Goal: Information Seeking & Learning: Understand process/instructions

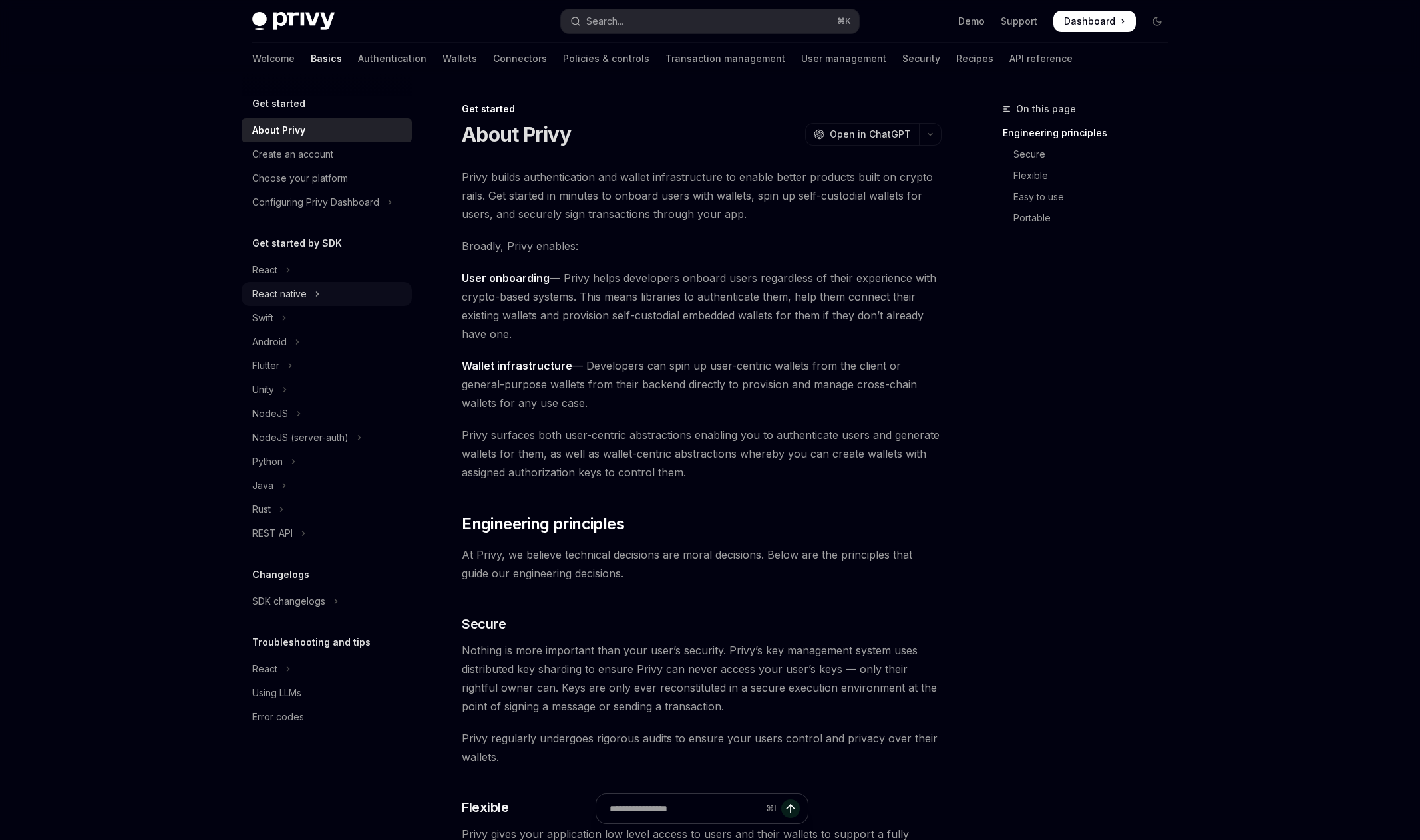
click at [309, 292] on button "React native" at bounding box center [326, 294] width 170 height 24
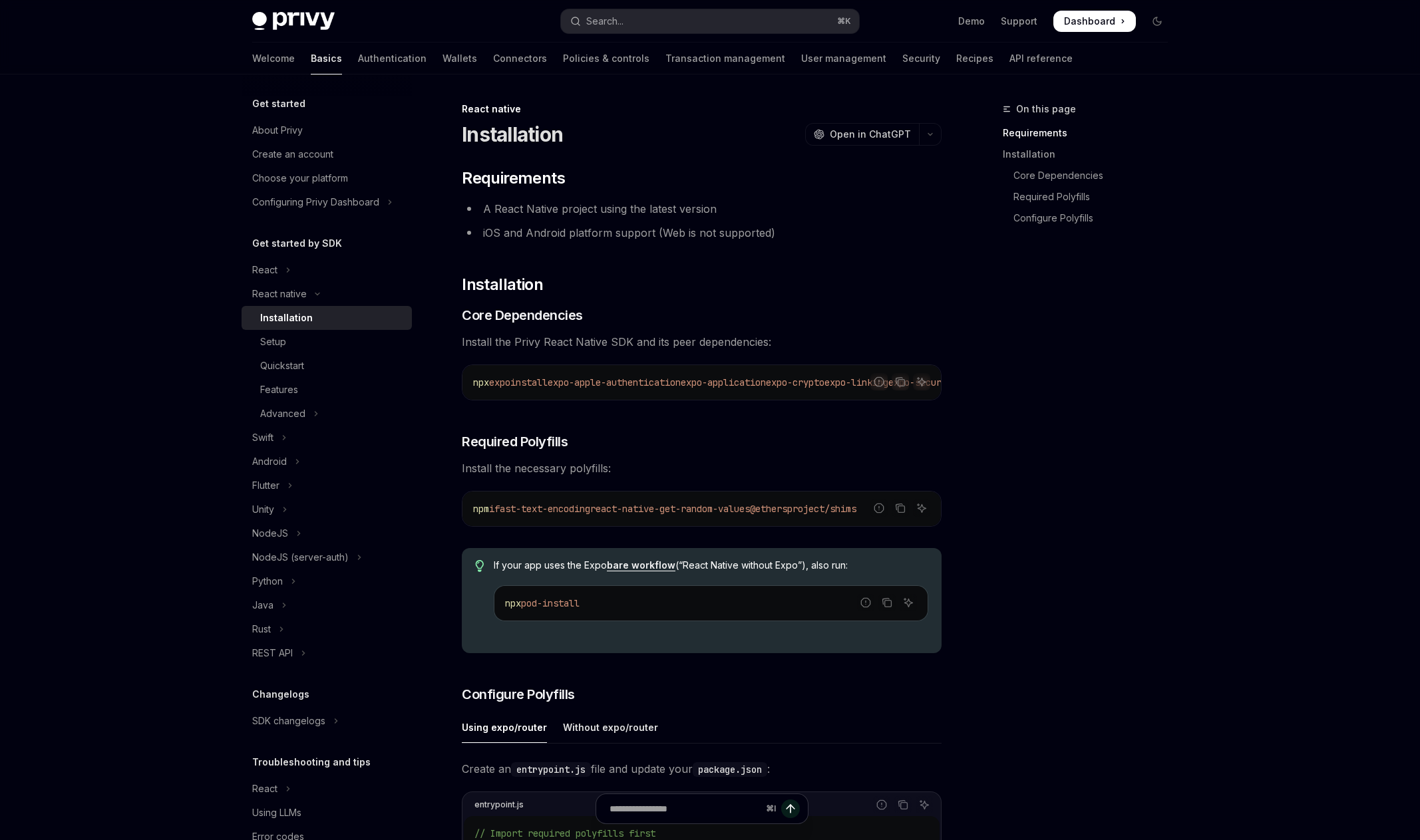
click at [296, 314] on div "Installation" at bounding box center [286, 318] width 53 height 16
type textarea "*"
click at [901, 383] on icon "Copy the contents from the code block" at bounding box center [900, 381] width 11 height 10
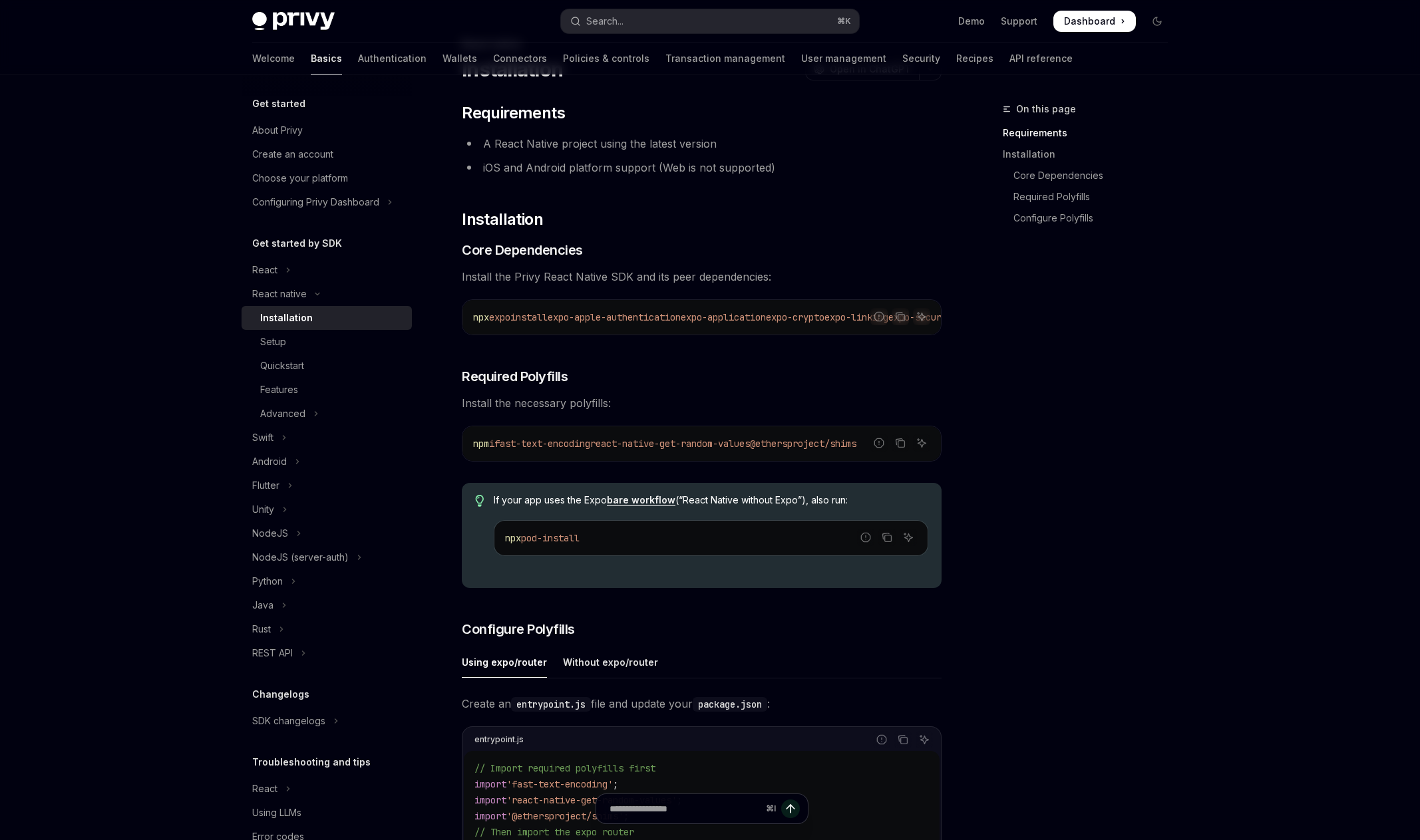
scroll to position [94, 0]
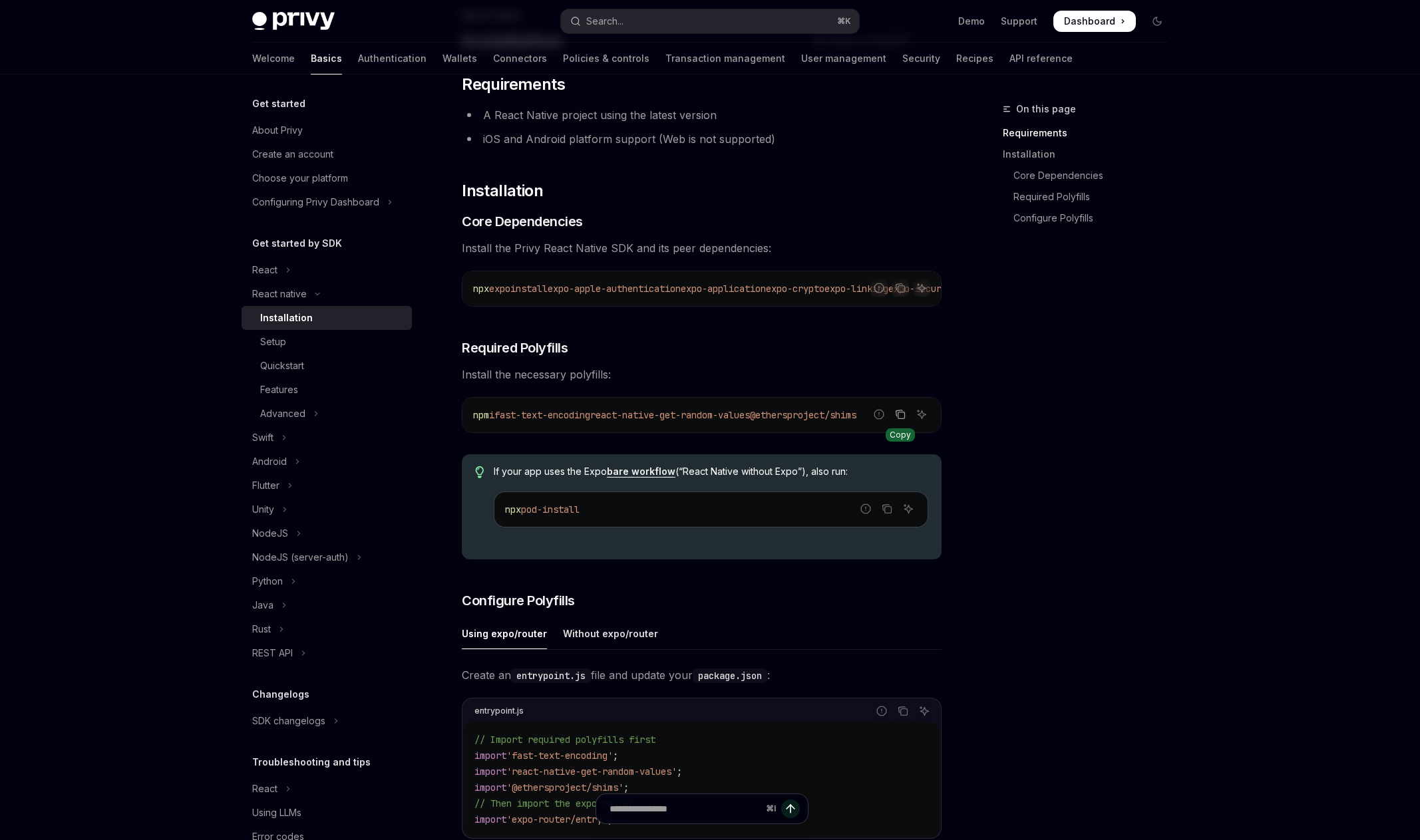
click at [898, 419] on icon "Copy the contents from the code block" at bounding box center [901, 416] width 6 height 6
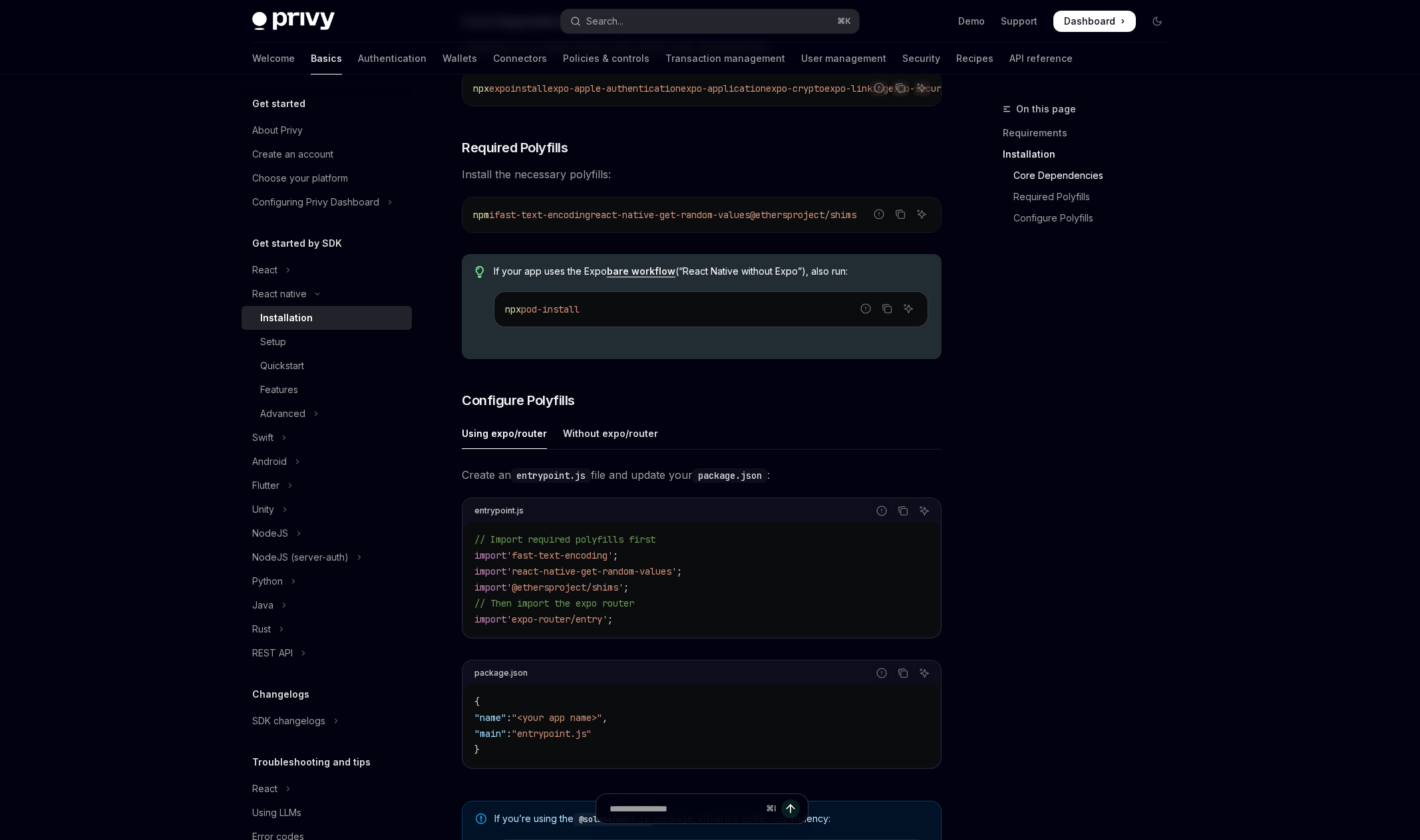
scroll to position [308, 0]
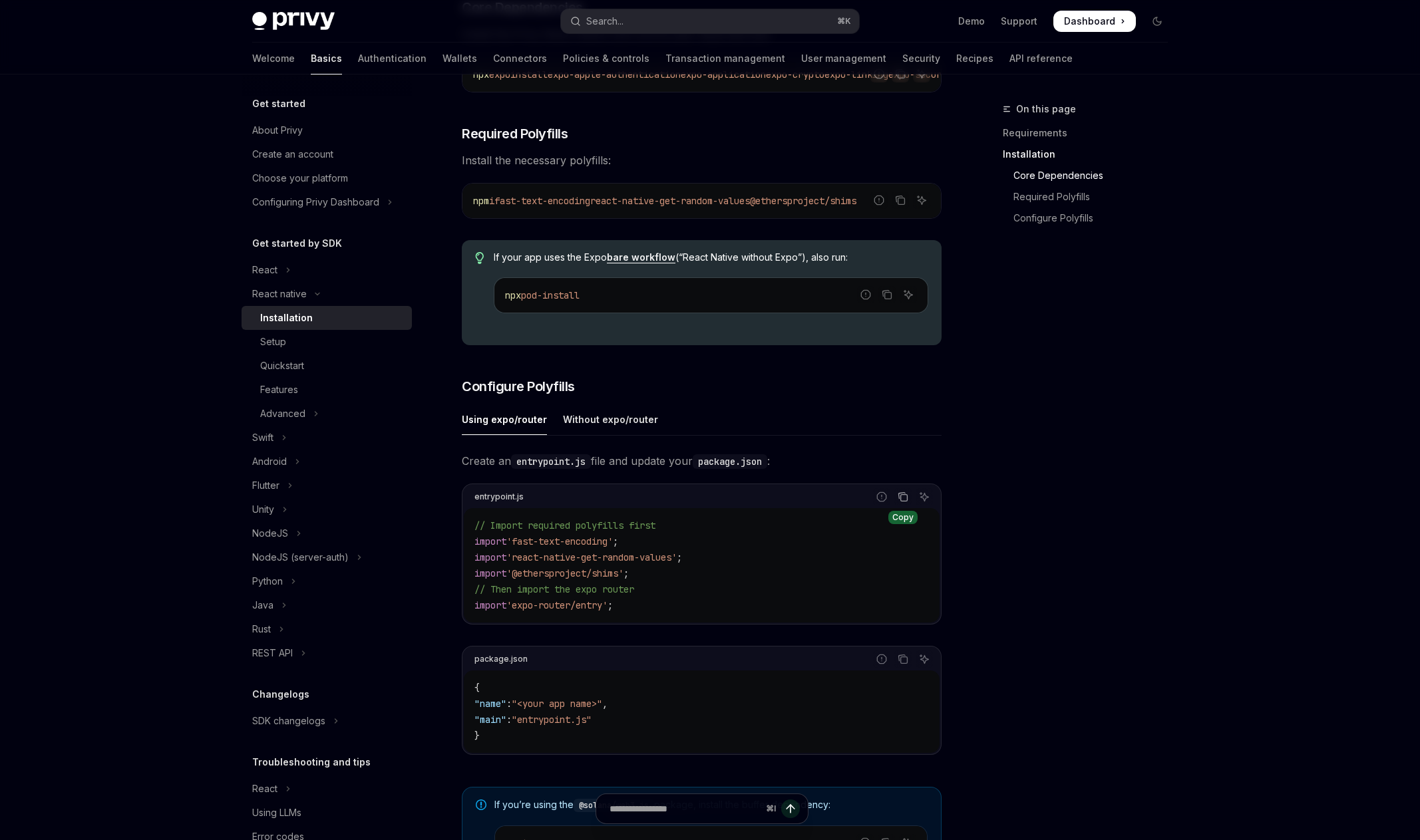
click at [903, 502] on icon "Copy the contents from the code block" at bounding box center [902, 497] width 11 height 10
drag, startPoint x: 619, startPoint y: 724, endPoint x: 528, endPoint y: 705, distance: 93.0
click at [488, 725] on code "{ "name" : "<your app name>" , "main" : "entrypoint.js" }" at bounding box center [701, 712] width 455 height 64
copy span ""main" : "entrypoint.js""
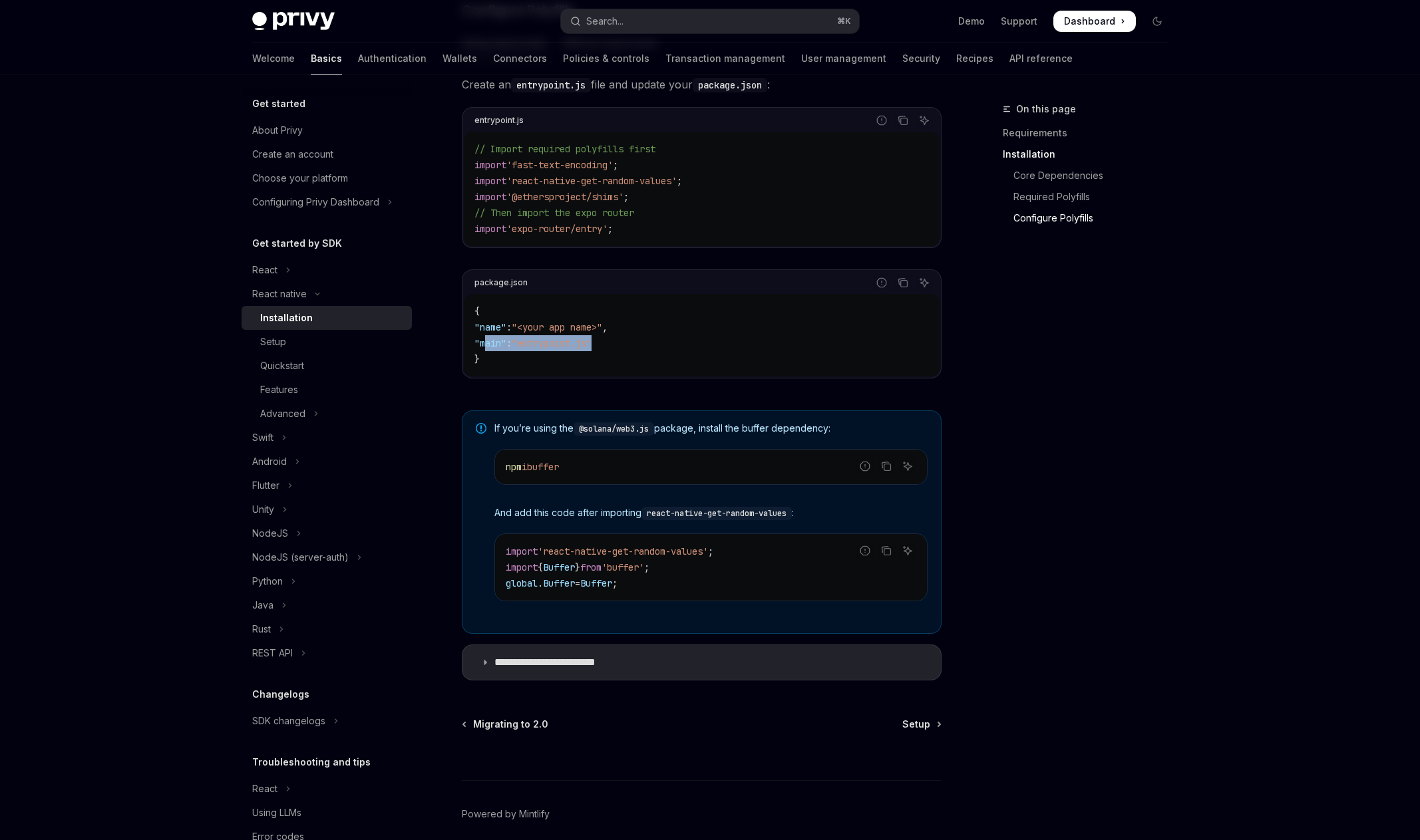
scroll to position [688, 0]
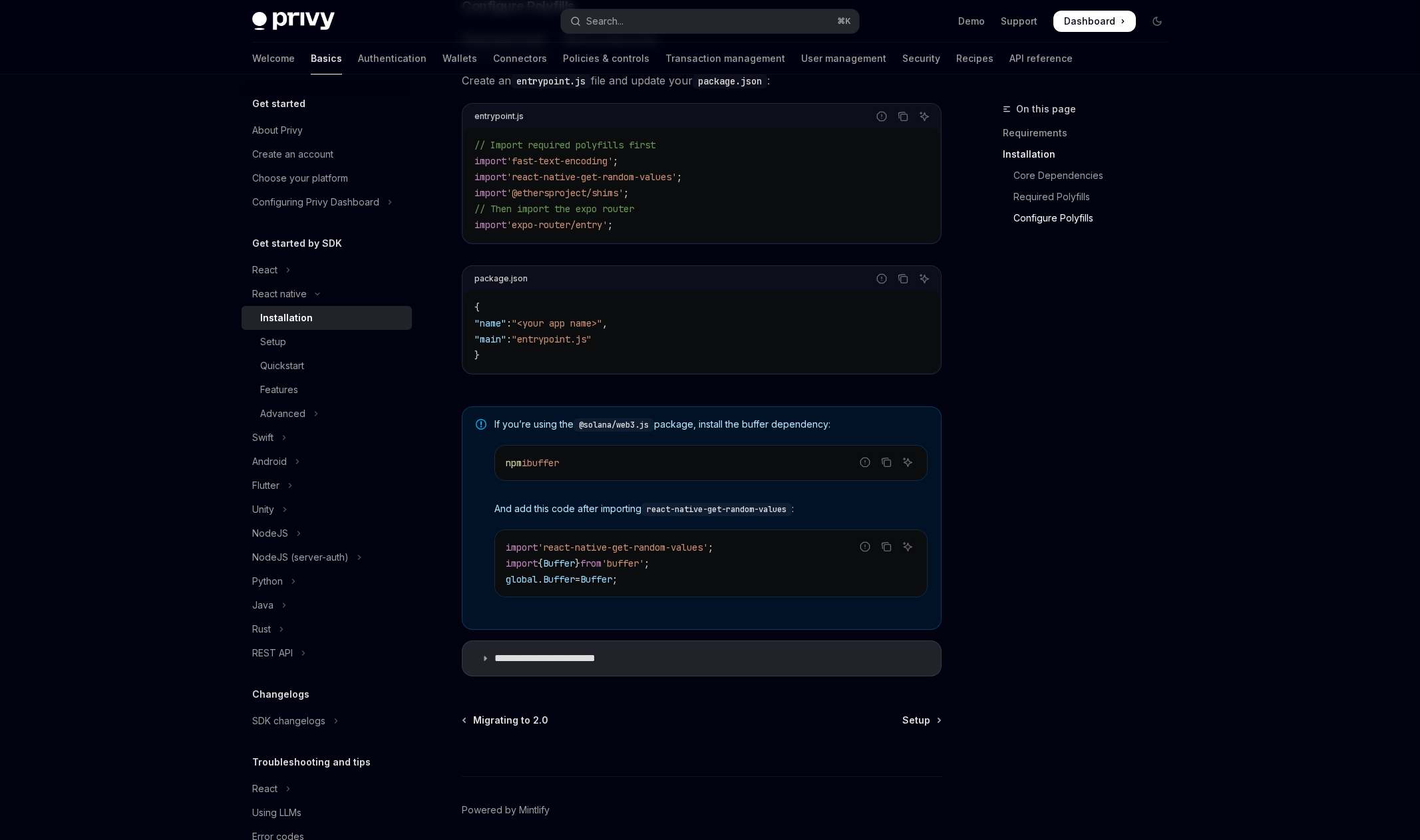
click at [691, 498] on div "If you’re using the @solana/web3.js package, install the buffer dependency: Rep…" at bounding box center [711, 518] width 433 height 201
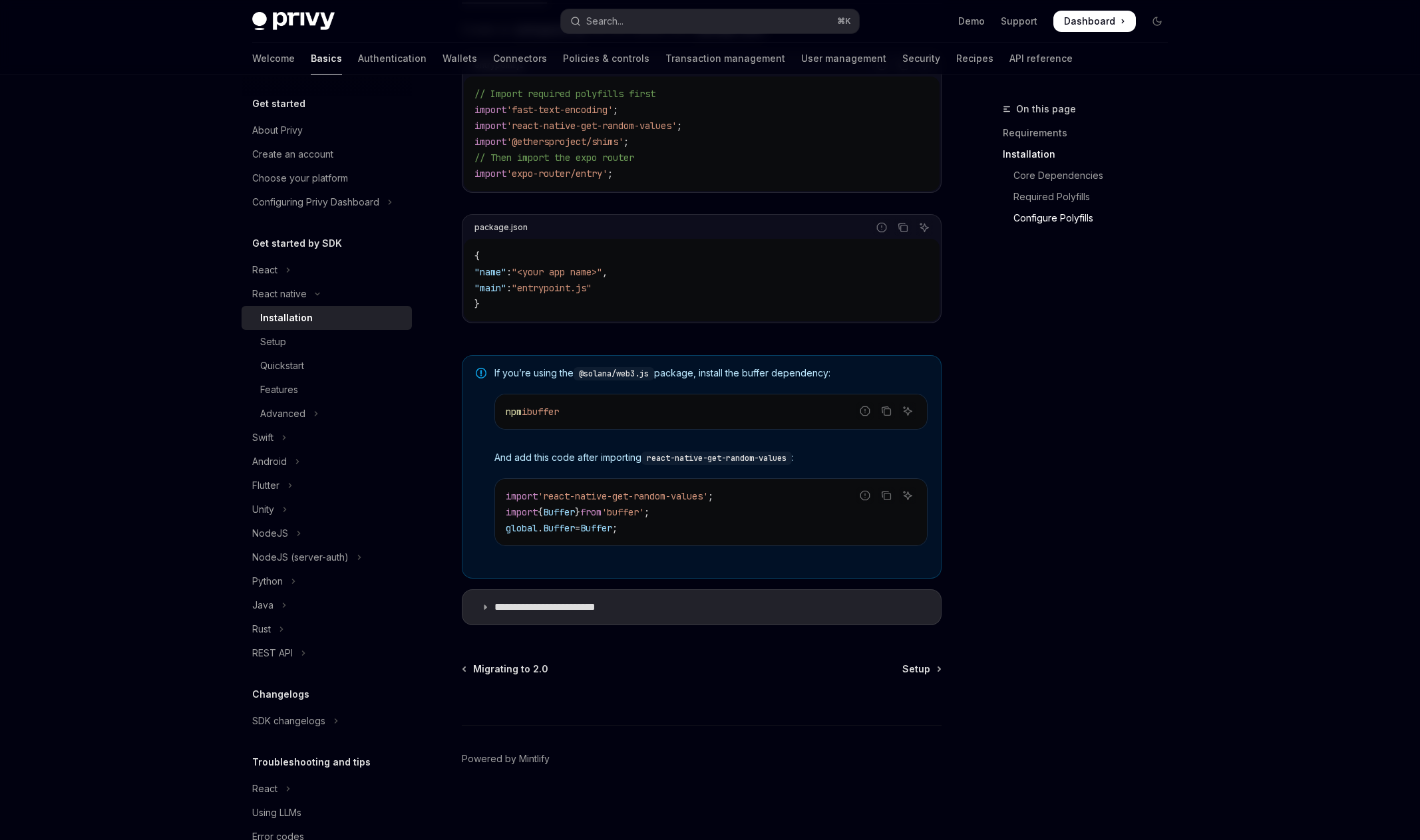
scroll to position [745, 0]
drag, startPoint x: 579, startPoint y: 613, endPoint x: 570, endPoint y: 634, distance: 22.8
click at [579, 613] on p "**********" at bounding box center [558, 607] width 128 height 13
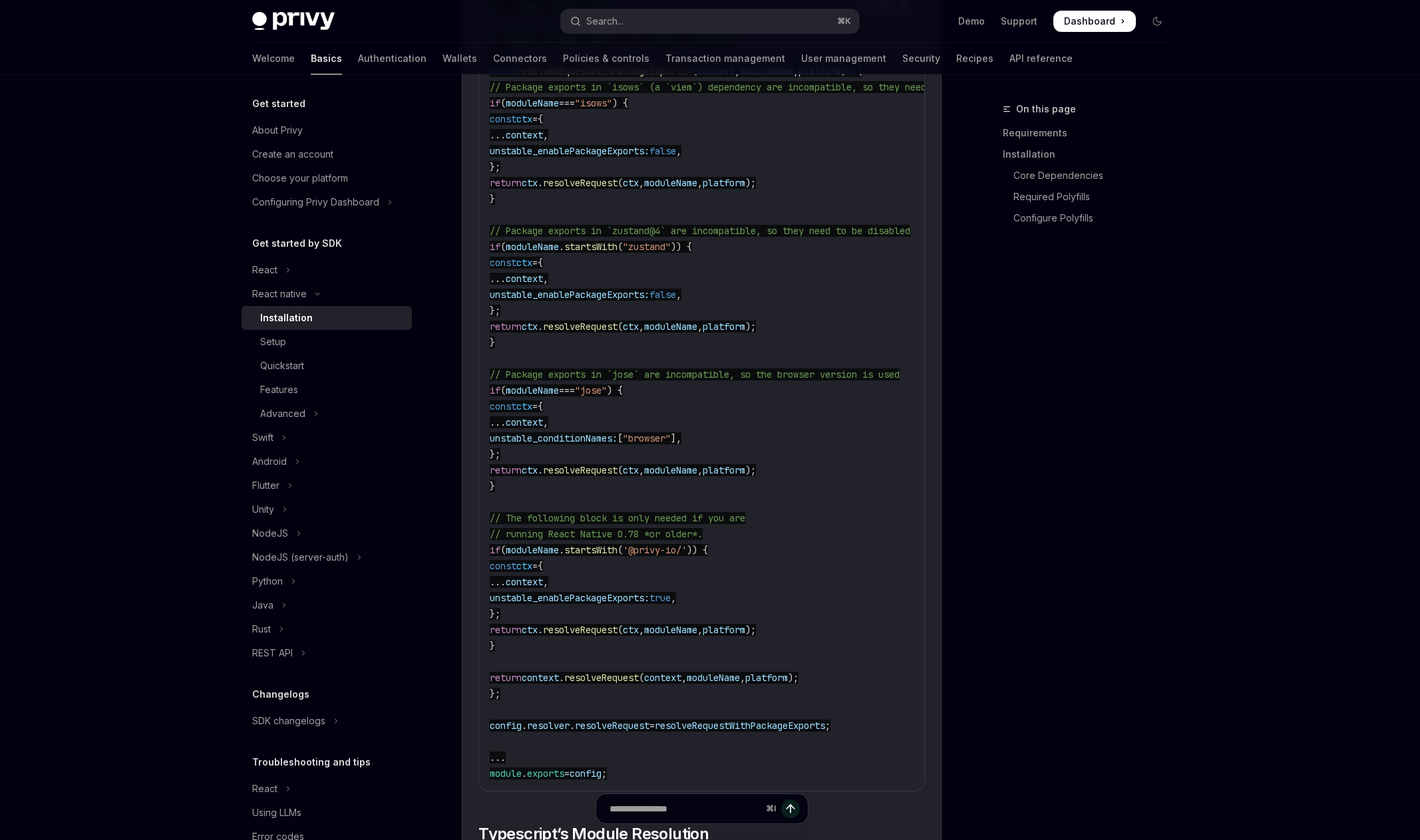
scroll to position [1791, 0]
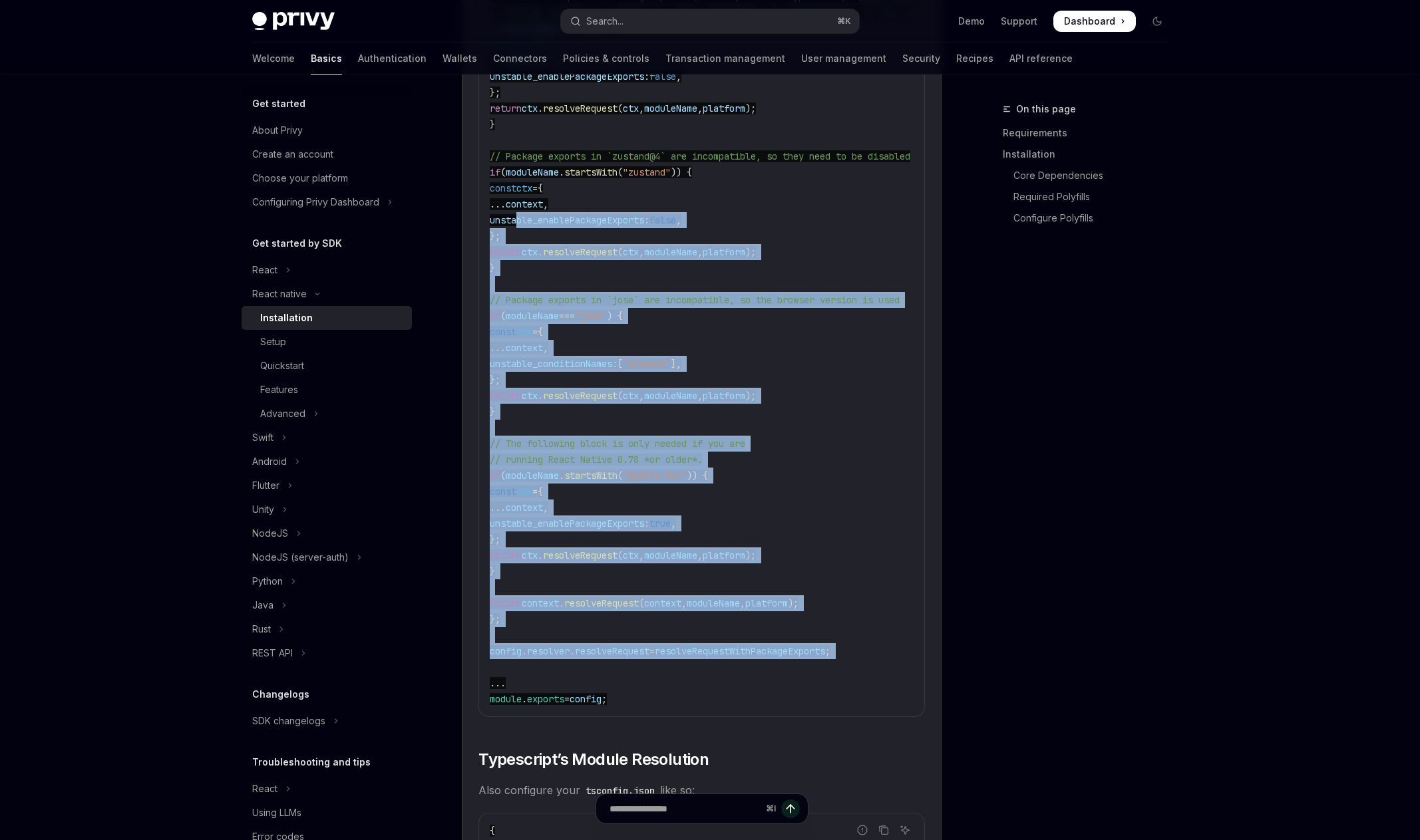
drag, startPoint x: 510, startPoint y: 668, endPoint x: 523, endPoint y: 223, distance: 445.2
click at [519, 226] on code "//...other config logic // Enable package exports for select libraries ... cons…" at bounding box center [763, 316] width 548 height 783
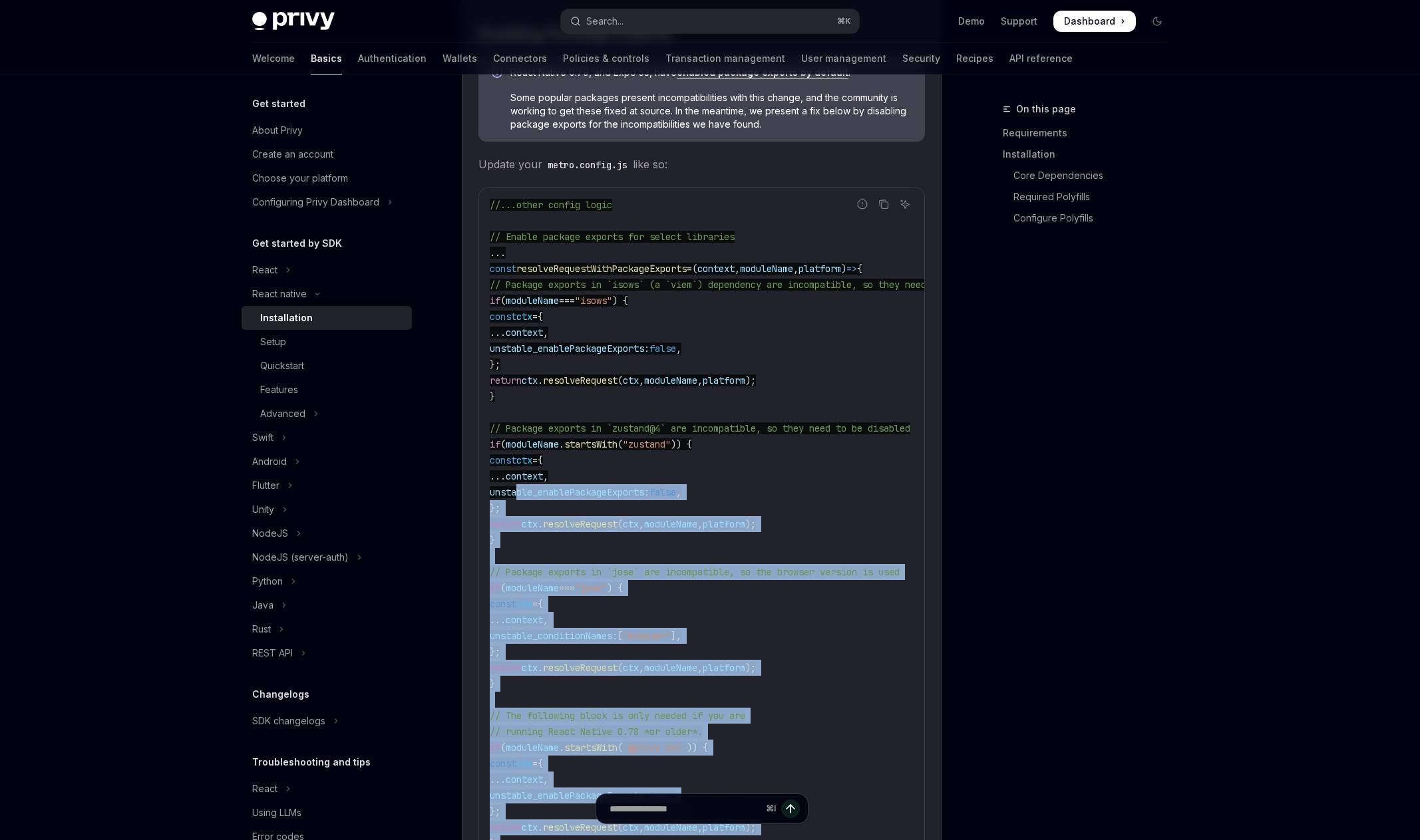
scroll to position [1518, 0]
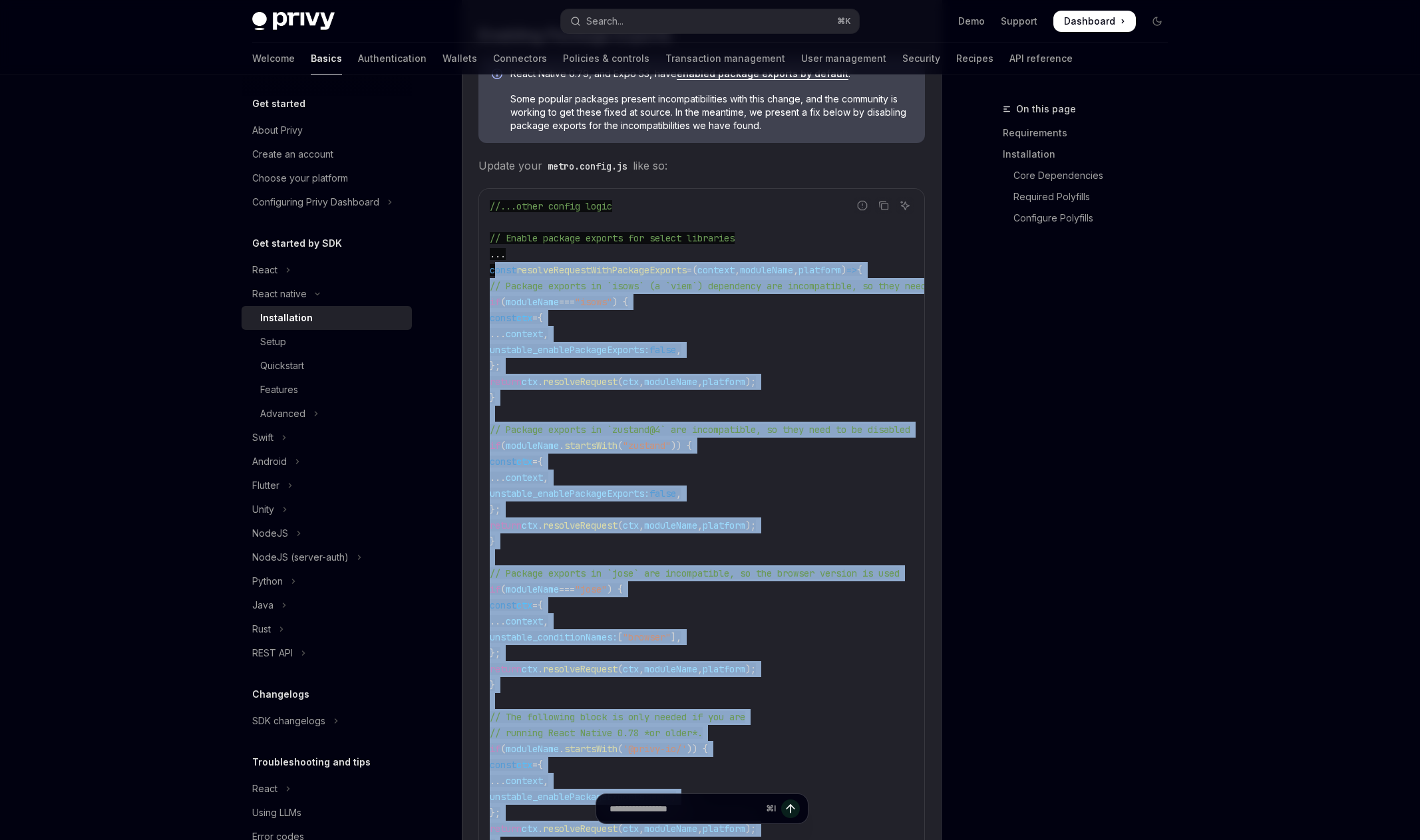
click at [493, 276] on span "const" at bounding box center [502, 270] width 27 height 12
click at [489, 278] on div "//...other config logic // Enable package exports for select libraries ... cons…" at bounding box center [701, 590] width 445 height 801
copy code "const resolveRequestWithPackageExports = ( context , moduleName , platform ) =>…"
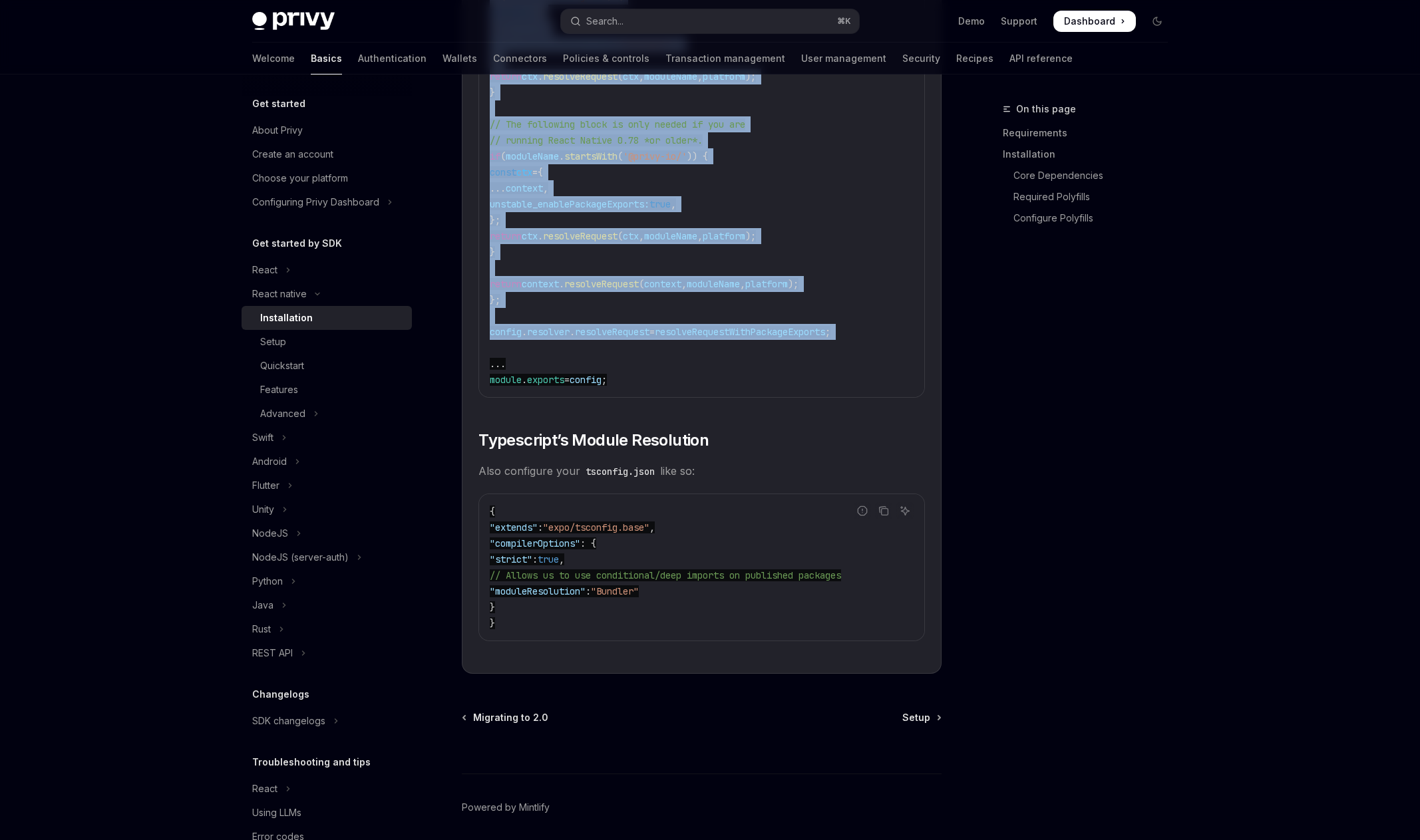
scroll to position [2123, 0]
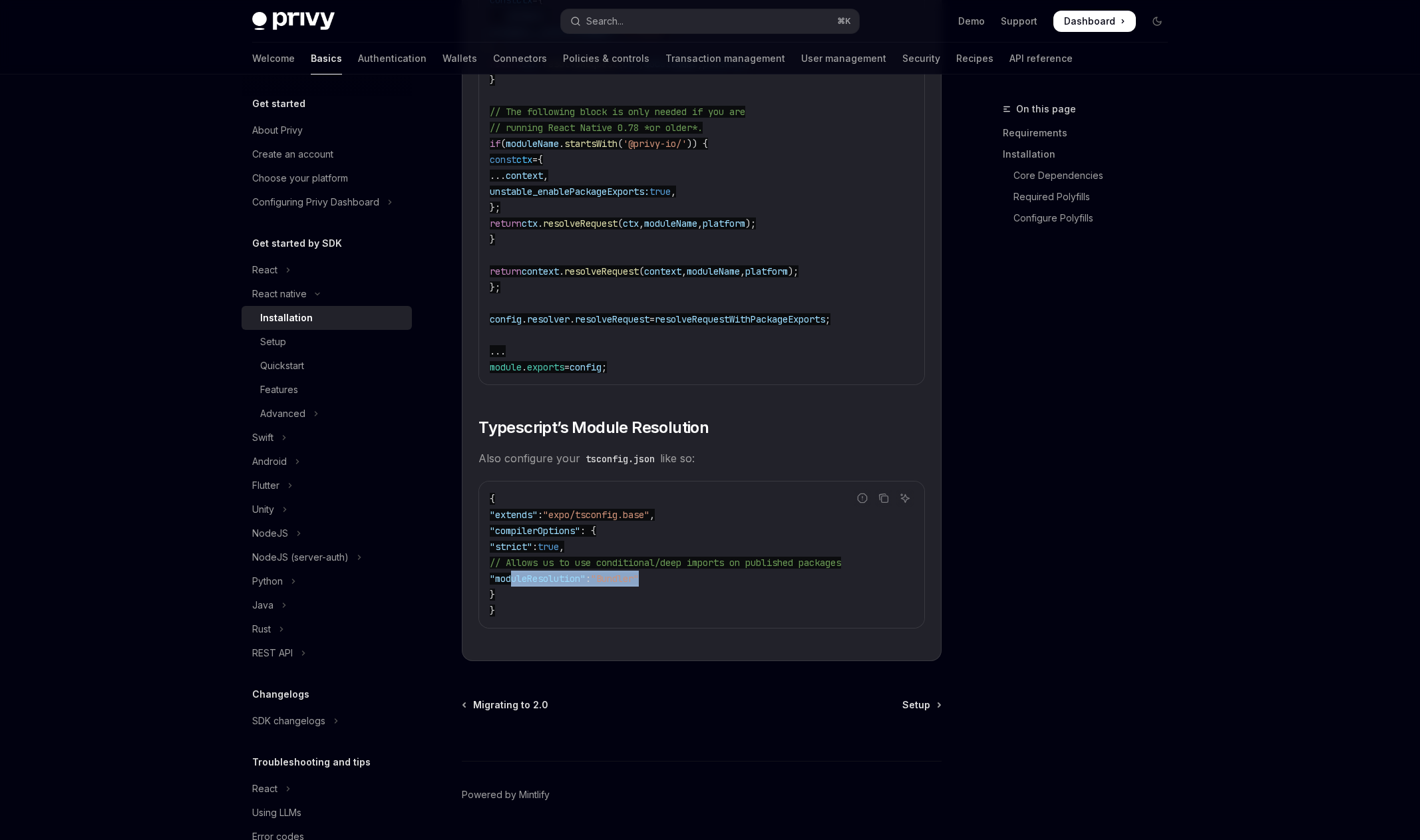
drag, startPoint x: 663, startPoint y: 591, endPoint x: 517, endPoint y: 586, distance: 146.1
click at [511, 589] on code "{ "extends" : "expo/tsconfig.base" , "compilerOptions" : { "strict" : true , //…" at bounding box center [701, 555] width 424 height 128
copy span ""moduleResolution" : "Bundler""
drag, startPoint x: 598, startPoint y: 562, endPoint x: 549, endPoint y: 548, distance: 51.0
click at [511, 557] on code "{ "extends" : "expo/tsconfig.base" , "compilerOptions" : { "strict" : true , //…" at bounding box center [701, 555] width 424 height 128
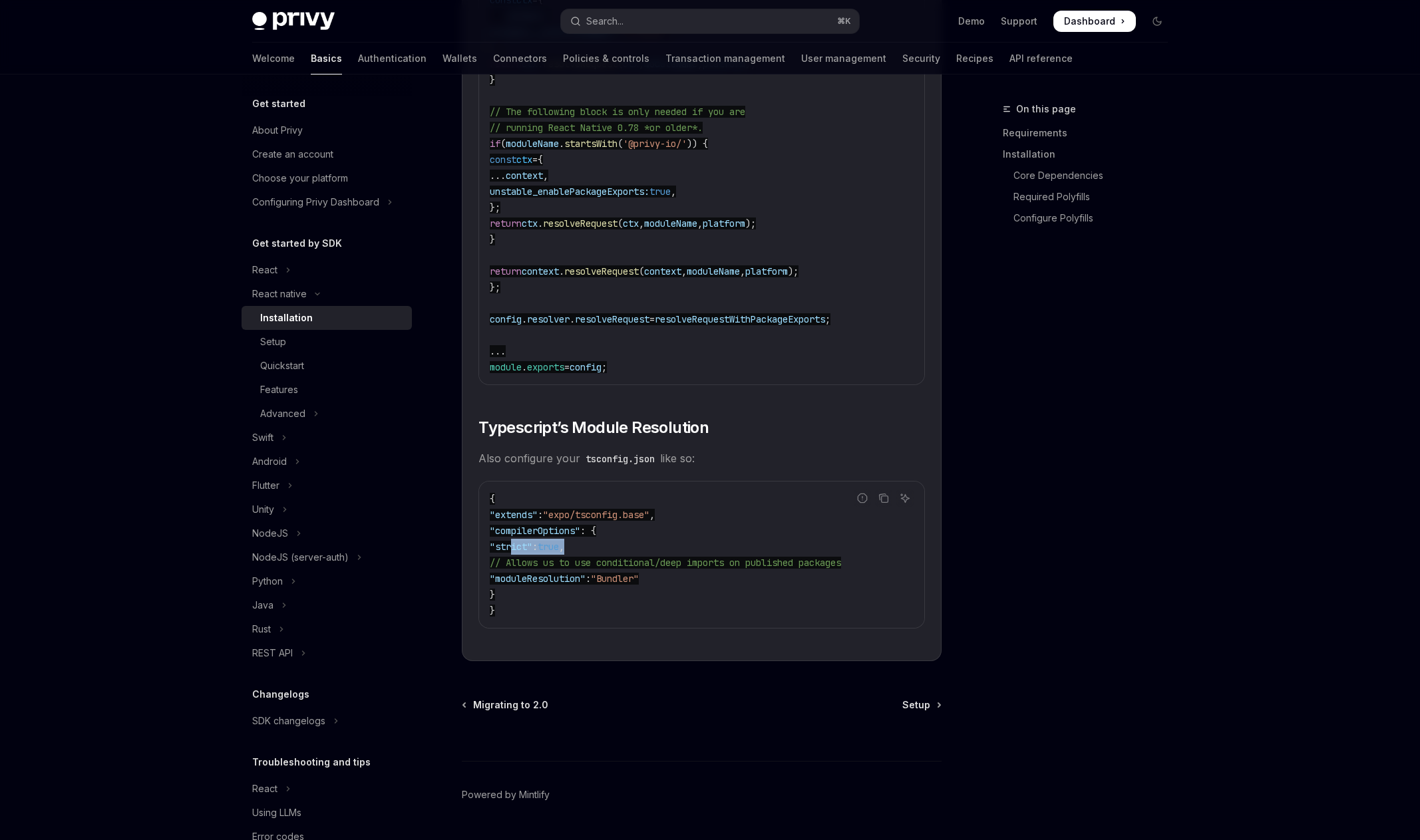
copy span ""strict" : true ,"
drag, startPoint x: 647, startPoint y: 590, endPoint x: 511, endPoint y: 590, distance: 136.0
click at [511, 590] on code "{ "extends" : "expo/tsconfig.base" , "compilerOptions" : { "strict" : true , //…" at bounding box center [701, 555] width 424 height 128
copy span ""moduleResolution" : "Bundler""
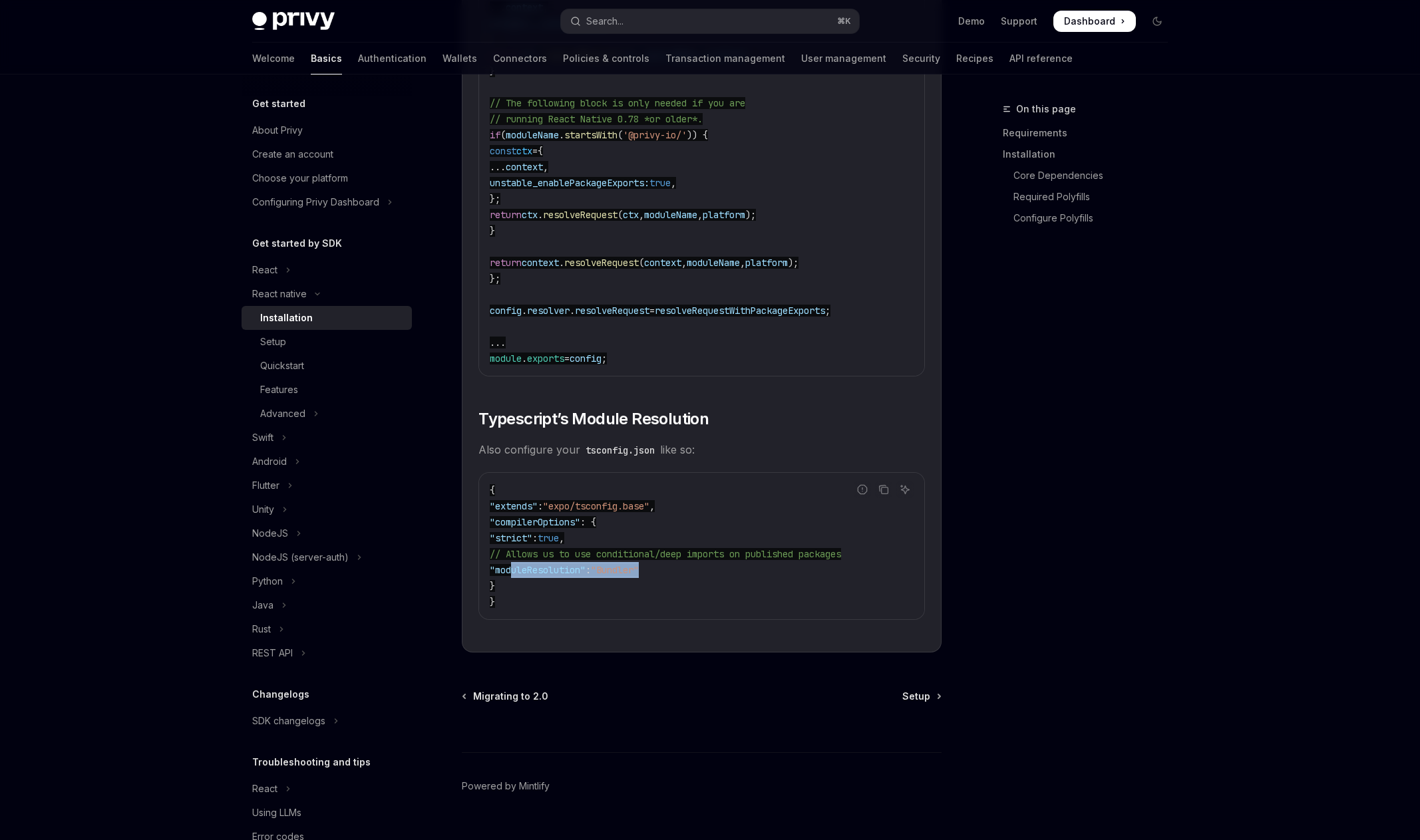
scroll to position [2170, 0]
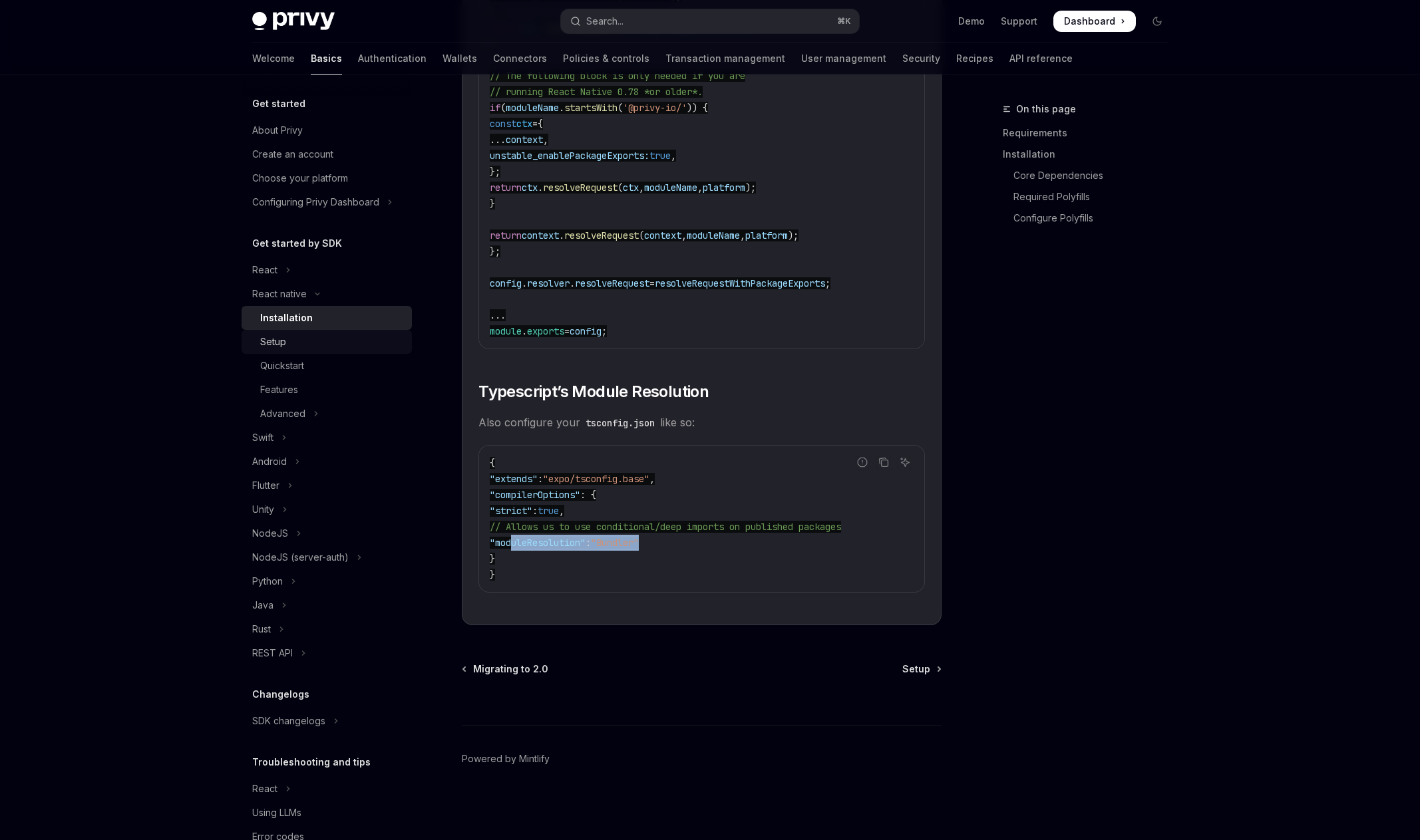
click at [307, 344] on div "Setup" at bounding box center [332, 342] width 144 height 16
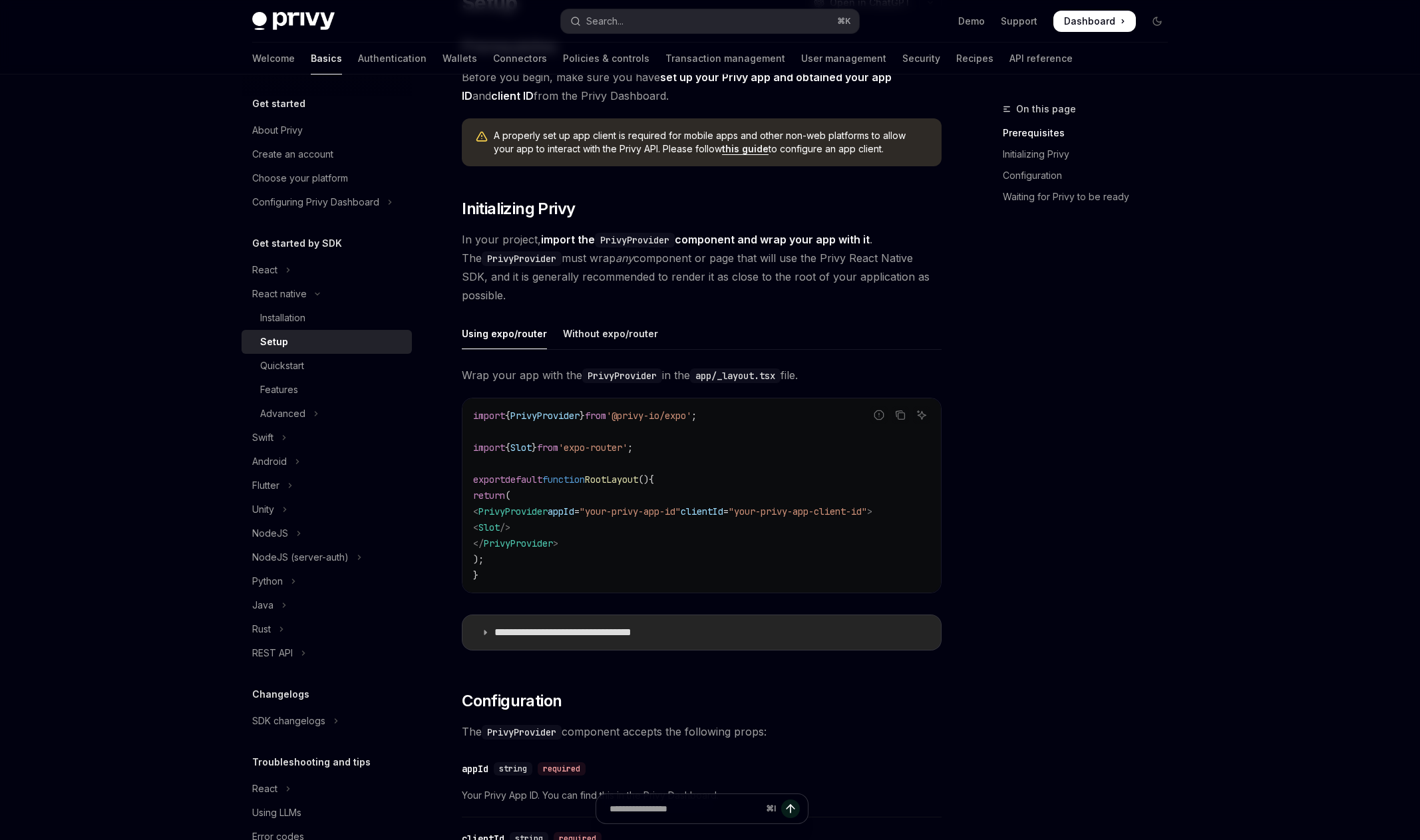
scroll to position [301, 0]
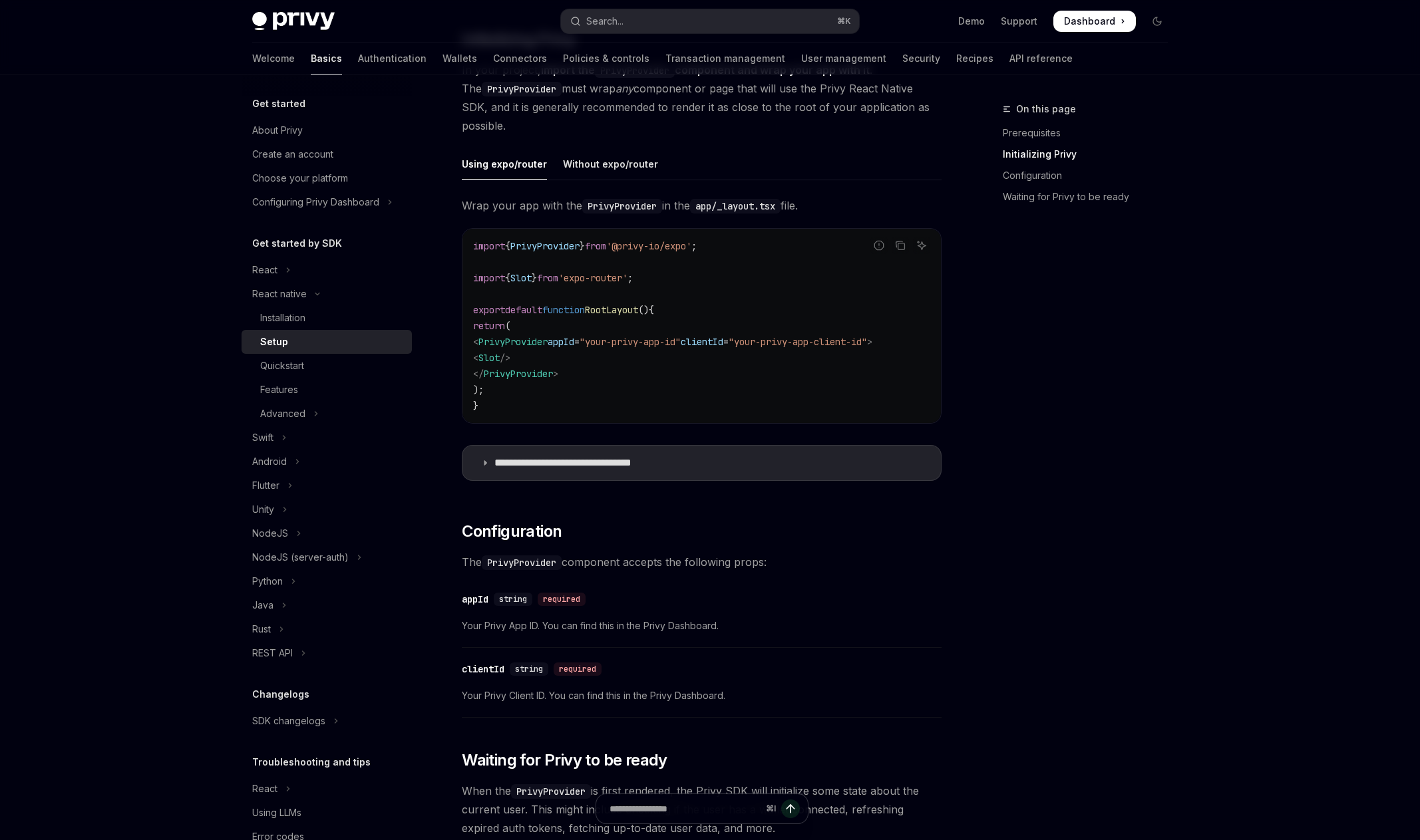
click at [691, 250] on span "'@privy-io/expo'" at bounding box center [648, 246] width 85 height 12
copy code "import { PrivyProvider } from '@privy-io/expo' ;"
click at [548, 345] on span "PrivyProvider" at bounding box center [513, 342] width 69 height 12
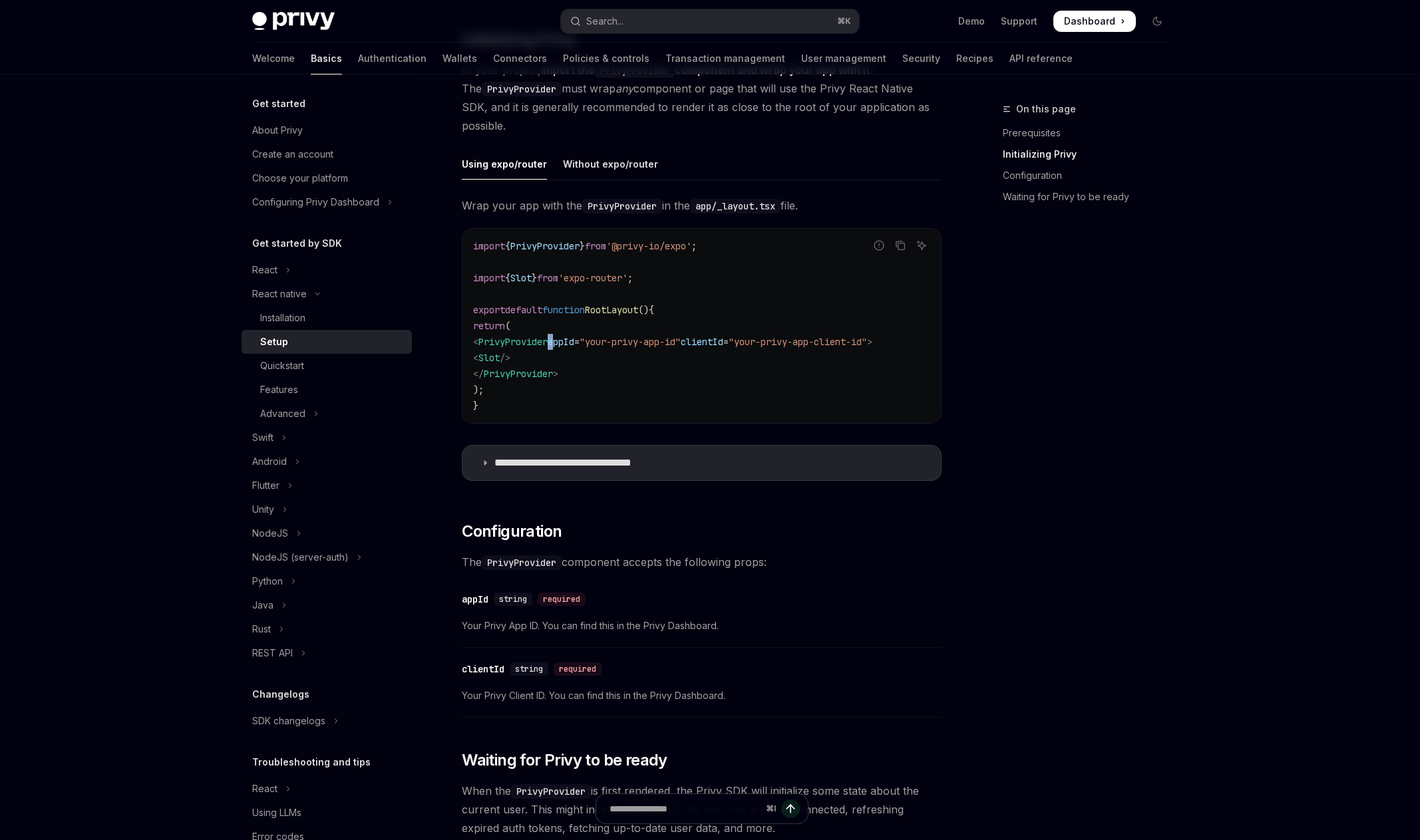
click at [548, 345] on span "PrivyProvider" at bounding box center [513, 342] width 69 height 12
copy code "< PrivyProvider appId = "your-privy-app-id" clientId = "your-privy-app-client-i…"
click at [691, 250] on span "'@privy-io/expo'" at bounding box center [648, 246] width 85 height 12
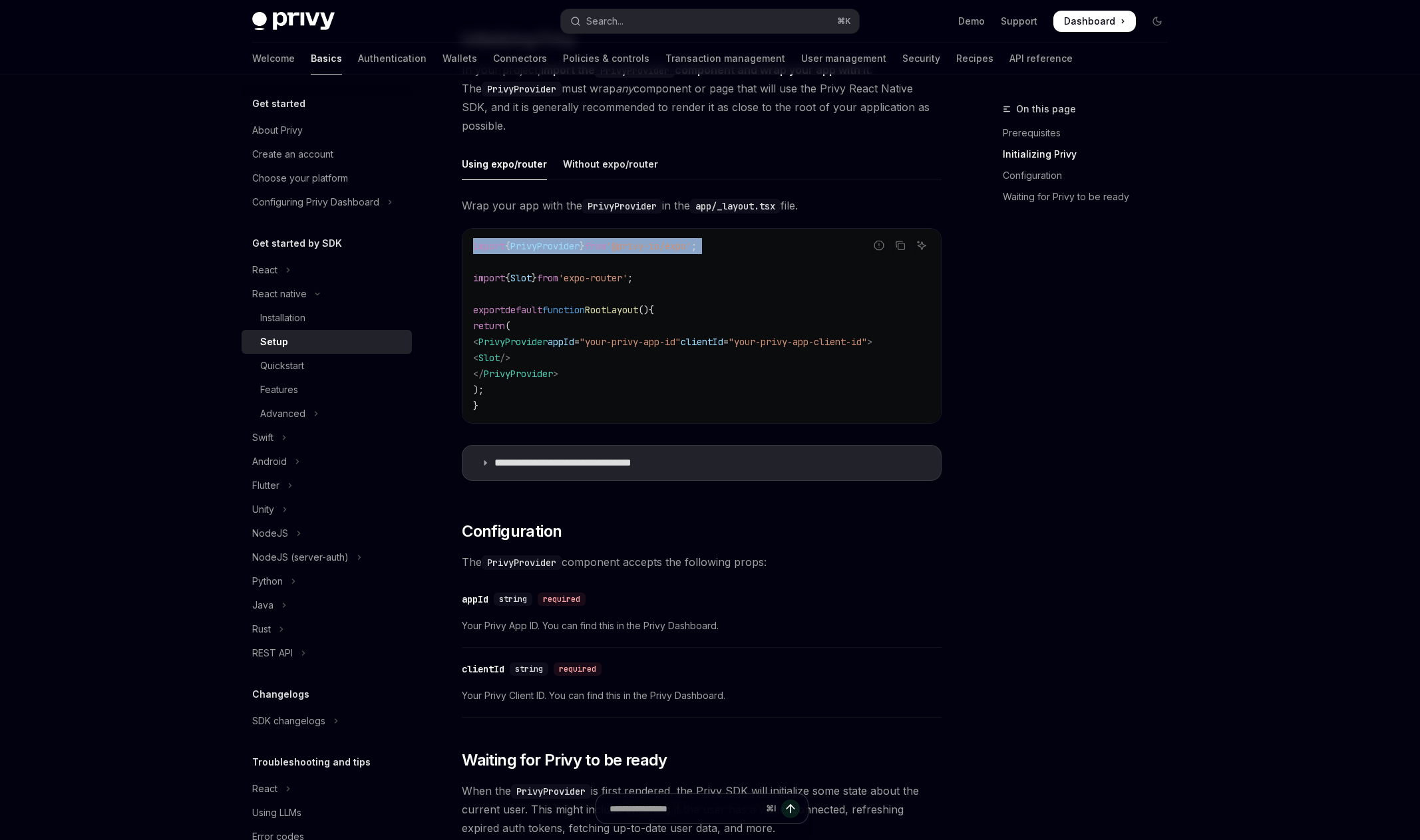
click at [691, 250] on span "'@privy-io/expo'" at bounding box center [648, 246] width 85 height 12
copy code "import { PrivyProvider } from '@privy-io/expo' ;"
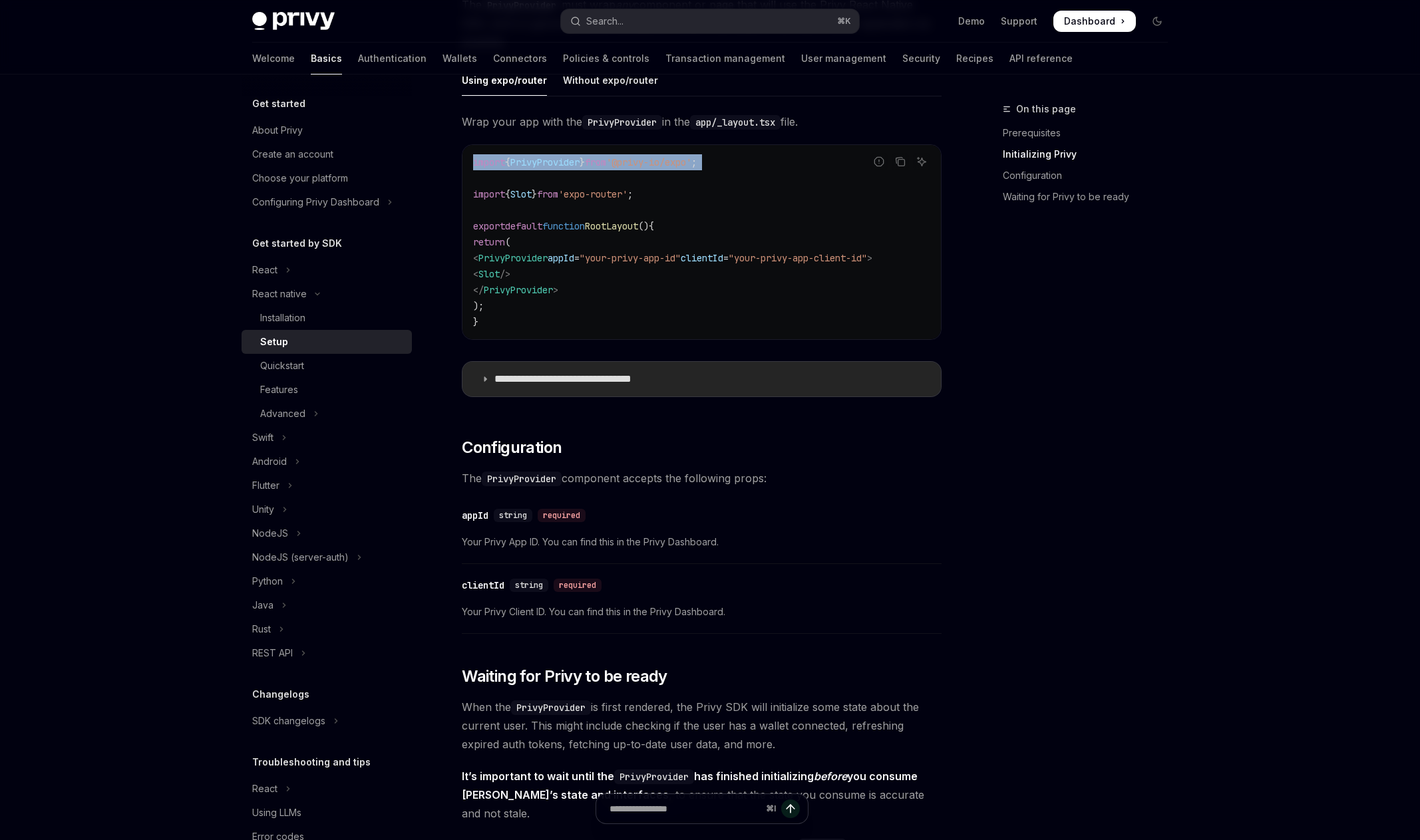
scroll to position [388, 0]
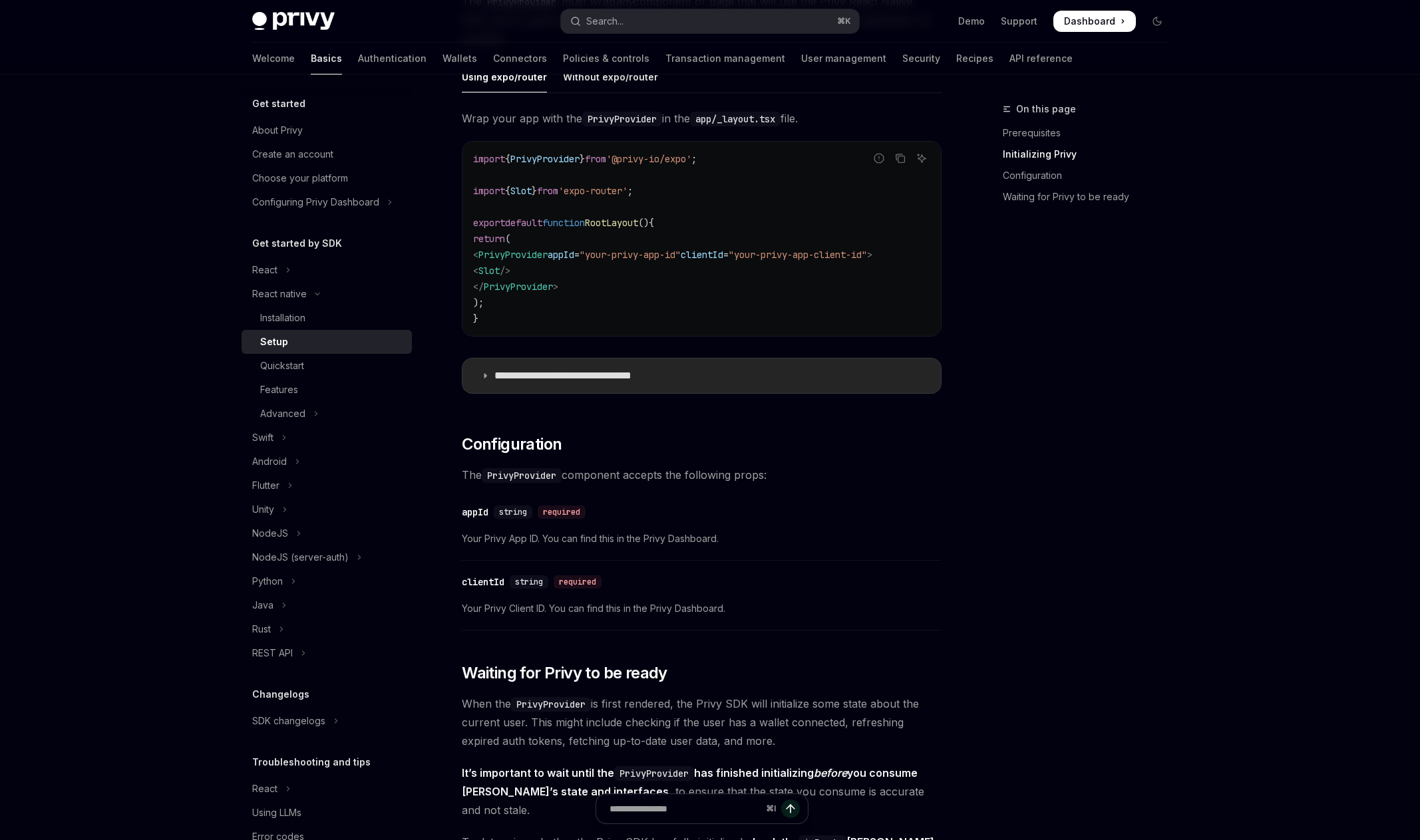
click at [624, 383] on p "**********" at bounding box center [584, 376] width 179 height 13
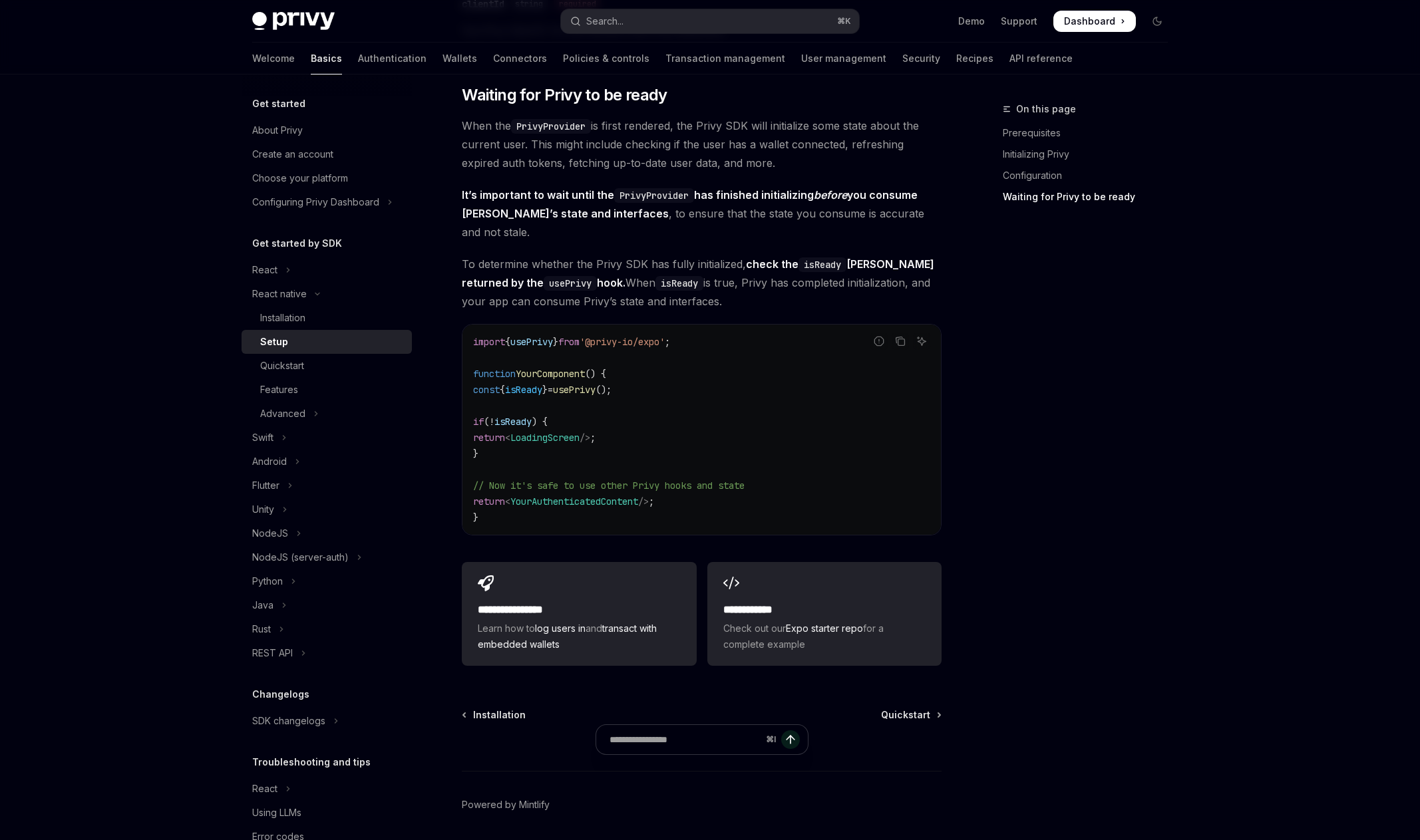
scroll to position [1811, 0]
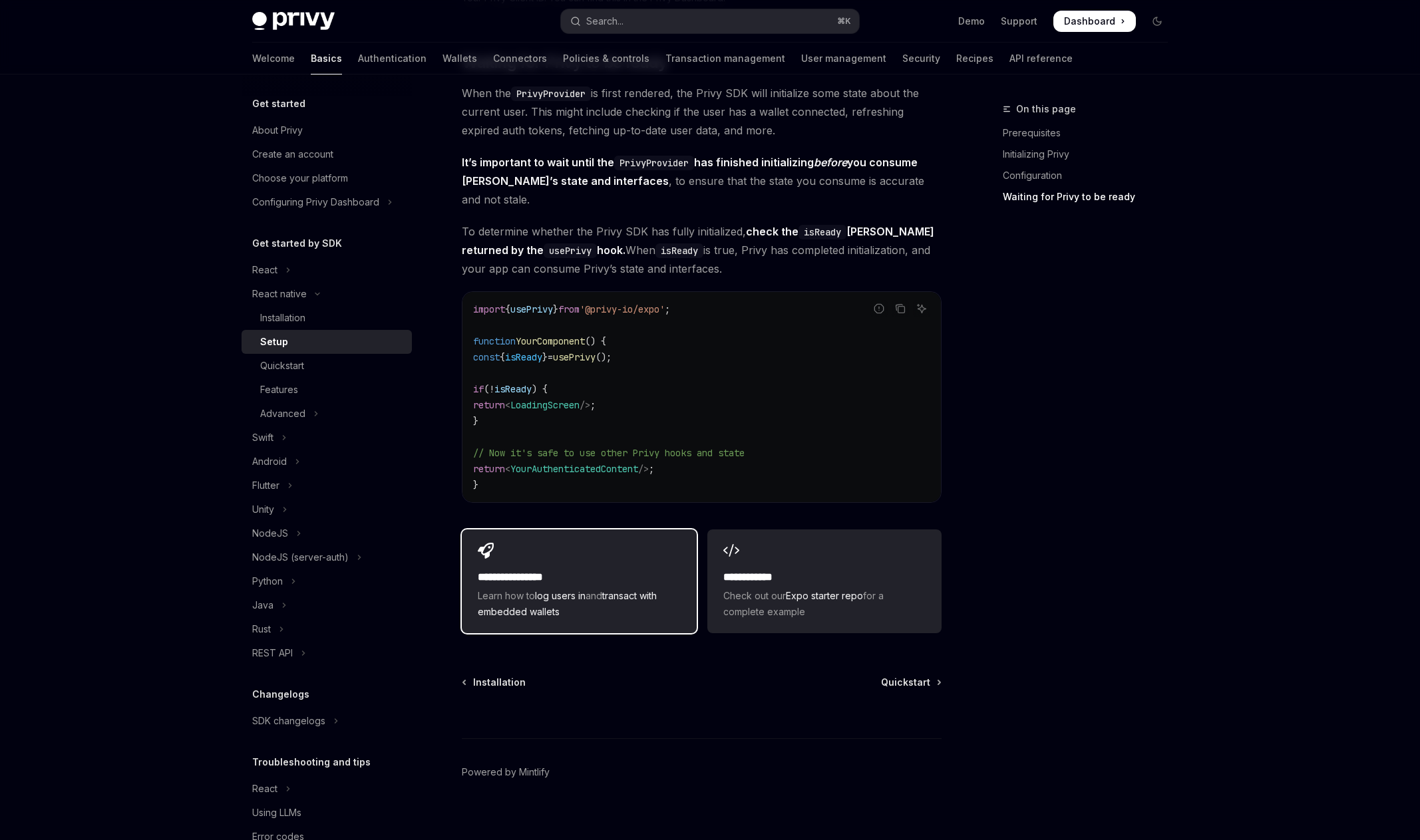
click at [536, 537] on div "**********" at bounding box center [579, 582] width 234 height 103
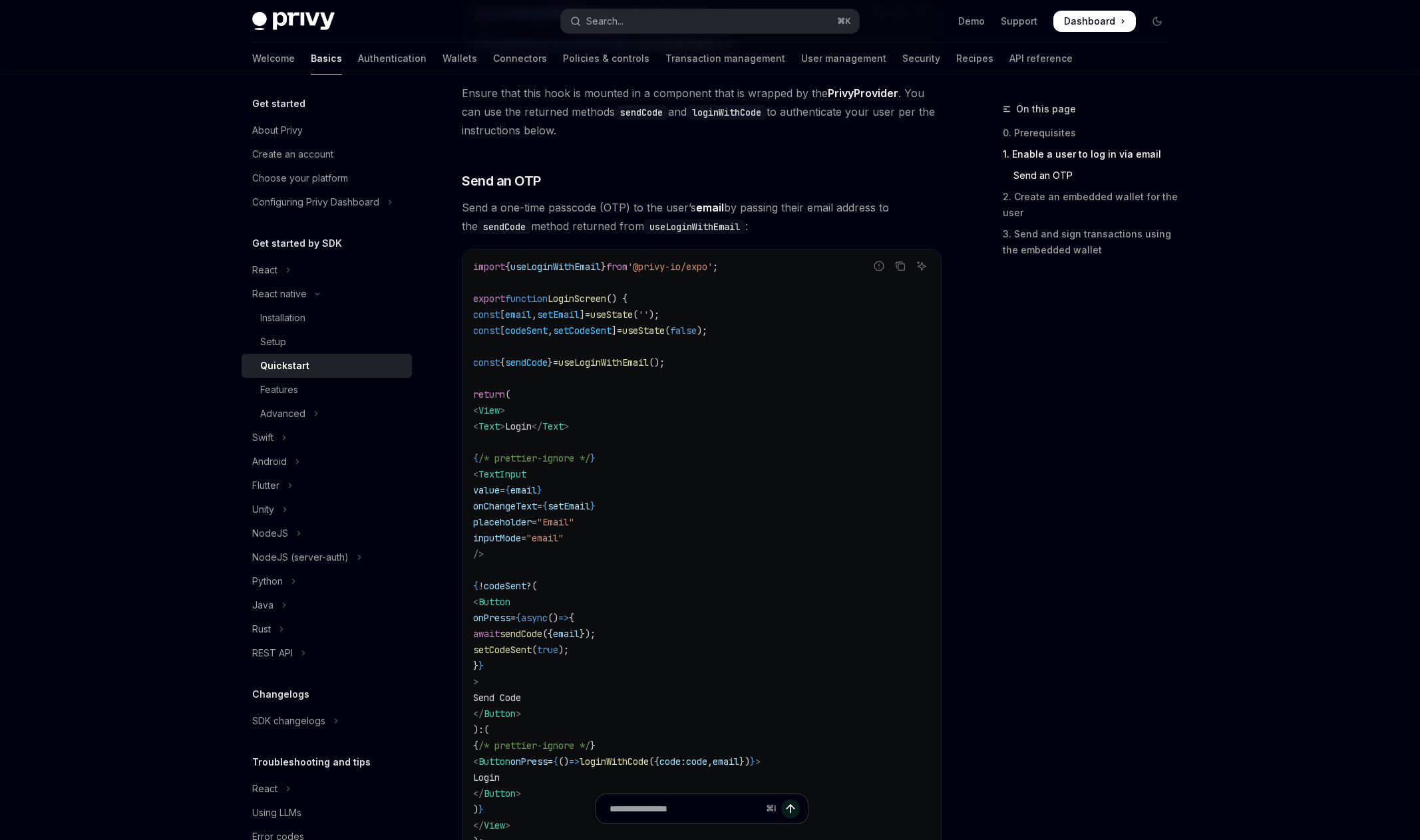
scroll to position [930, 0]
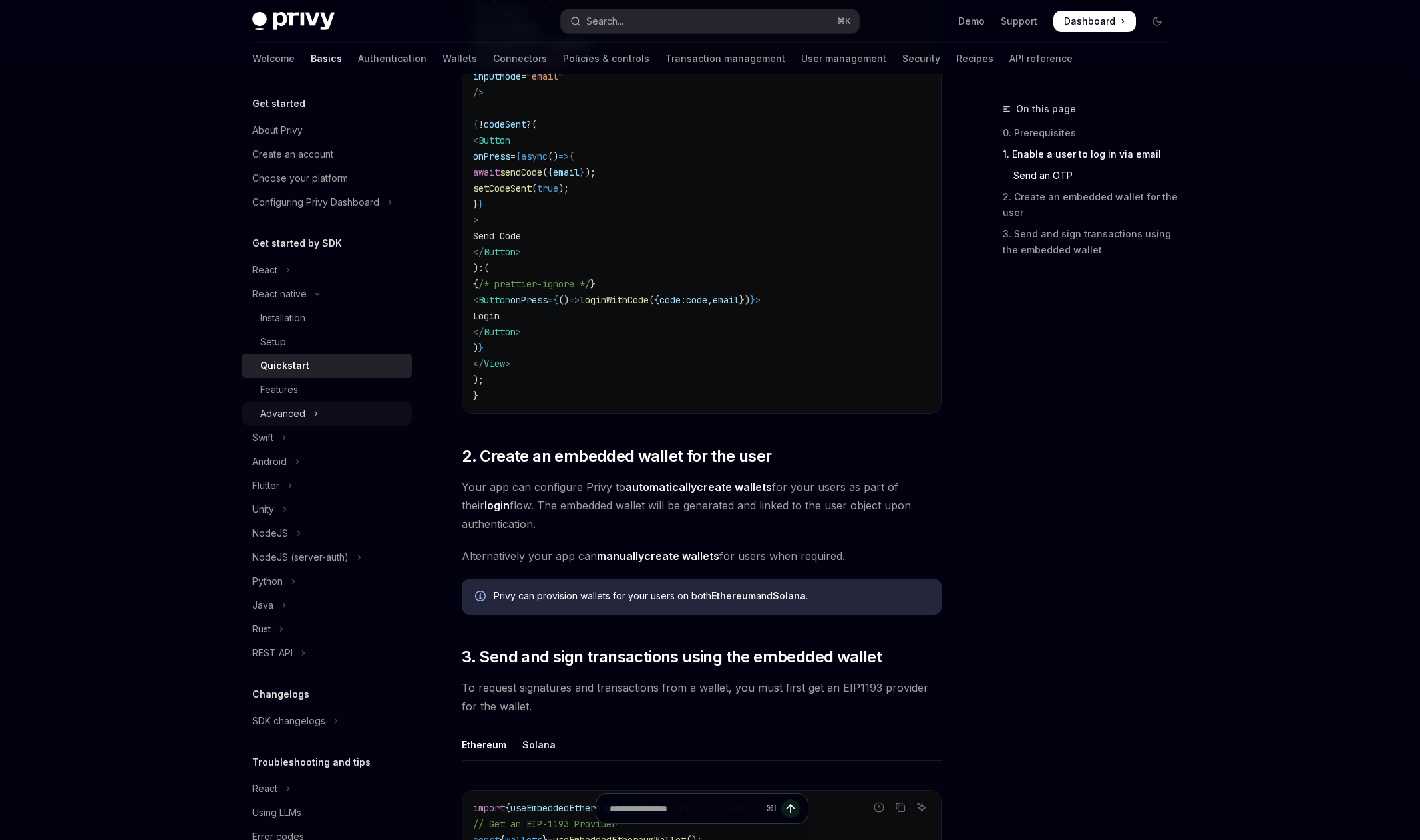
click at [296, 413] on div "Advanced" at bounding box center [283, 414] width 45 height 16
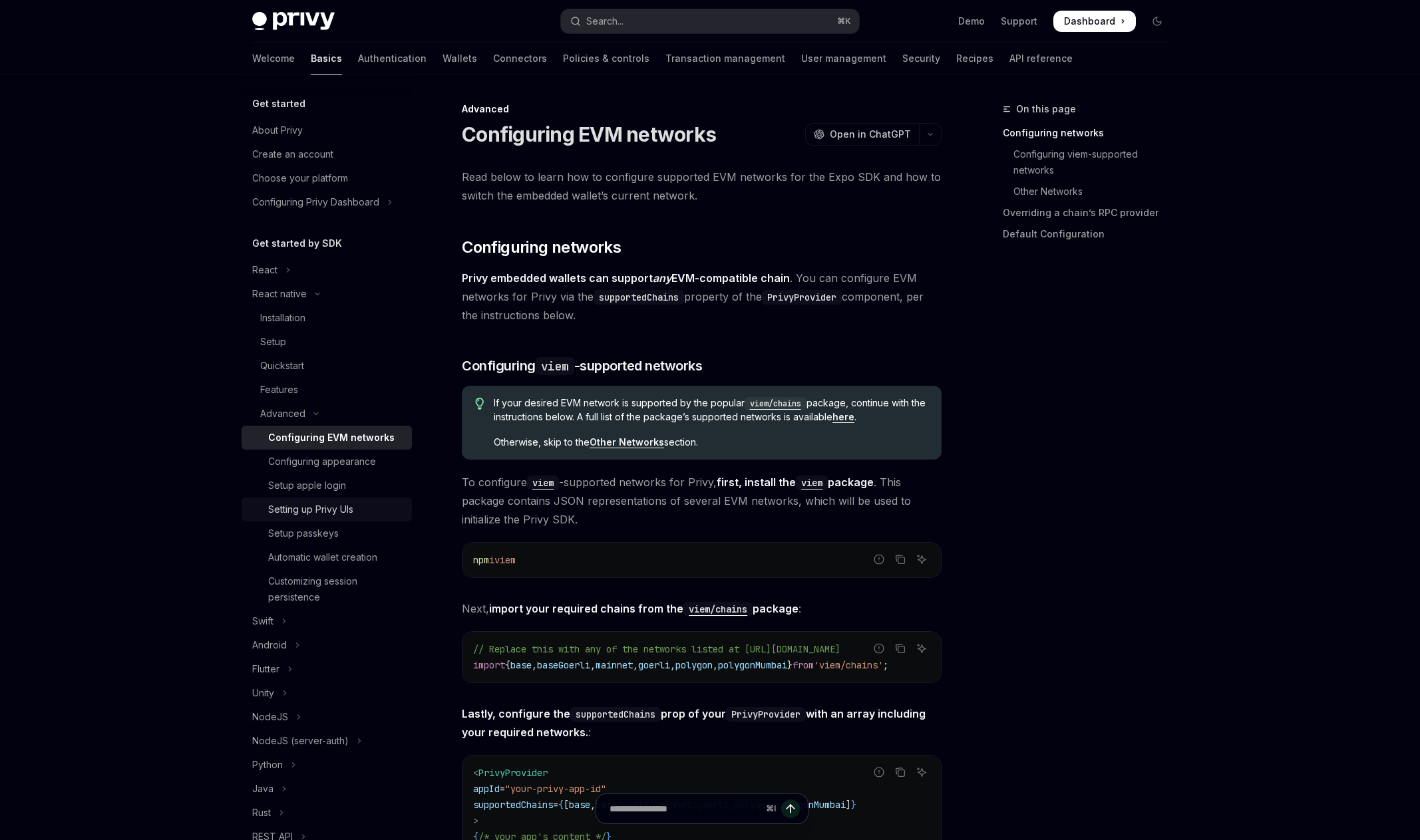
click at [353, 508] on div "Setting up Privy UIs" at bounding box center [310, 510] width 85 height 16
type textarea "*"
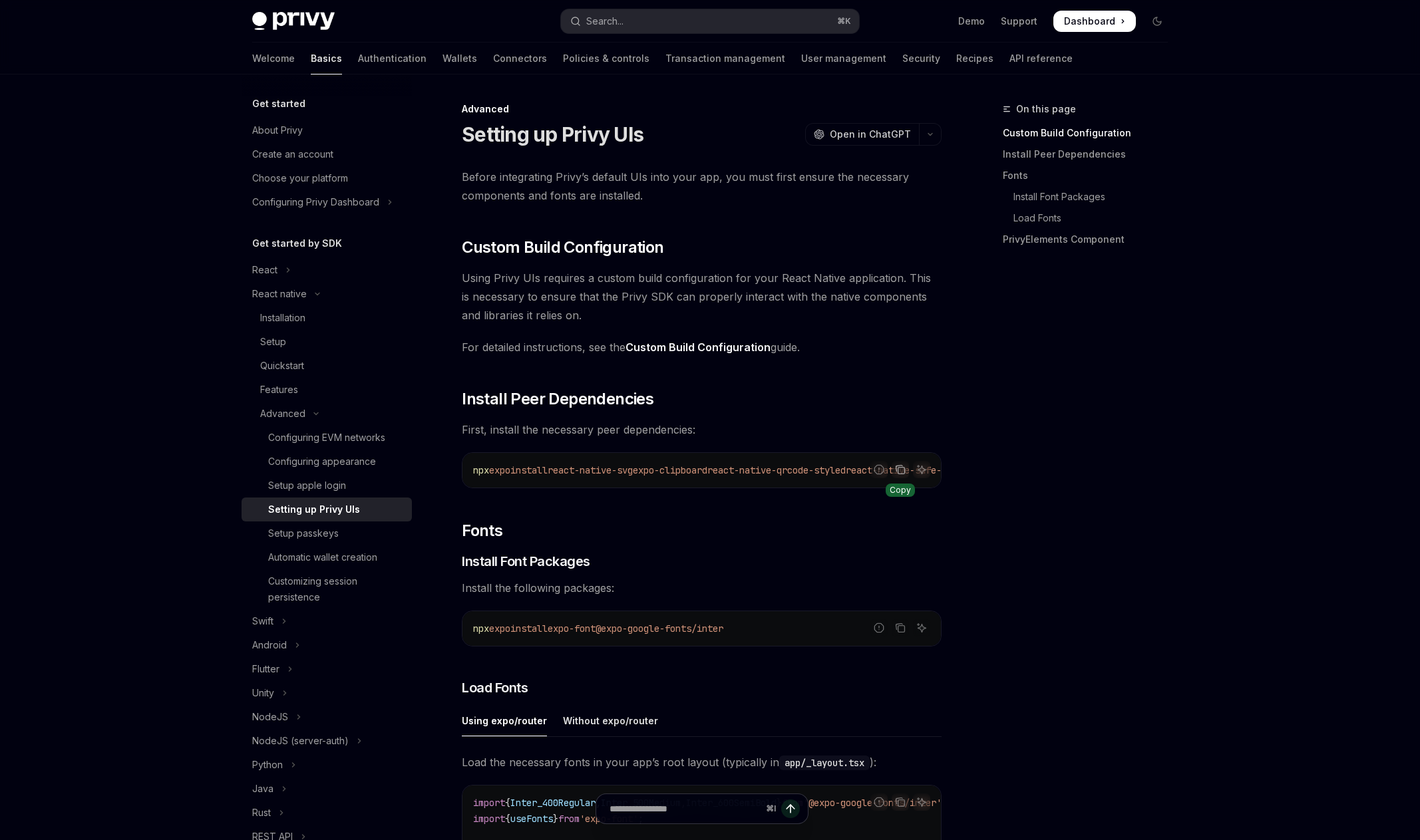
click at [901, 469] on icon "Copy the contents from the code block" at bounding box center [900, 469] width 11 height 10
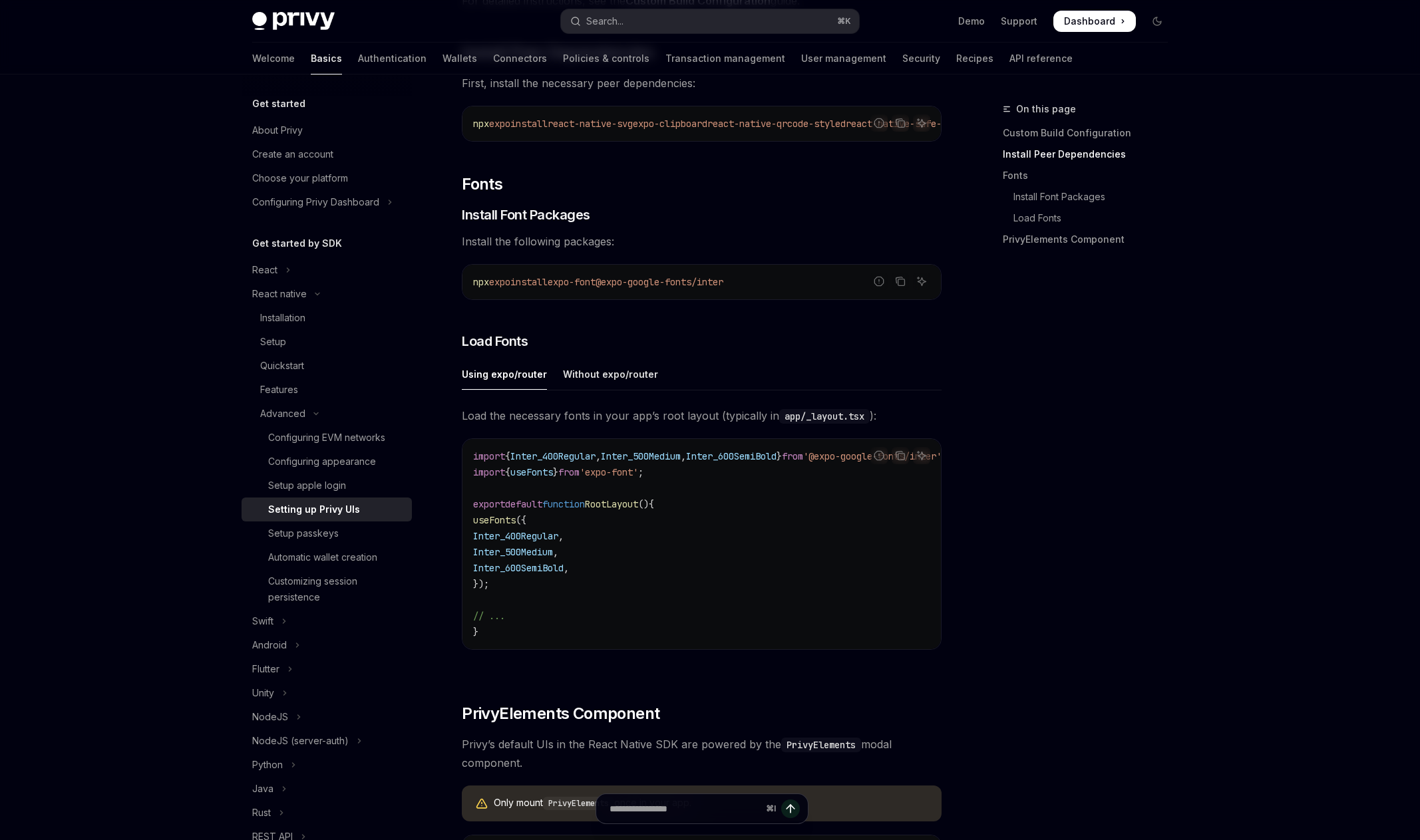
scroll to position [363, 0]
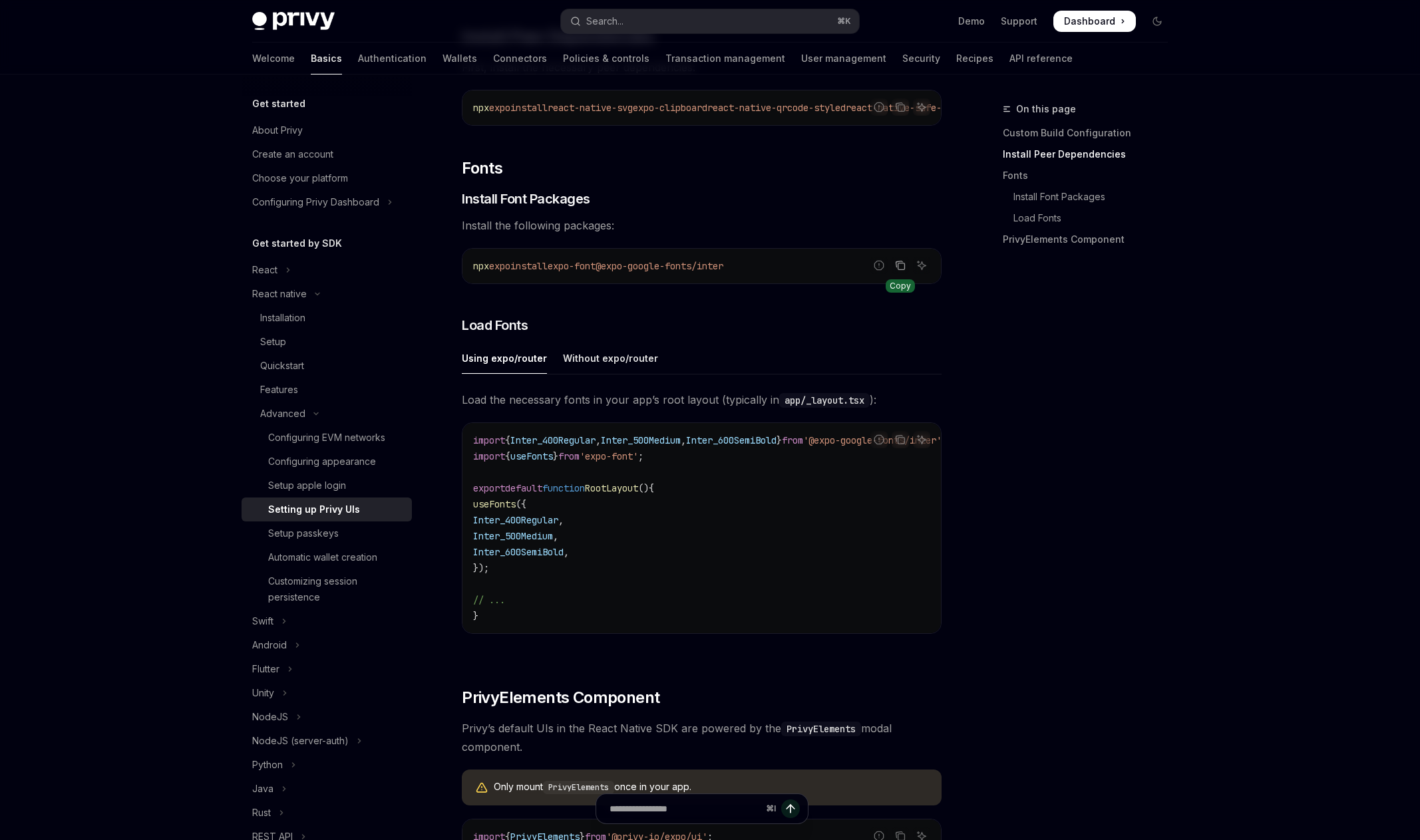
click at [896, 271] on icon "Copy the contents from the code block" at bounding box center [900, 265] width 11 height 10
drag, startPoint x: 514, startPoint y: 577, endPoint x: 449, endPoint y: 509, distance: 94.1
click at [449, 509] on div "Advanced Setting up Privy UIs OpenAI Open in ChatGPT OpenAI Open in ChatGPT Bef…" at bounding box center [576, 476] width 734 height 1475
copy code "useFonts ({ Inter_400Regular , Inter_500Medium , Inter_600SemiBold , });"
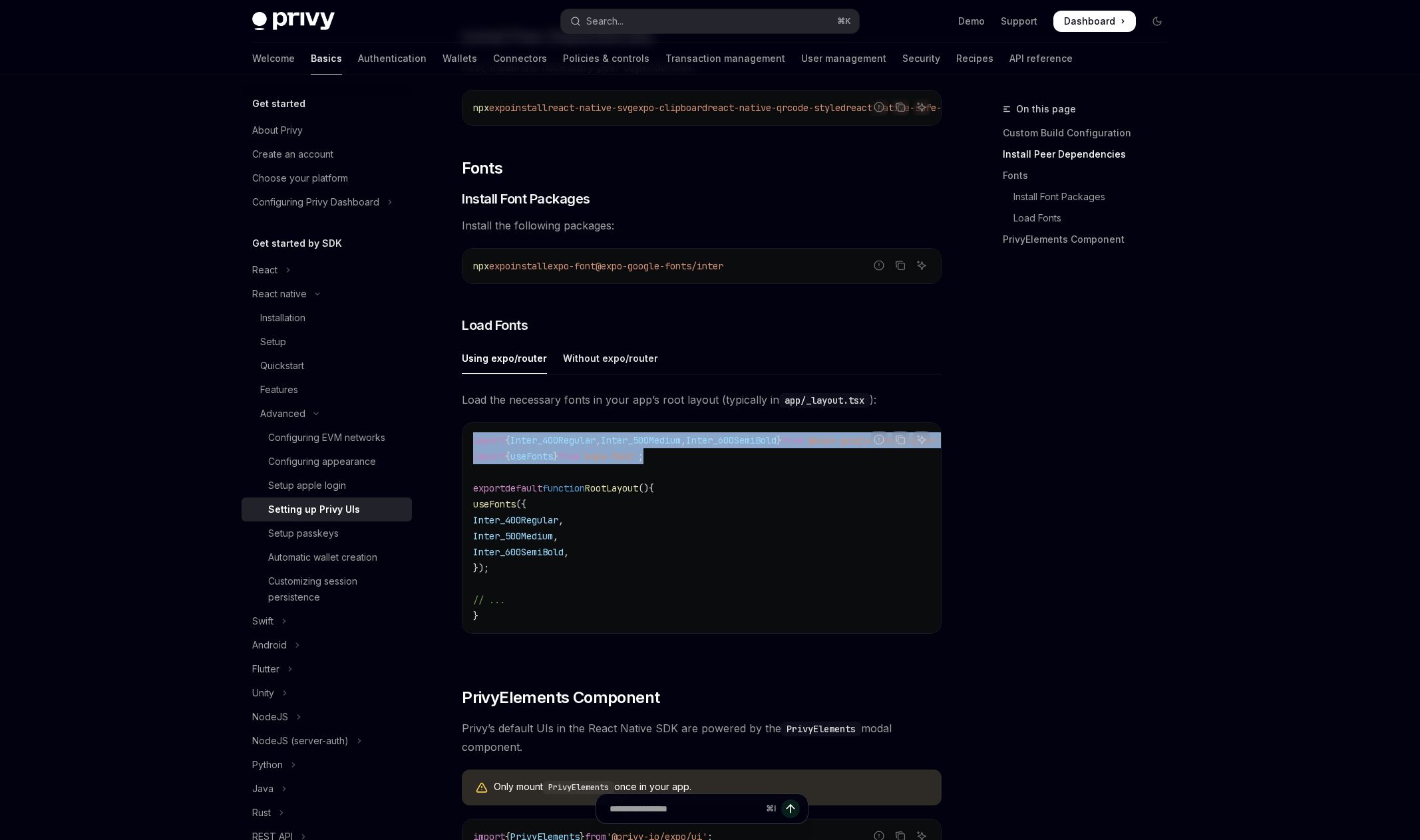
drag, startPoint x: 677, startPoint y: 462, endPoint x: 468, endPoint y: 435, distance: 210.7
click at [468, 435] on div "import { Inter_400Regular , Inter_500Medium , Inter_600SemiBold } from '@expo-g…" at bounding box center [701, 528] width 478 height 210
copy code "import { Inter_400Regular , Inter_500Medium , Inter_600SemiBold } from '@expo-g…"
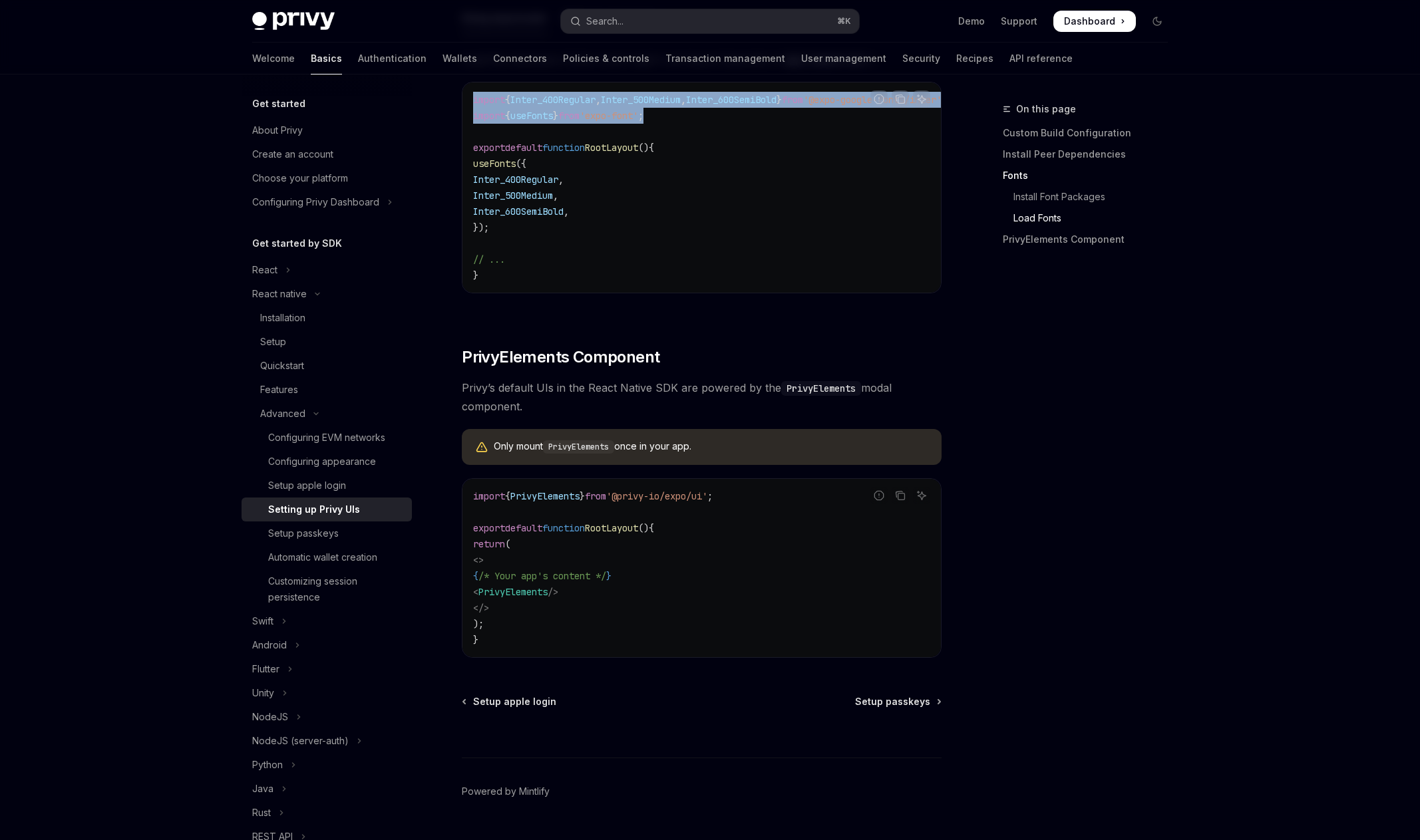
scroll to position [746, 0]
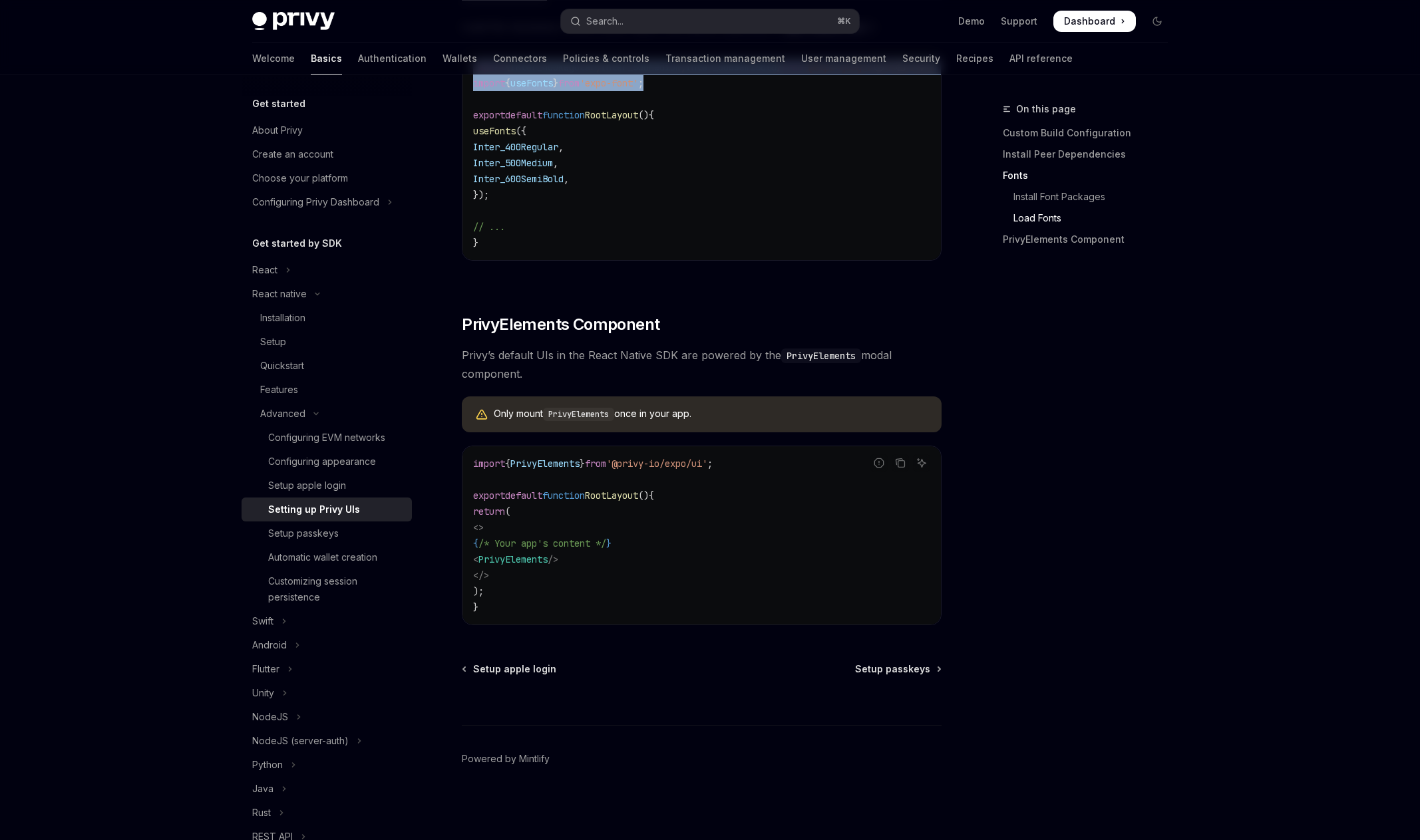
drag, startPoint x: 590, startPoint y: 560, endPoint x: 508, endPoint y: 553, distance: 82.3
click at [507, 556] on code "import { PrivyElements } from '@privy-io/expo/ui' ; export default function Roo…" at bounding box center [702, 536] width 457 height 160
click at [605, 463] on span "from" at bounding box center [595, 464] width 21 height 12
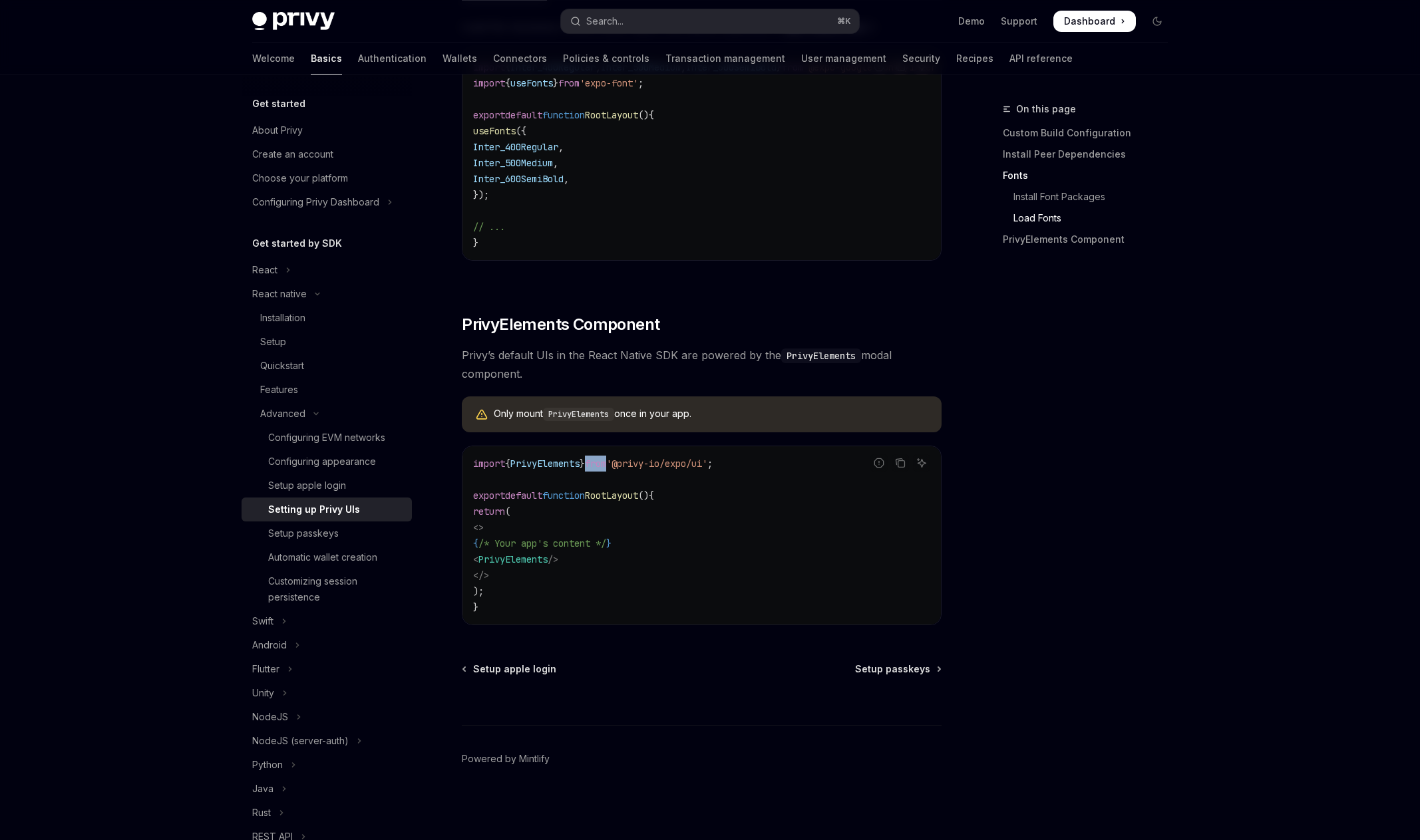
click at [605, 463] on span "from" at bounding box center [595, 464] width 21 height 12
click at [340, 537] on div "Setup passkeys" at bounding box center [336, 534] width 136 height 16
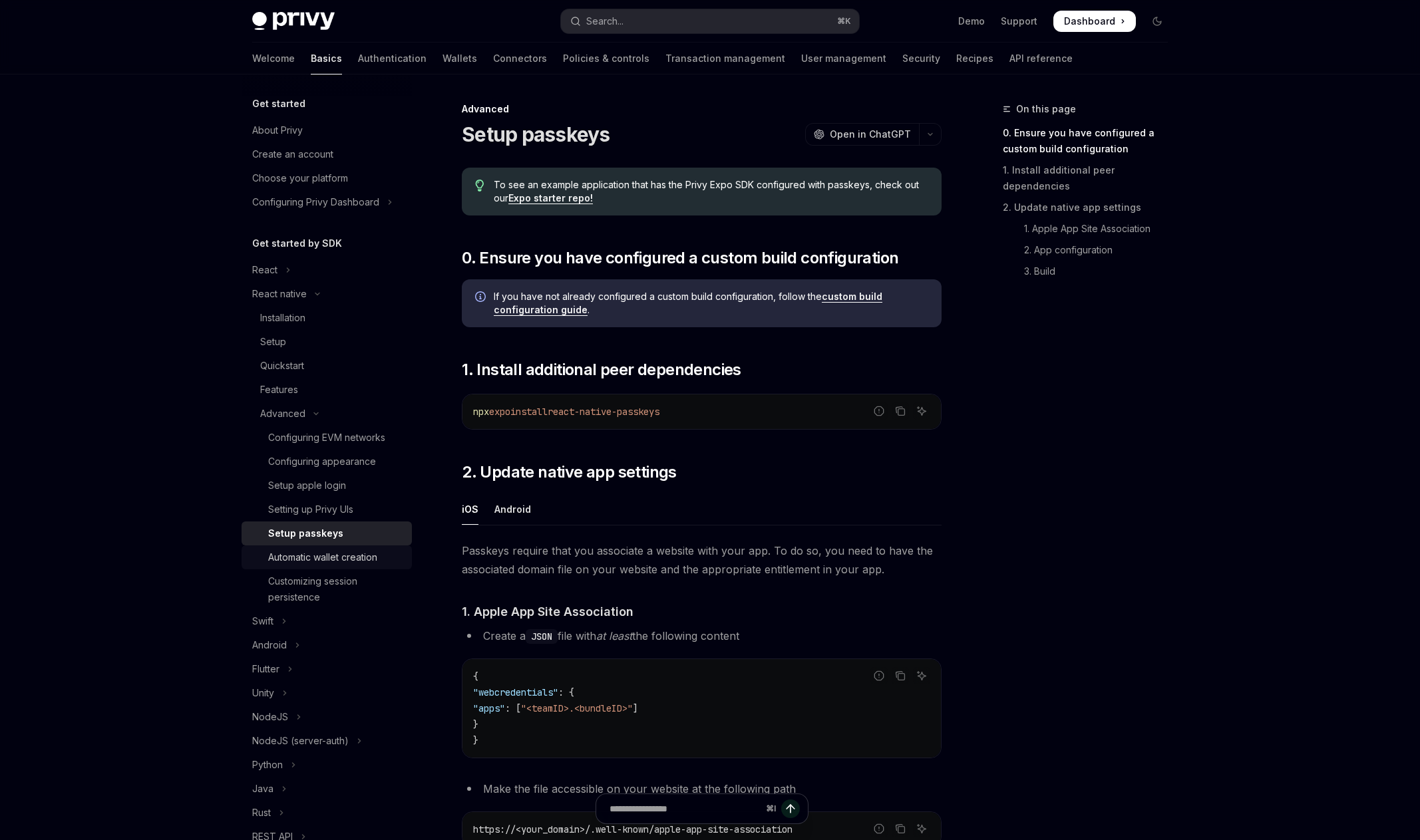
click at [347, 560] on div "Automatic wallet creation" at bounding box center [322, 557] width 109 height 16
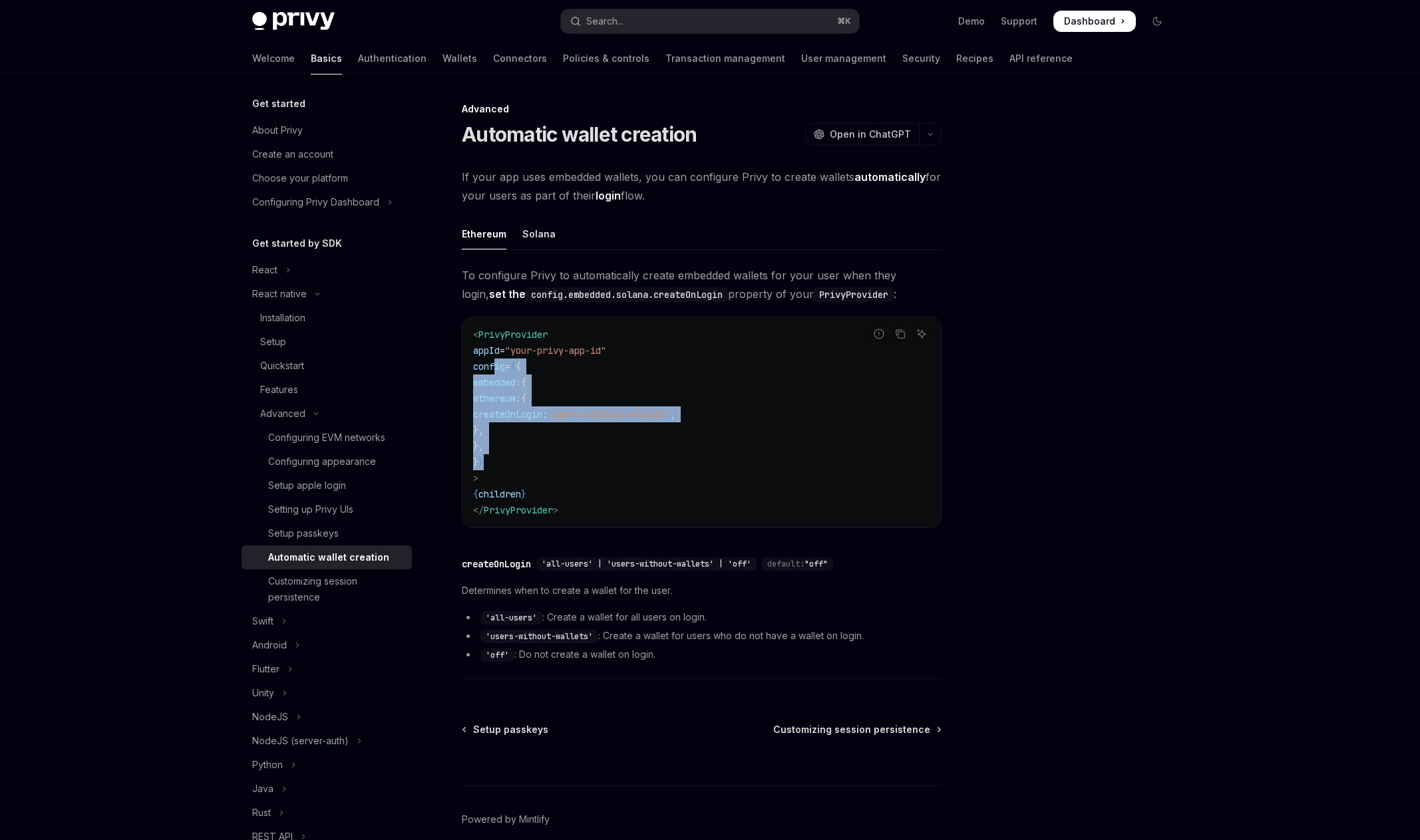
drag, startPoint x: 516, startPoint y: 424, endPoint x: 496, endPoint y: 368, distance: 59.5
click at [496, 368] on code "< PrivyProvider appId = "your-privy-app-id" config = { { embedded: { ethereum: …" at bounding box center [702, 422] width 457 height 191
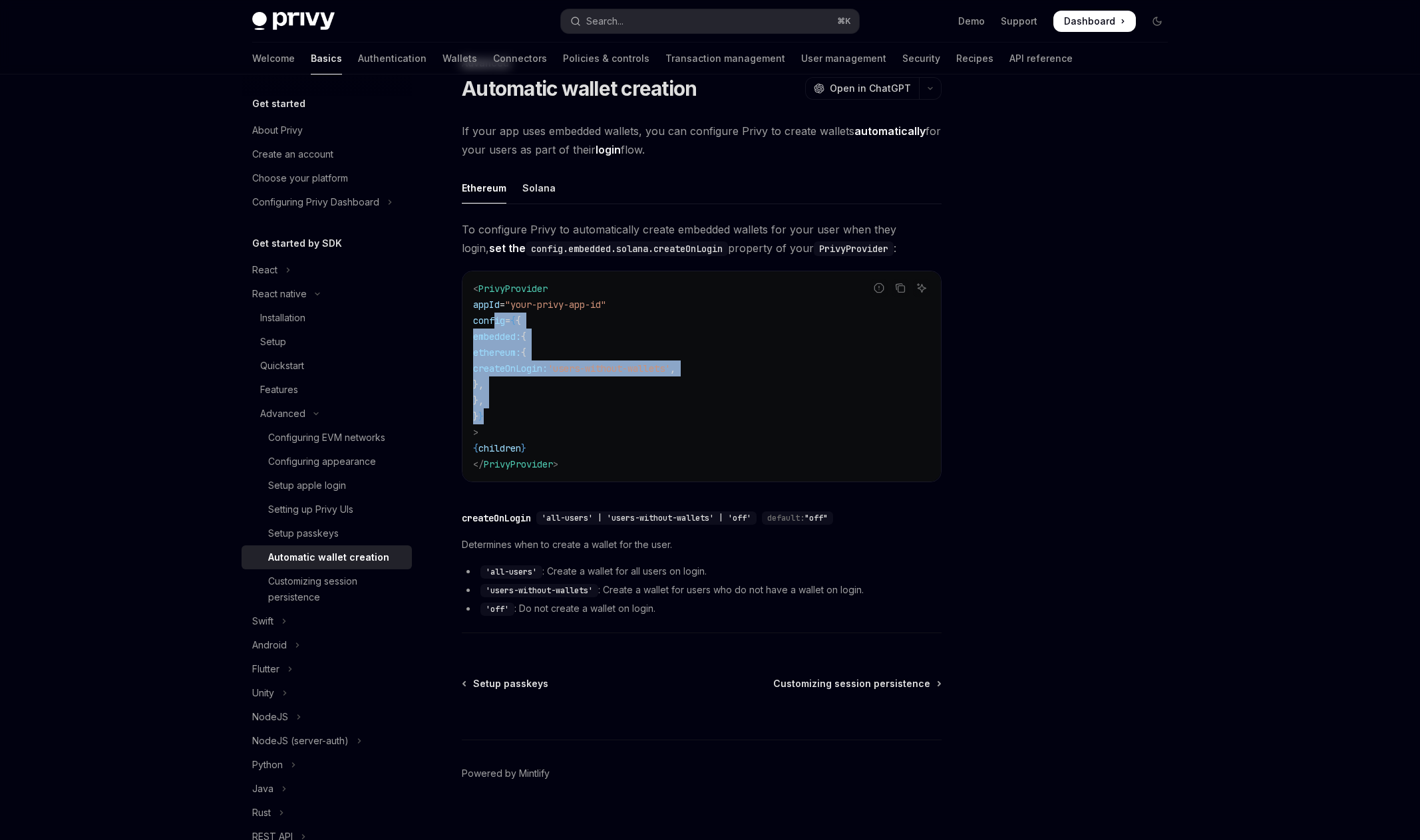
scroll to position [61, 0]
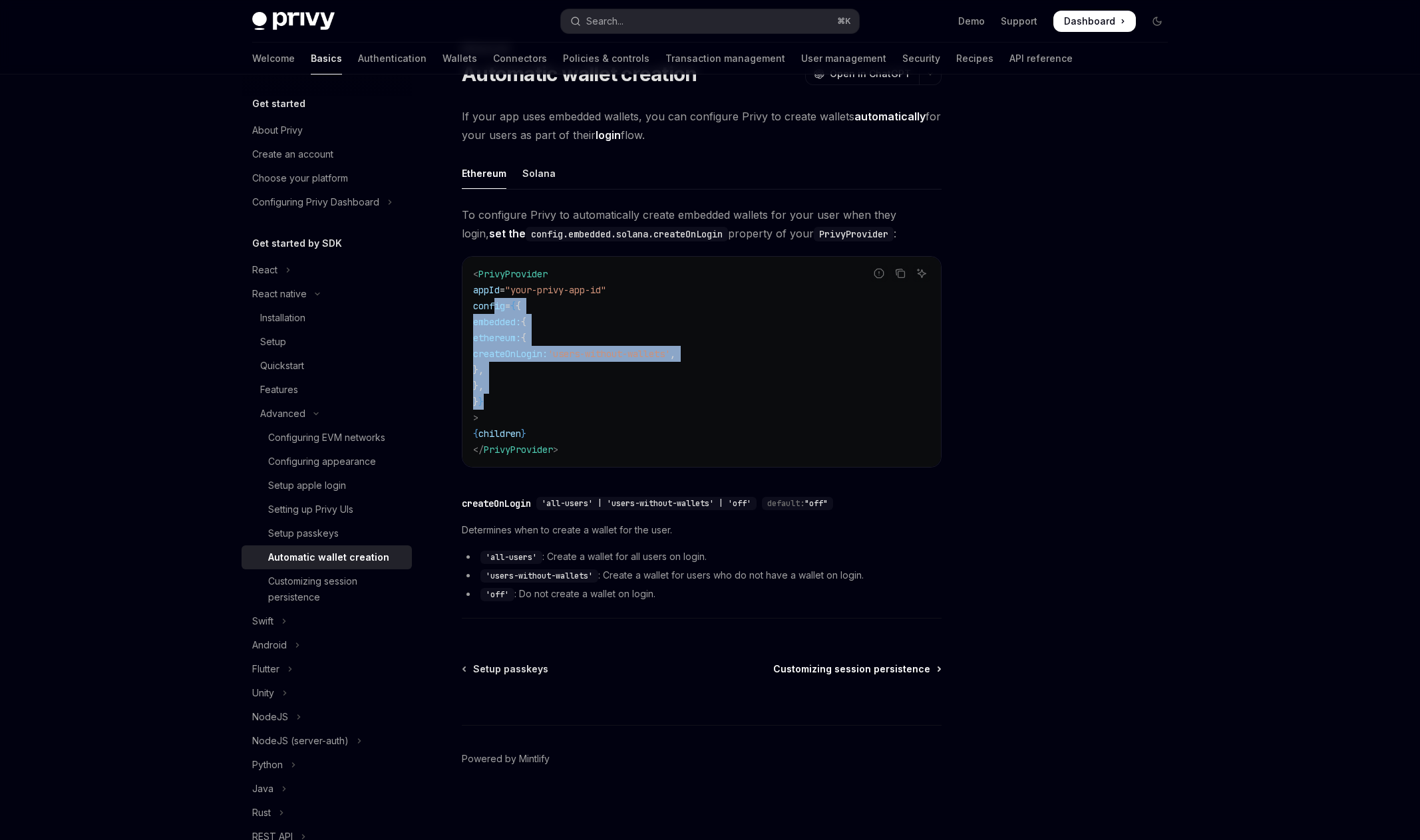
click at [821, 673] on span "Customizing session persistence" at bounding box center [851, 669] width 157 height 13
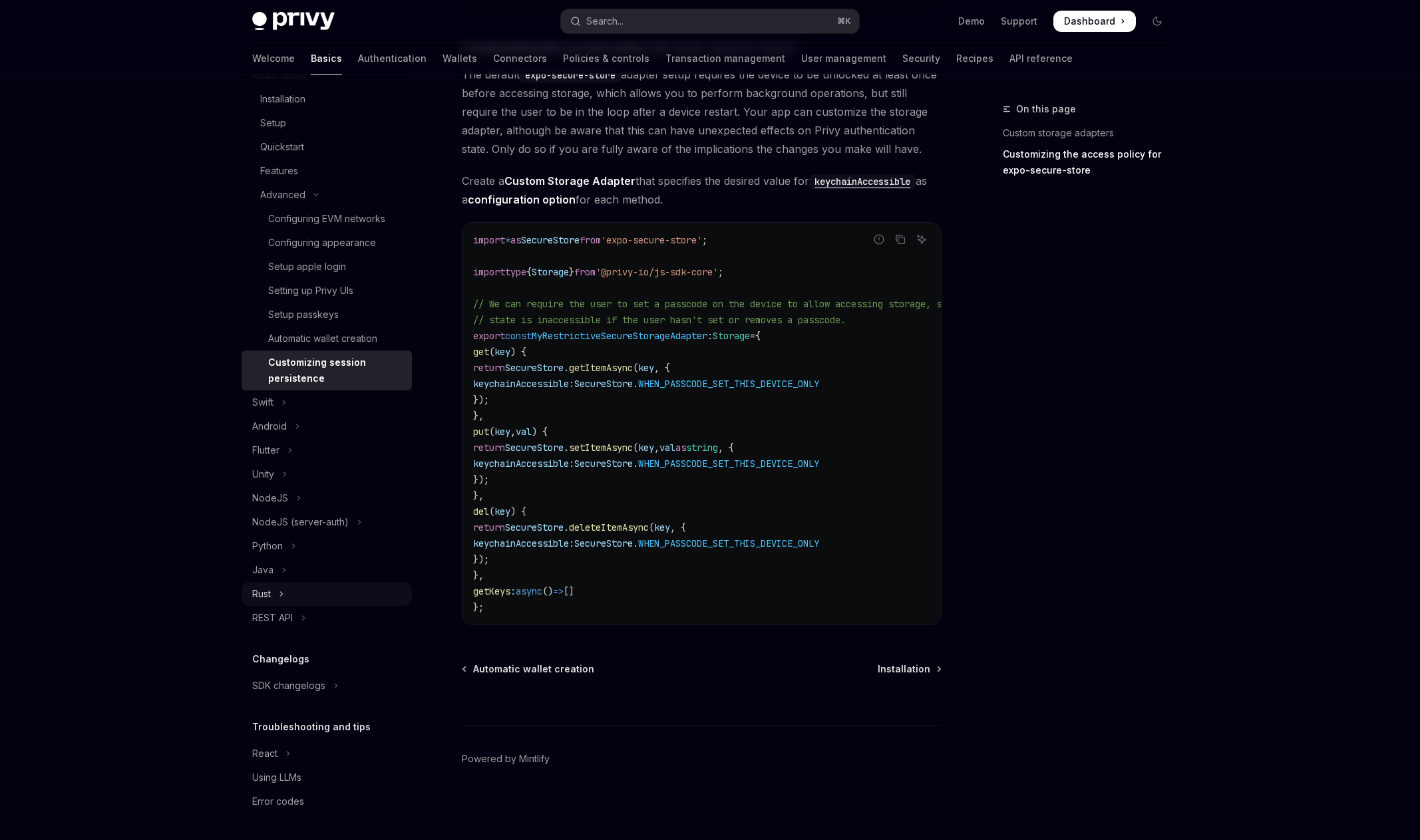
scroll to position [668, 0]
click at [348, 684] on button "SDK changelogs" at bounding box center [326, 686] width 170 height 24
click at [347, 684] on button "SDK changelogs" at bounding box center [326, 686] width 170 height 24
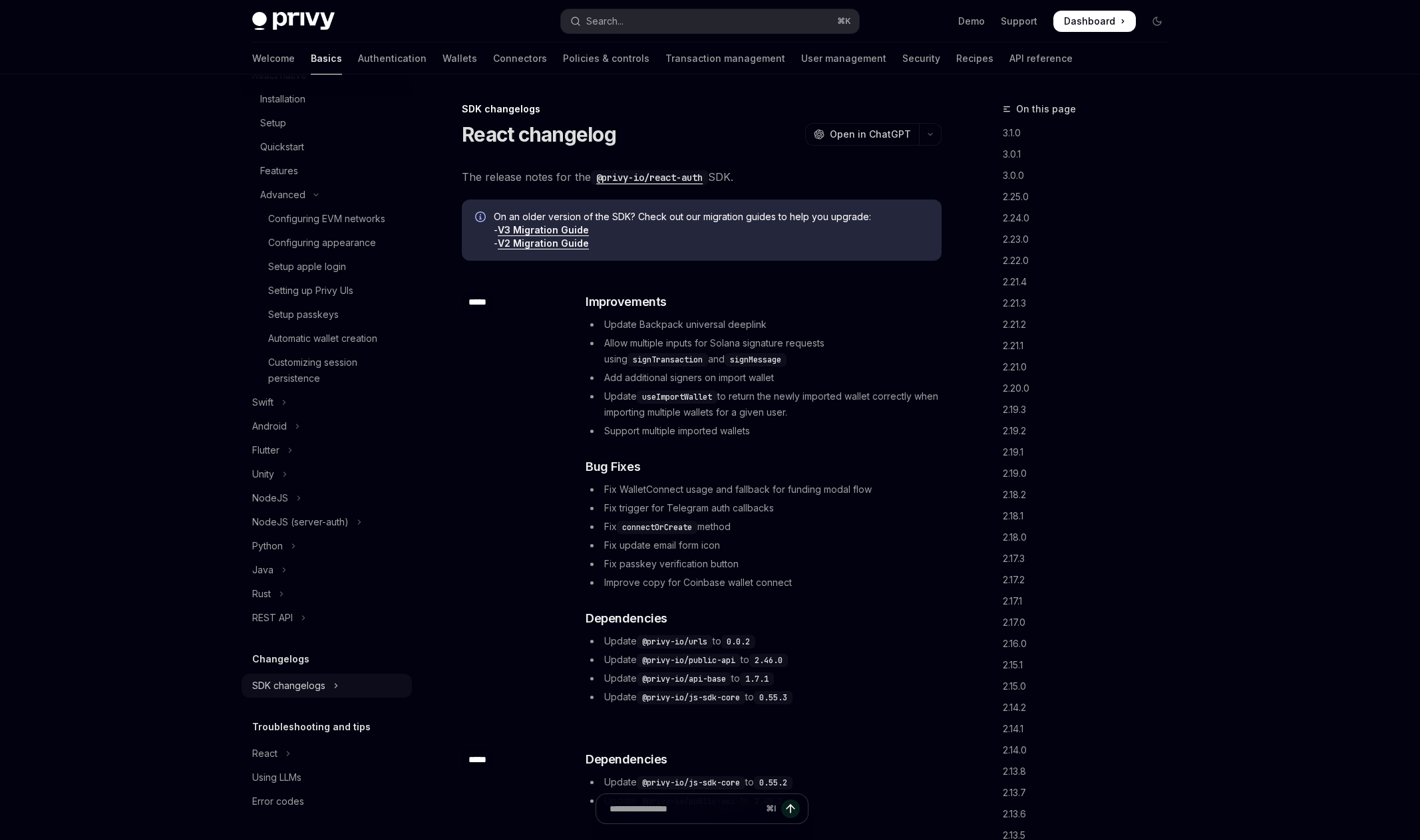
click at [321, 684] on div "SDK changelogs" at bounding box center [288, 686] width 74 height 16
click at [313, 722] on link "React Native" at bounding box center [326, 734] width 170 height 24
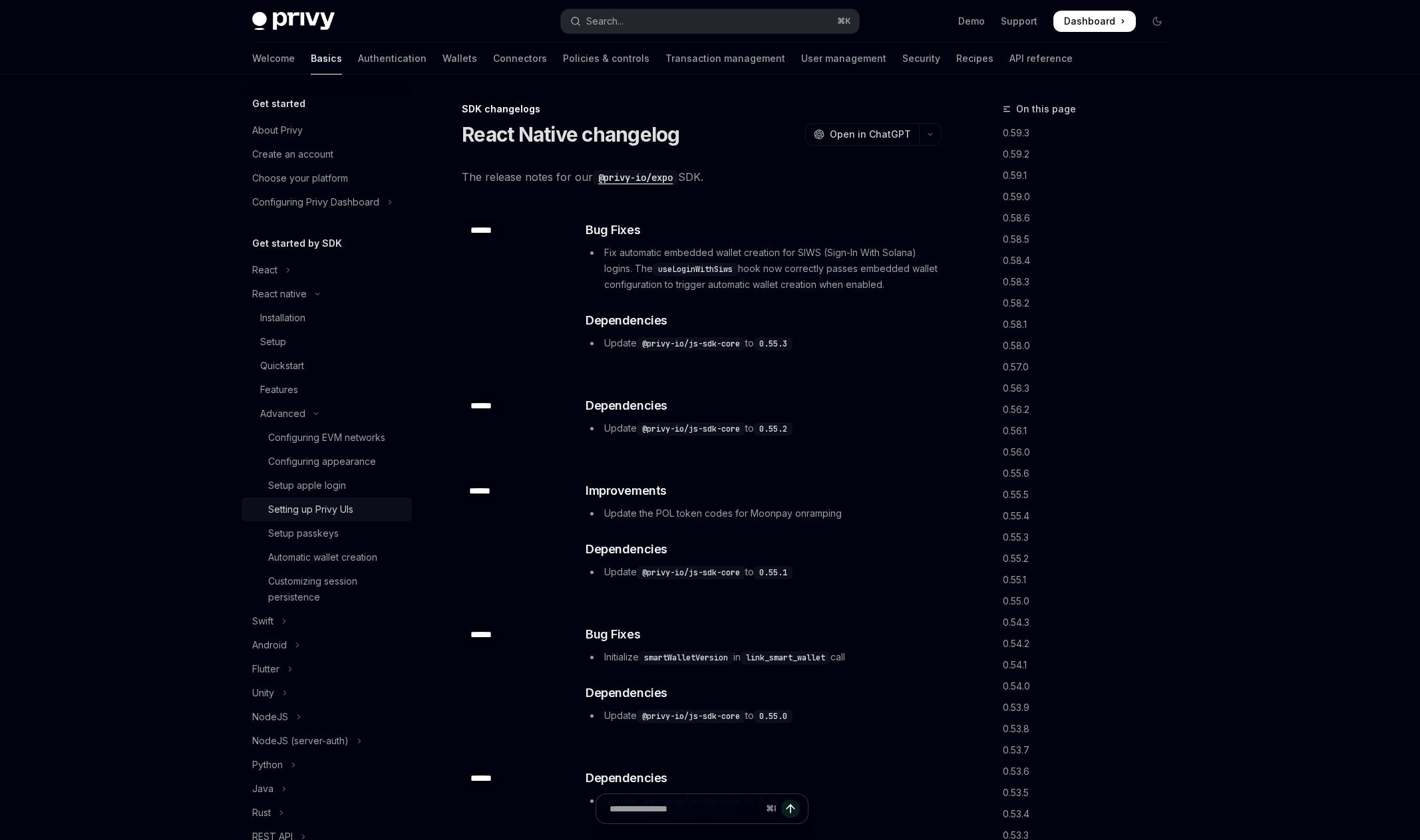
click at [357, 502] on div "Setting up Privy UIs" at bounding box center [336, 510] width 136 height 16
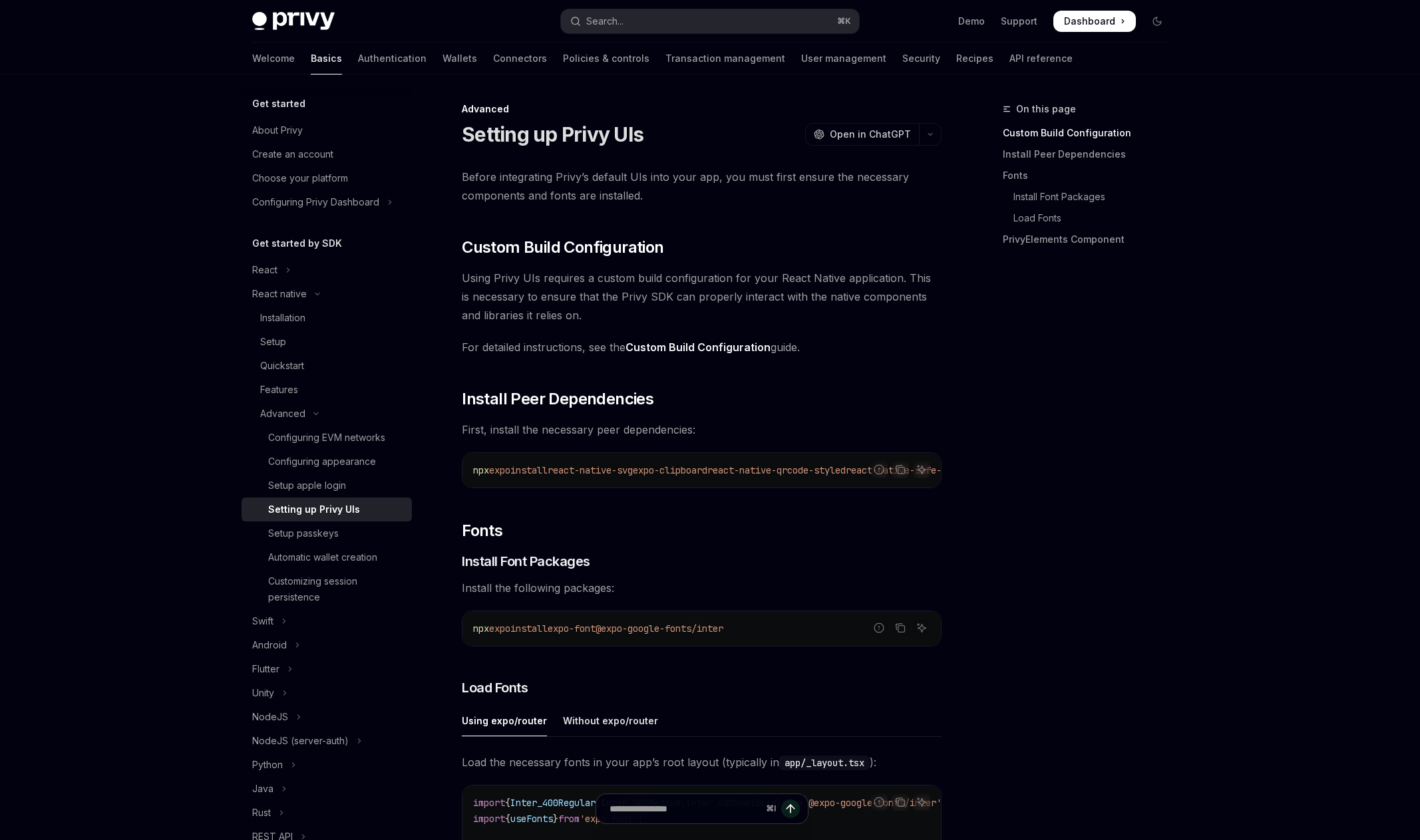
click at [697, 346] on link "Custom Build Configuration" at bounding box center [698, 347] width 145 height 14
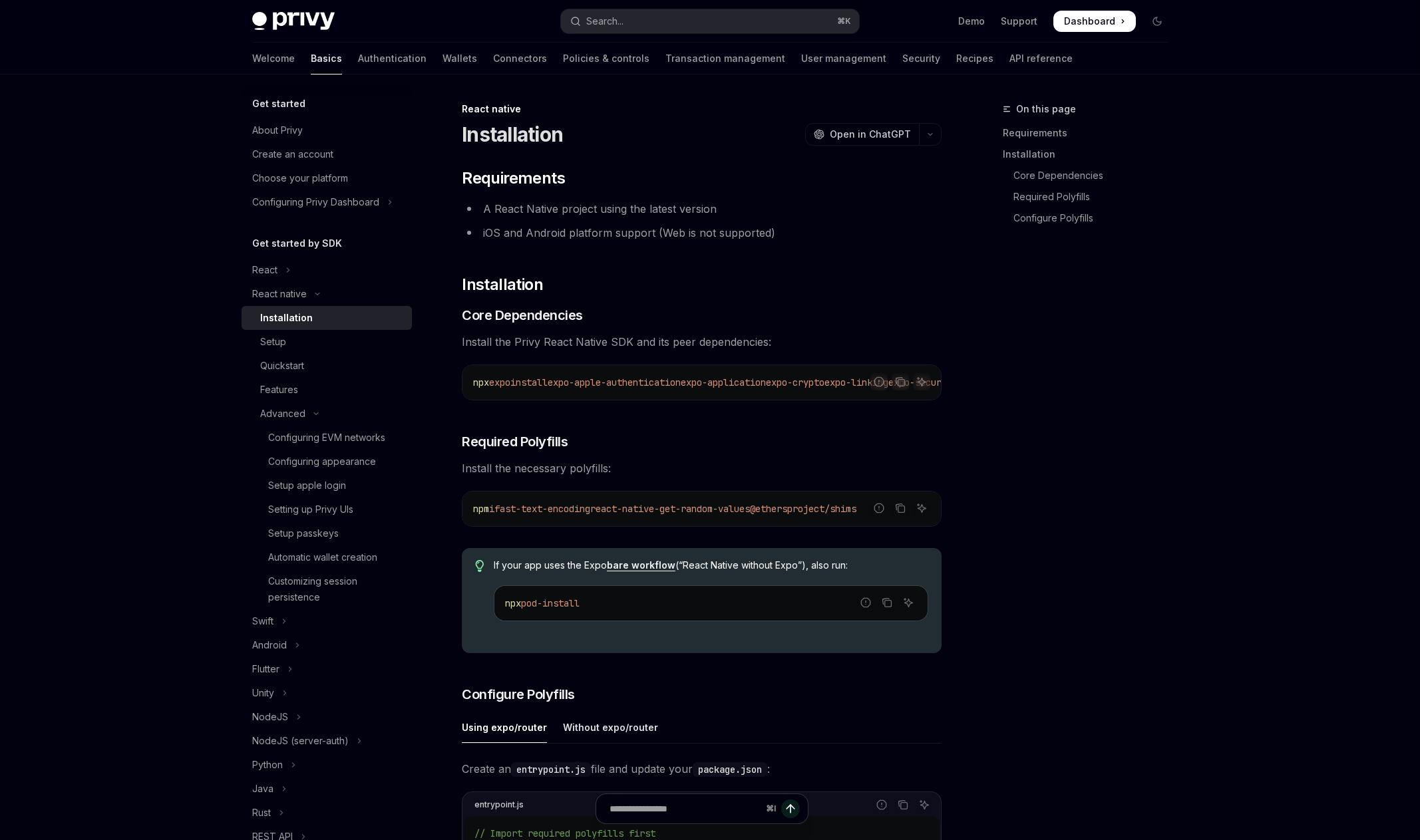
scroll to position [745, 0]
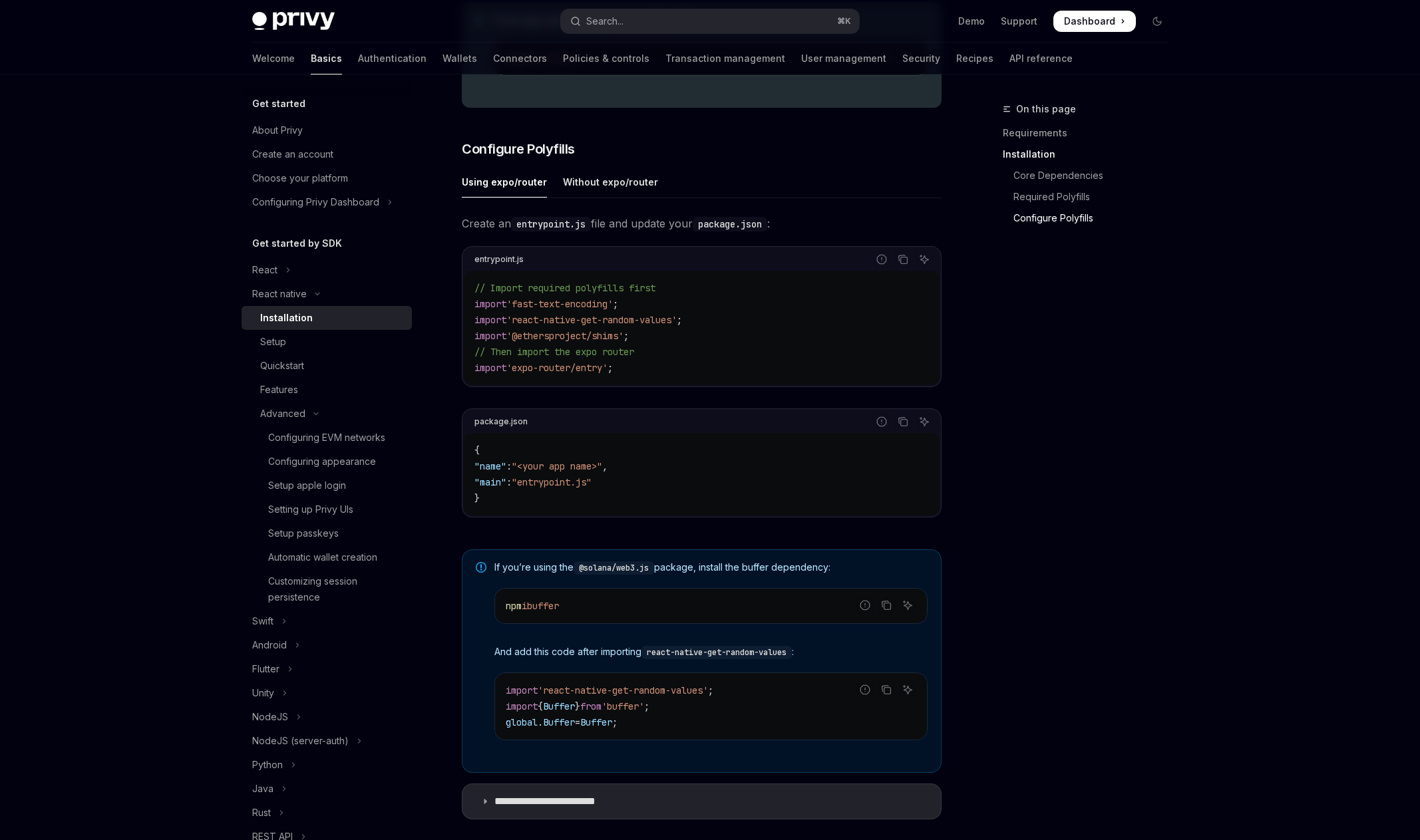
scroll to position [90, 0]
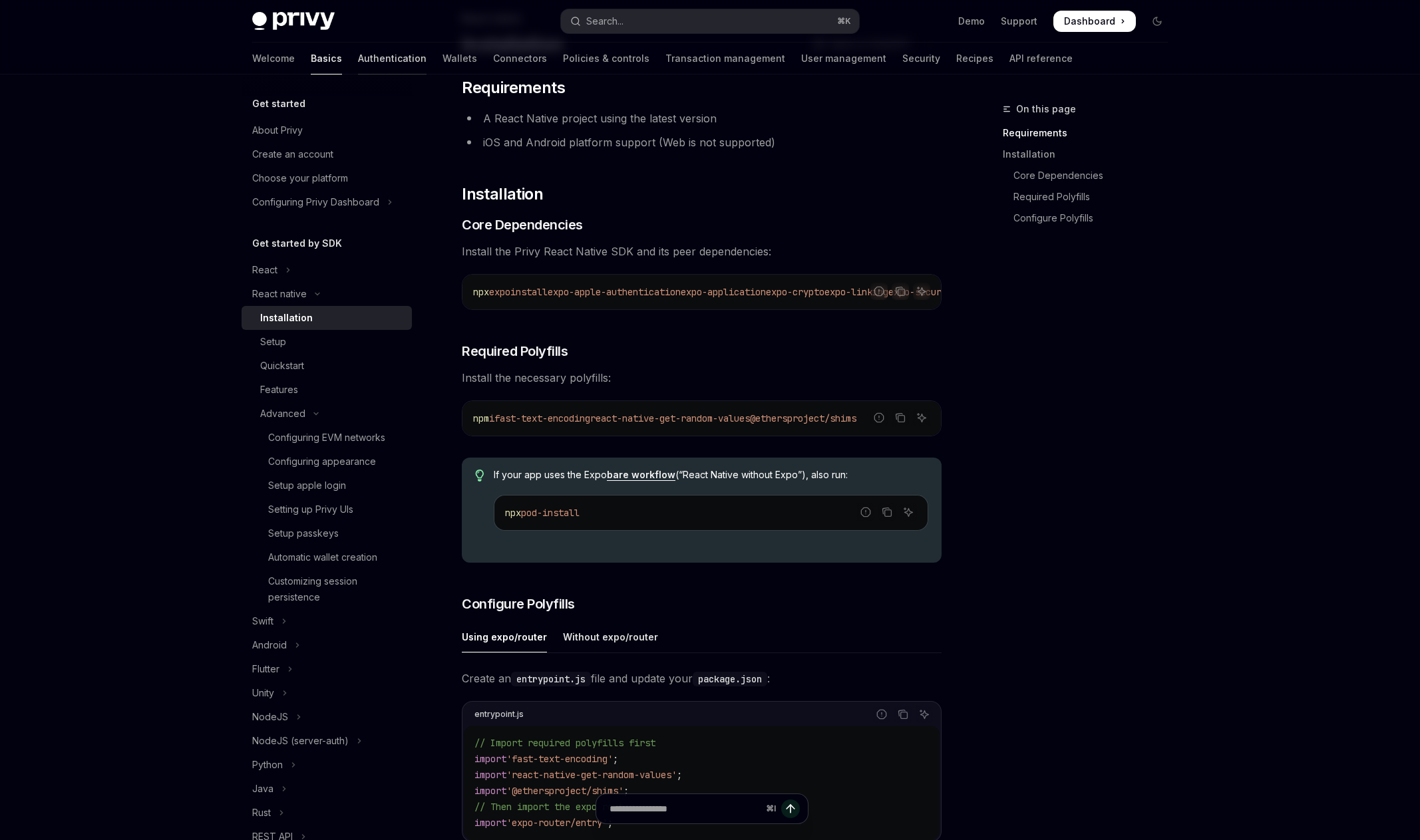
click at [358, 58] on link "Authentication" at bounding box center [392, 59] width 69 height 32
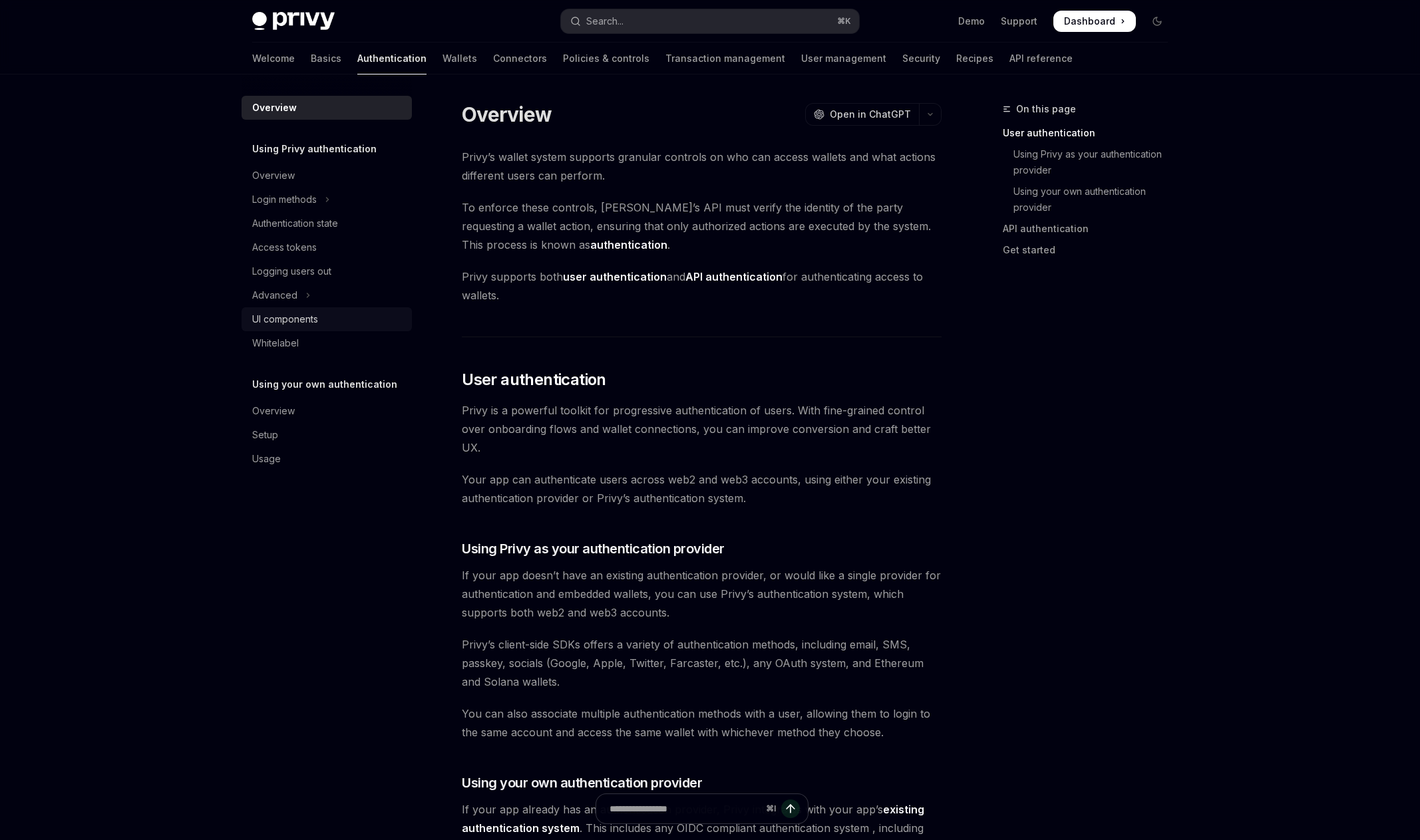
click at [311, 325] on div "UI components" at bounding box center [285, 319] width 66 height 16
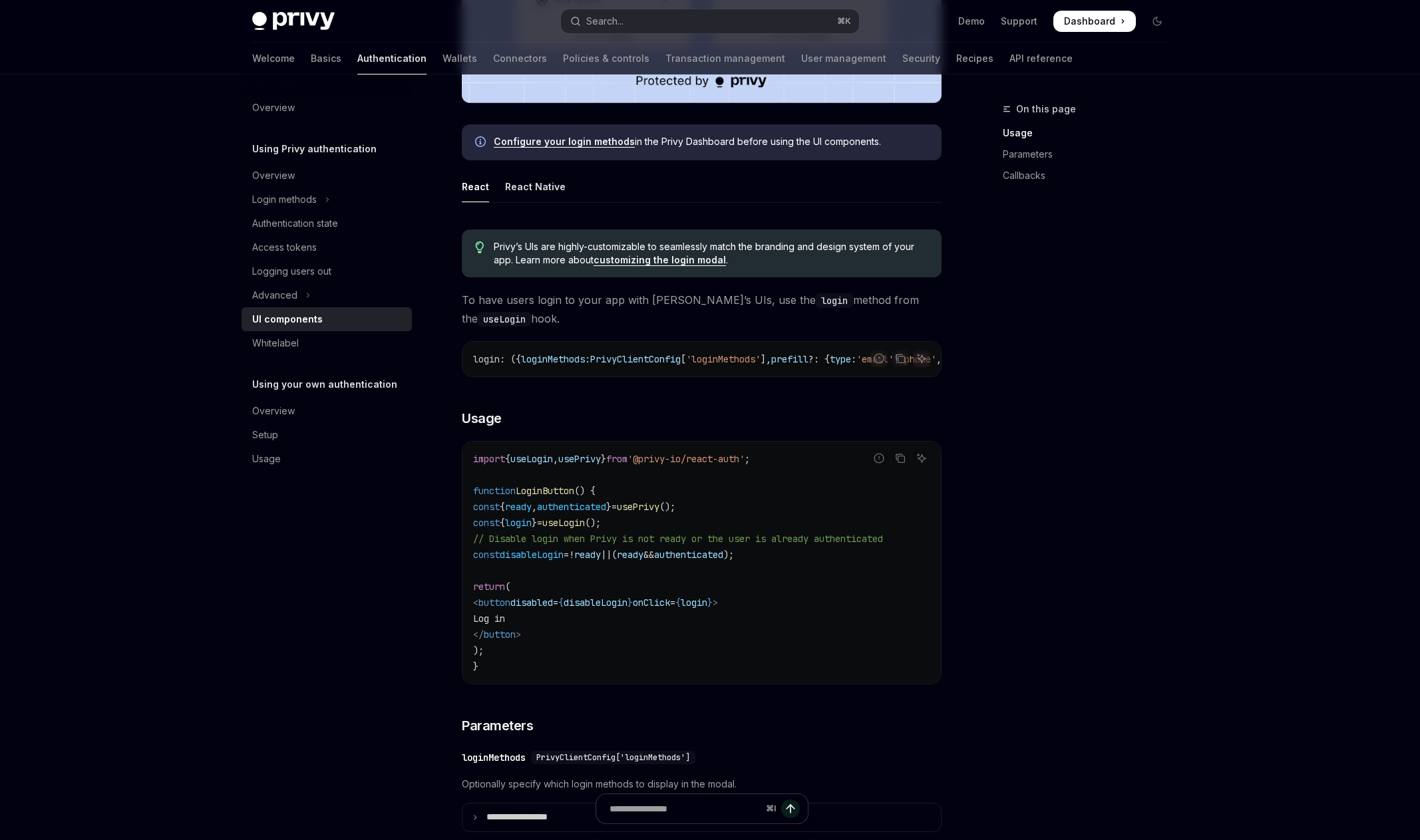
scroll to position [546, 0]
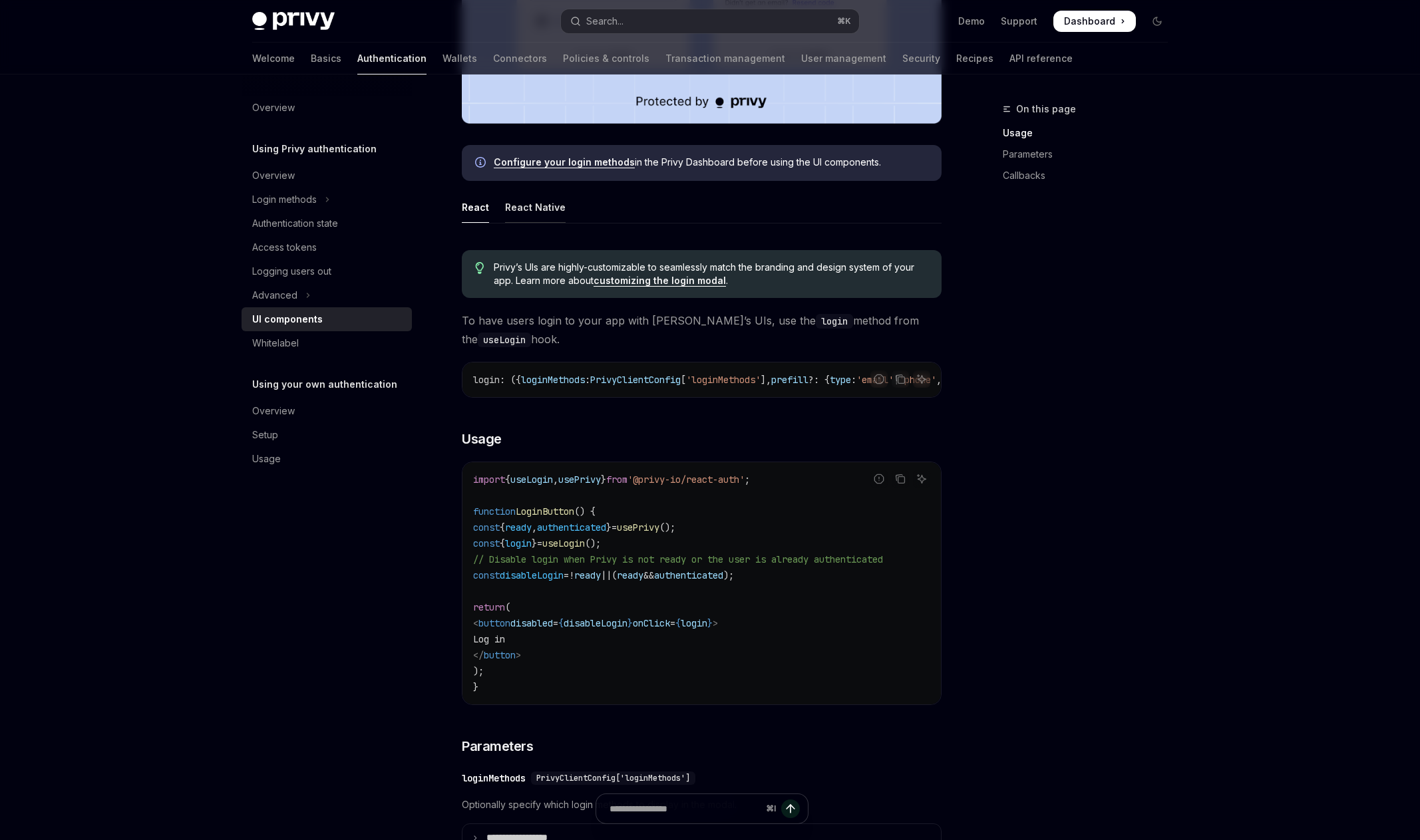
click at [513, 211] on div "React Native" at bounding box center [535, 207] width 61 height 32
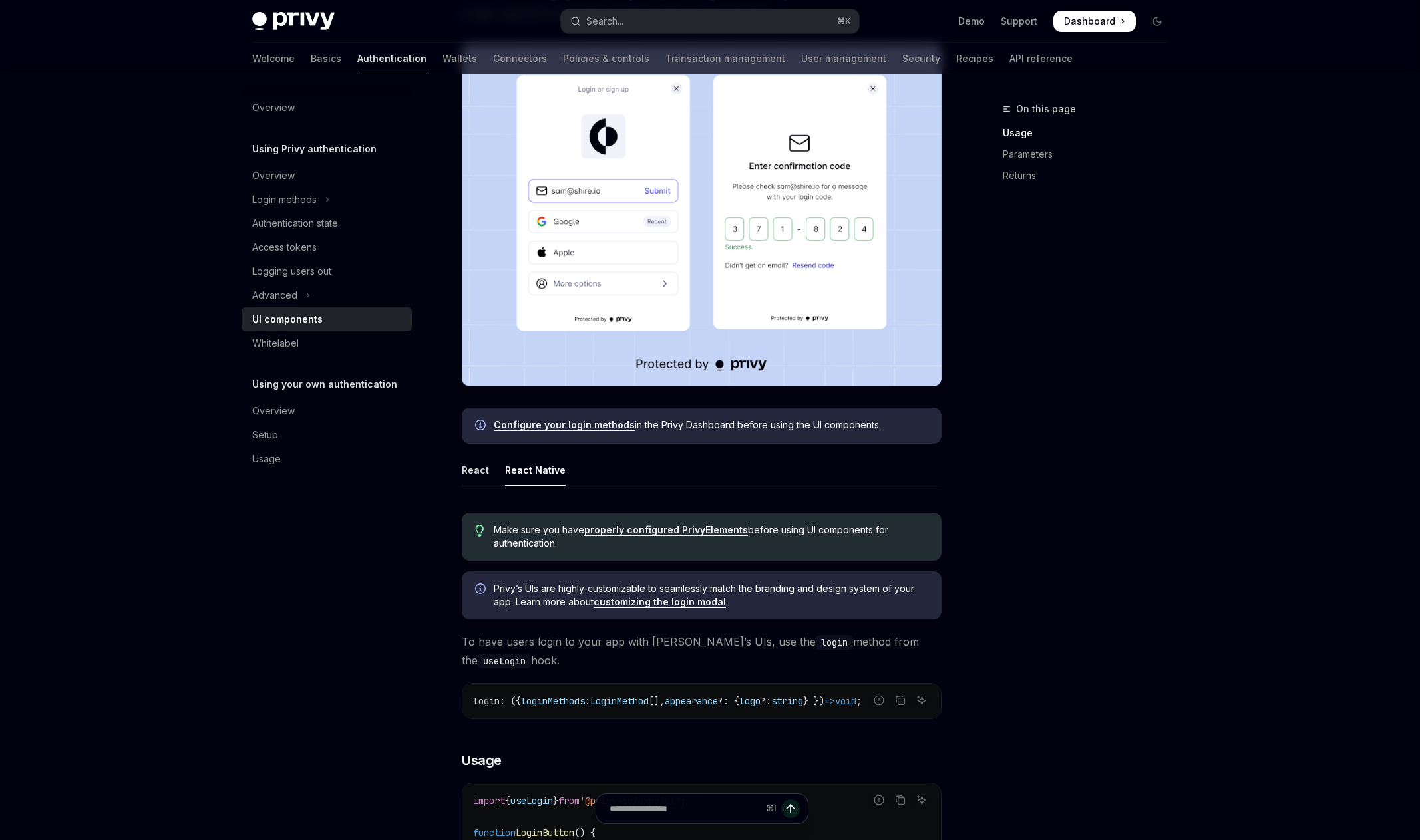
scroll to position [279, 0]
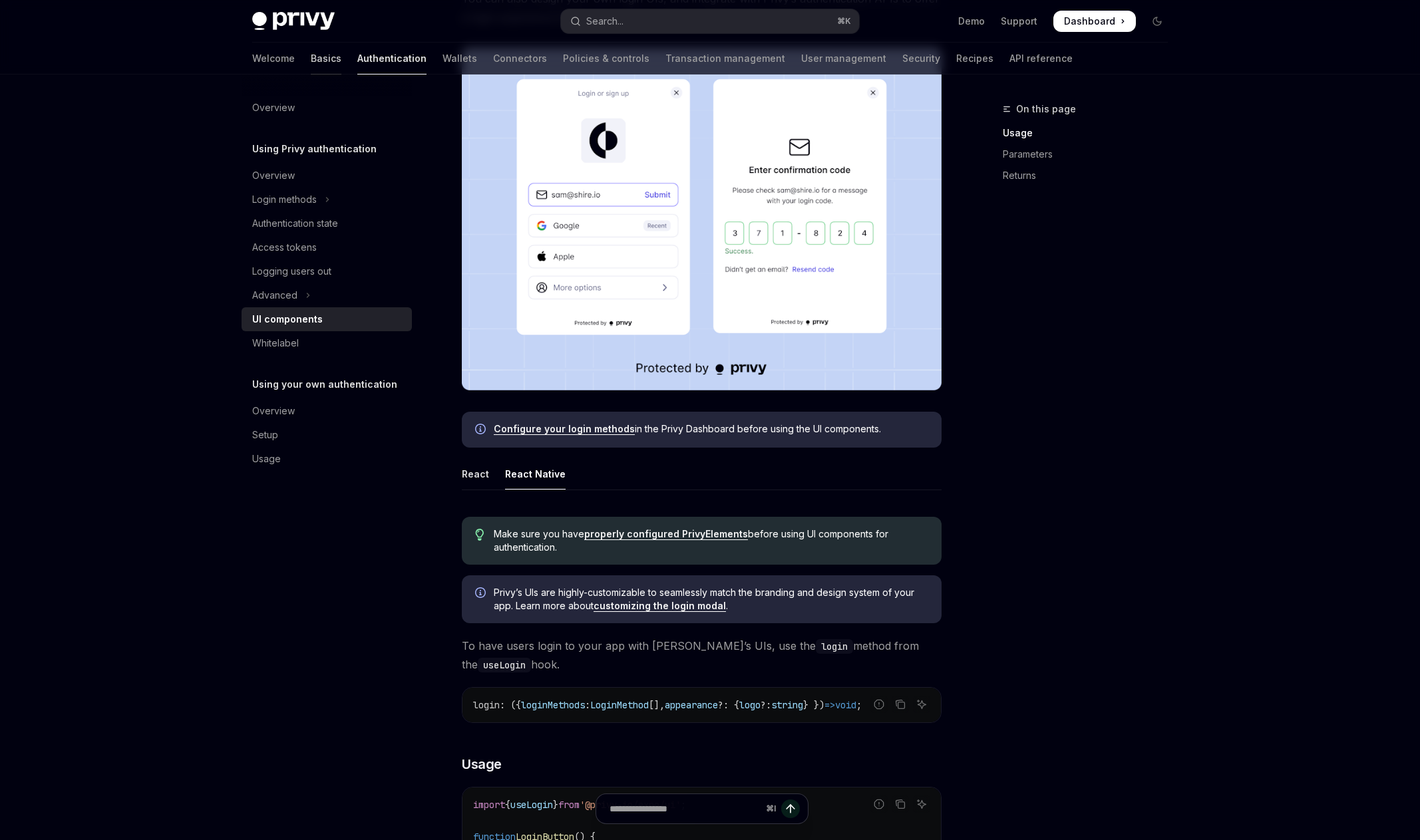
click at [311, 65] on link "Basics" at bounding box center [326, 59] width 31 height 32
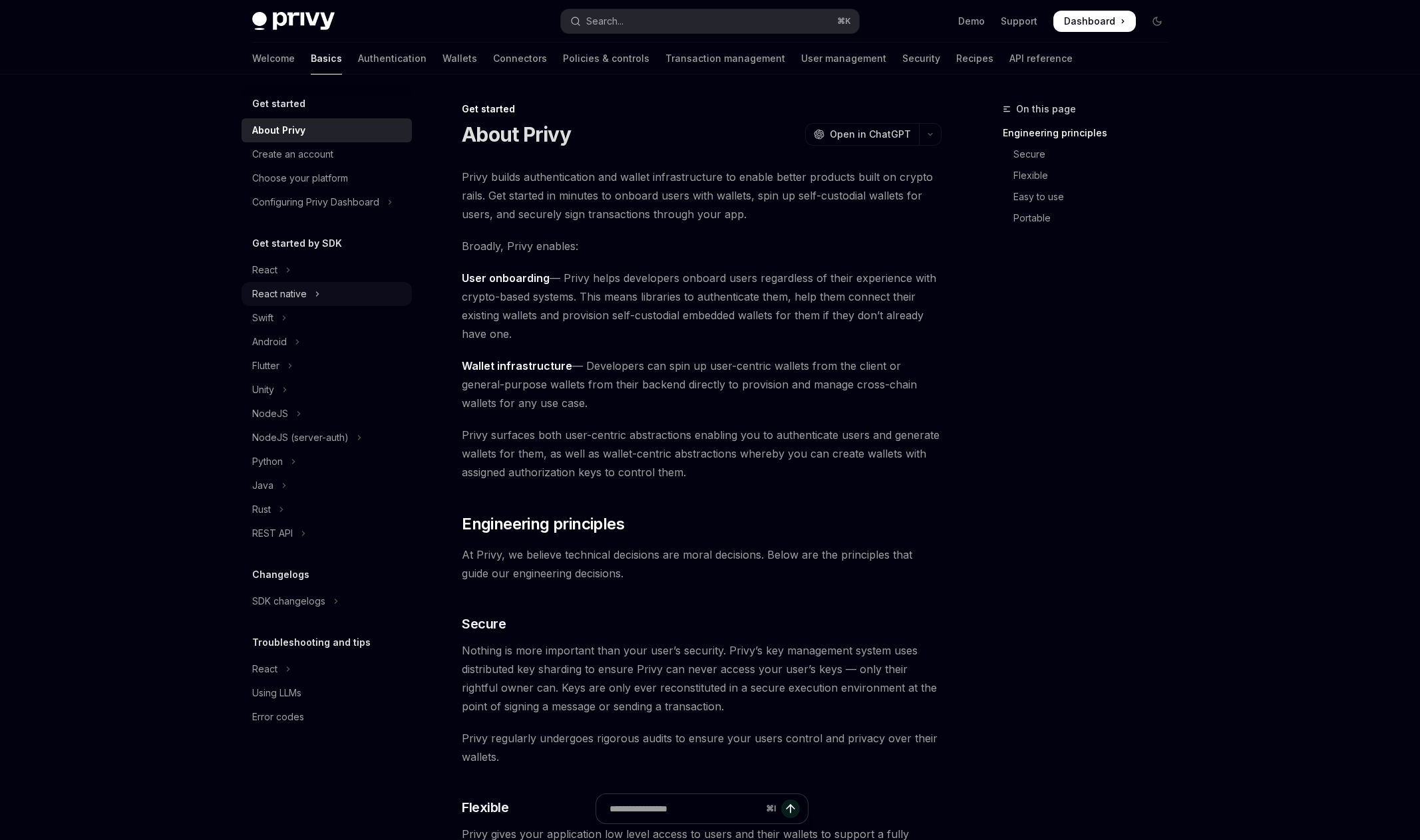
click at [297, 290] on div "React native" at bounding box center [279, 294] width 55 height 16
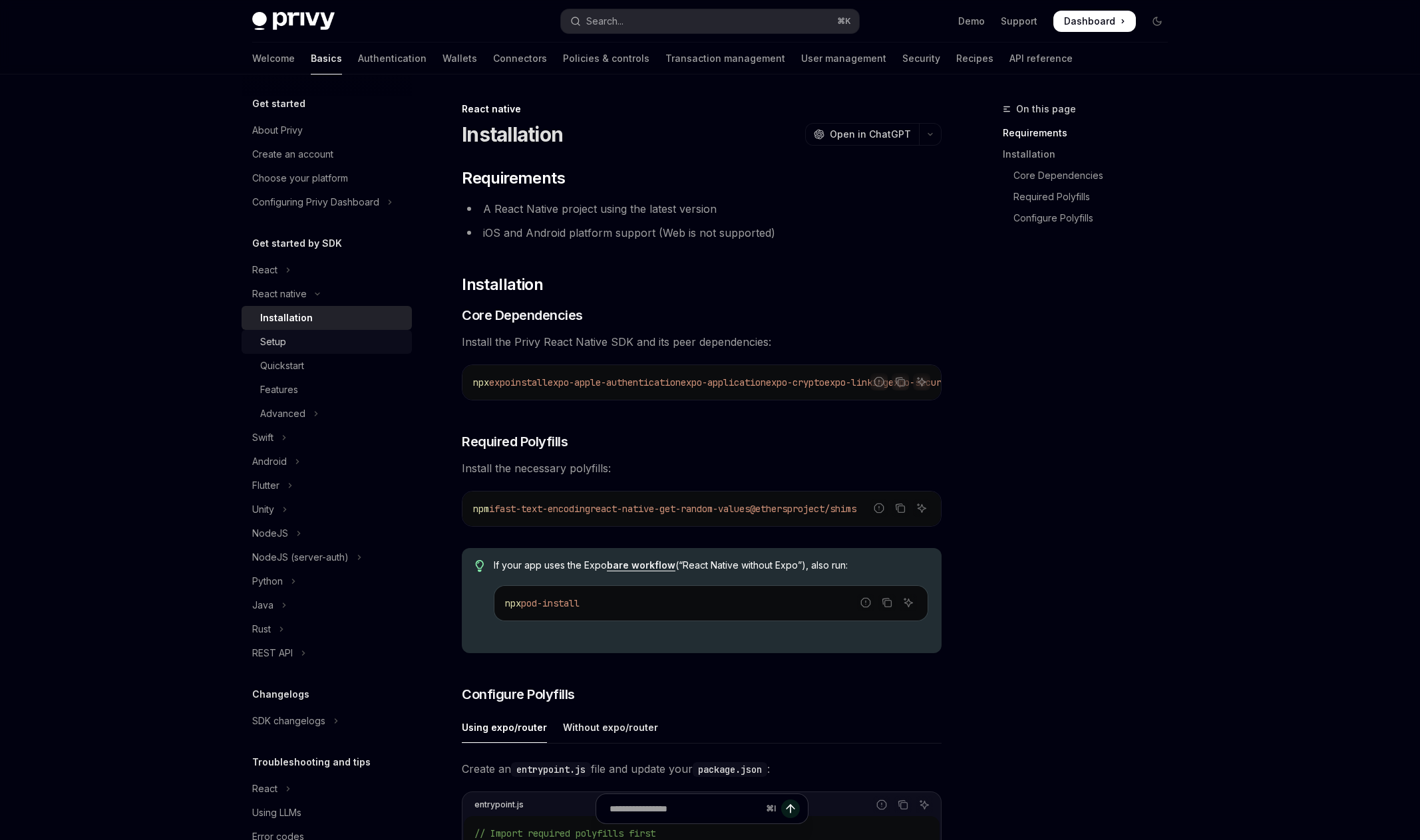
click at [300, 335] on div "Setup" at bounding box center [332, 342] width 144 height 16
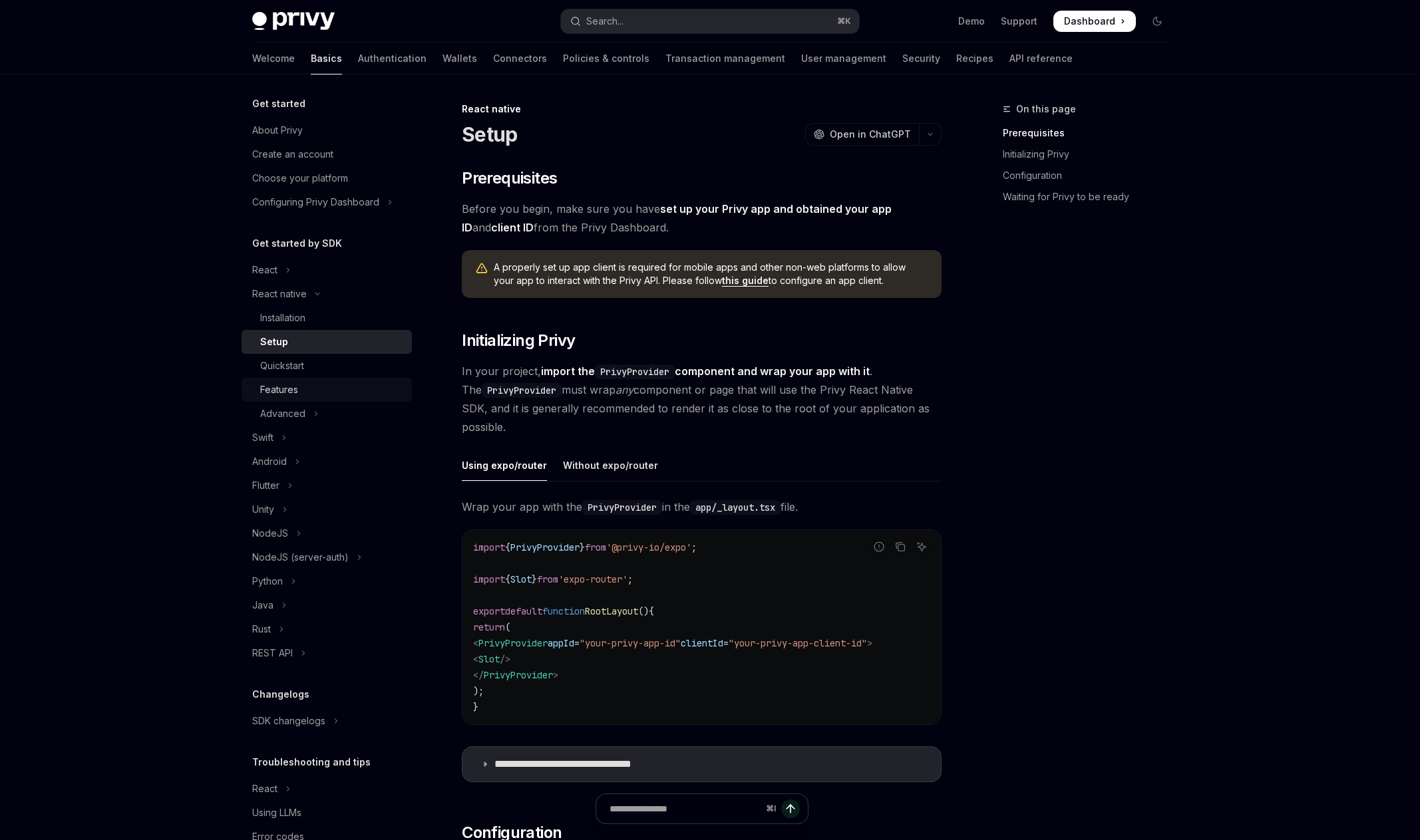
click at [304, 410] on div "Advanced" at bounding box center [283, 414] width 45 height 16
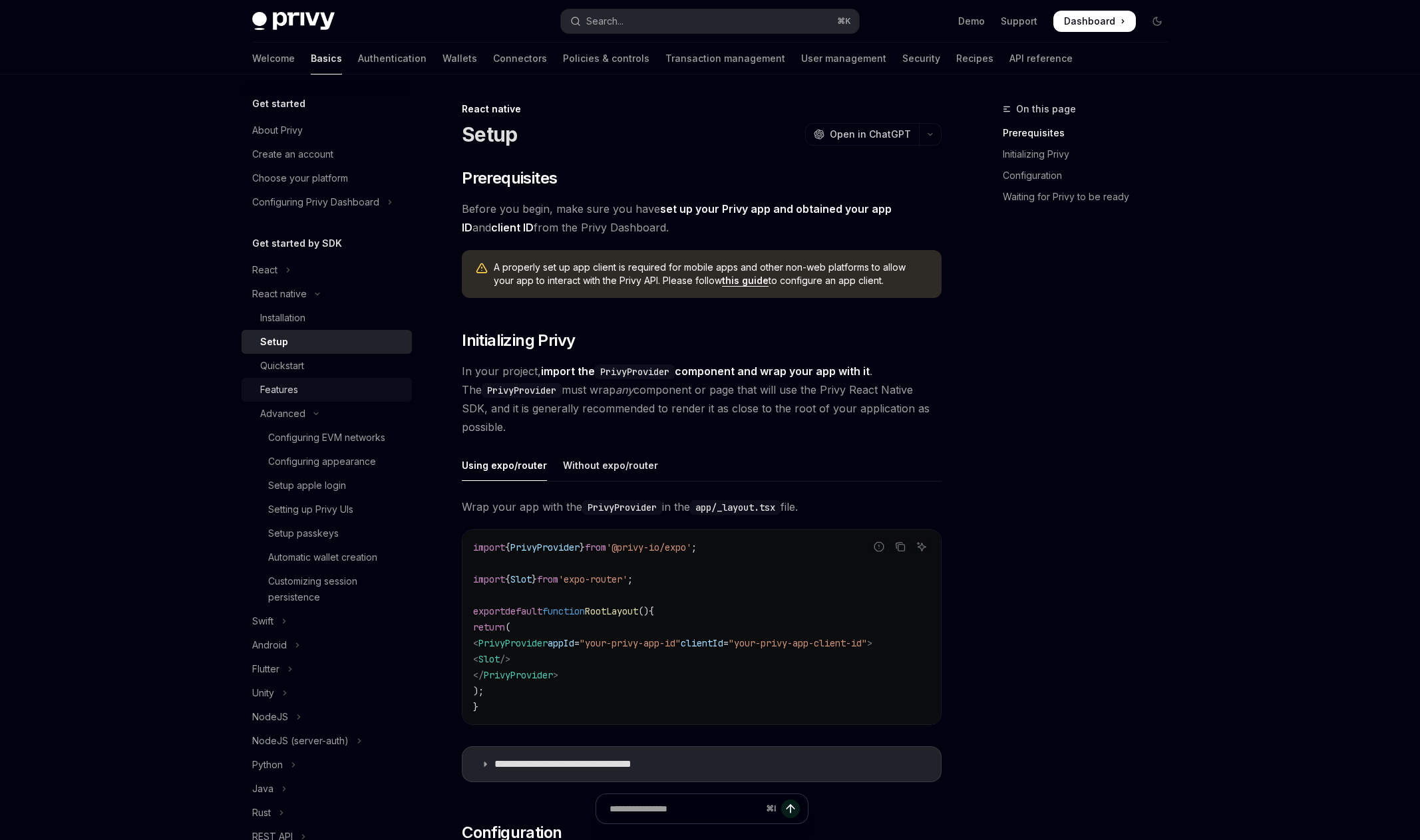
click at [307, 393] on div "Features" at bounding box center [332, 390] width 144 height 16
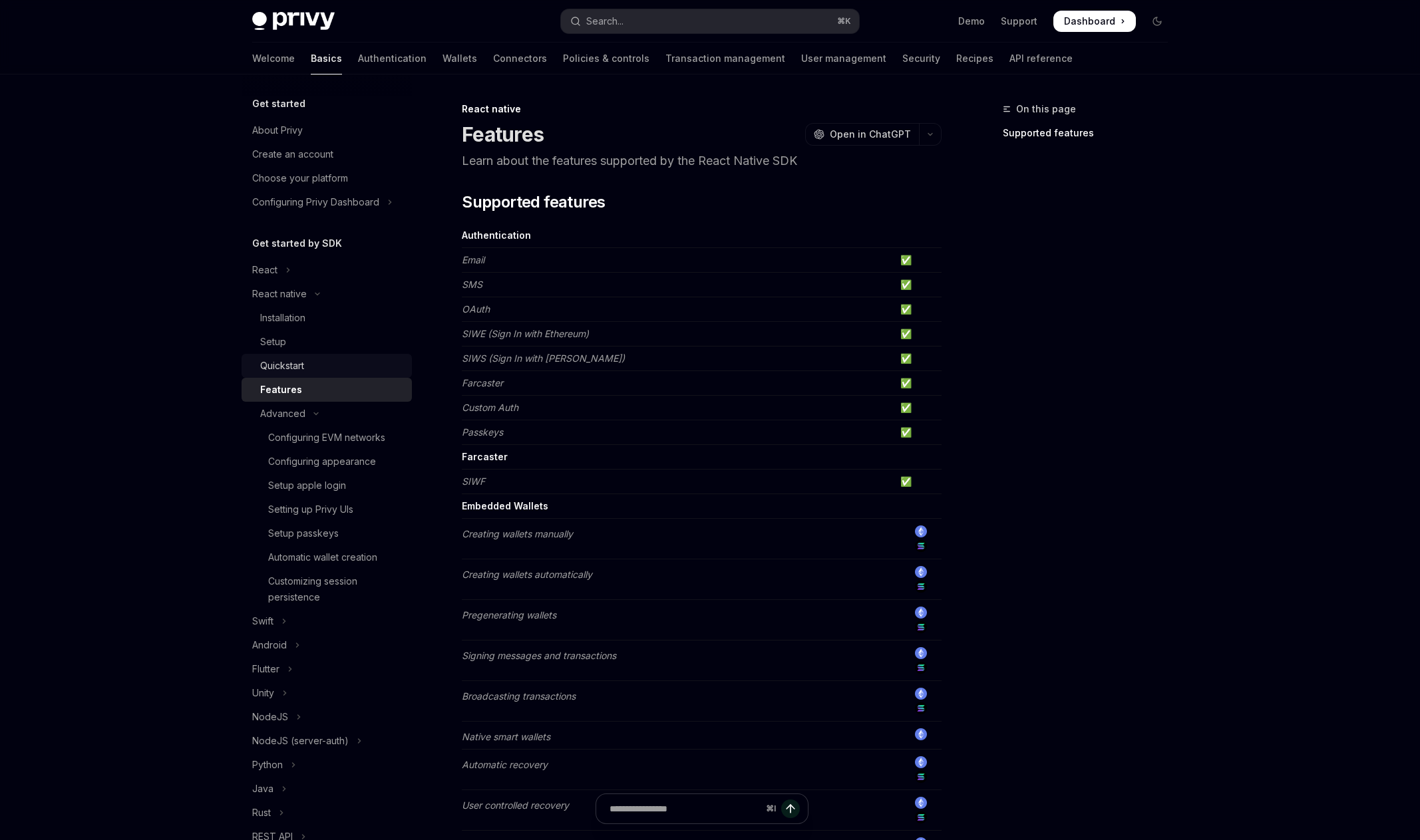
click at [313, 372] on div "Quickstart" at bounding box center [332, 366] width 144 height 16
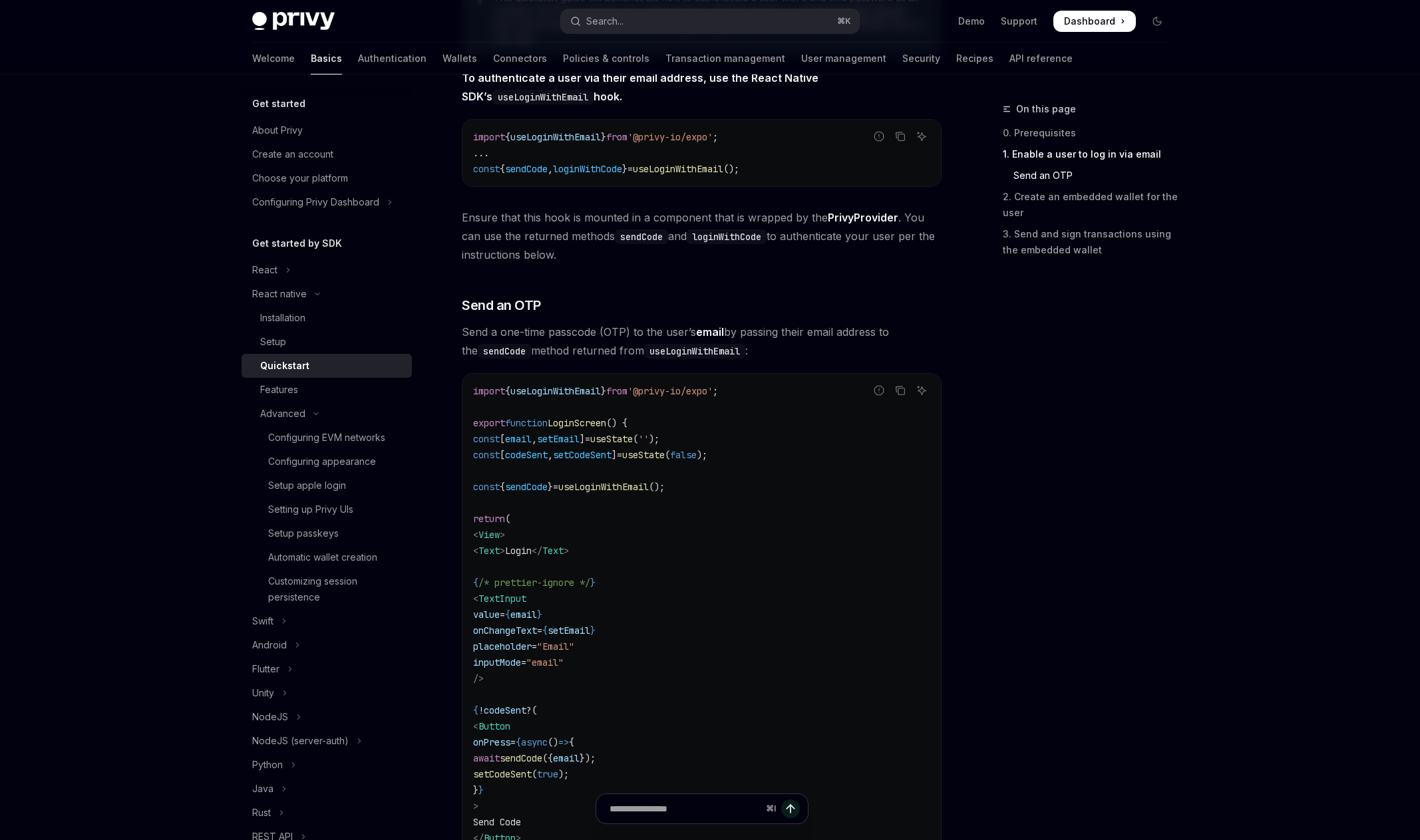
scroll to position [175, 0]
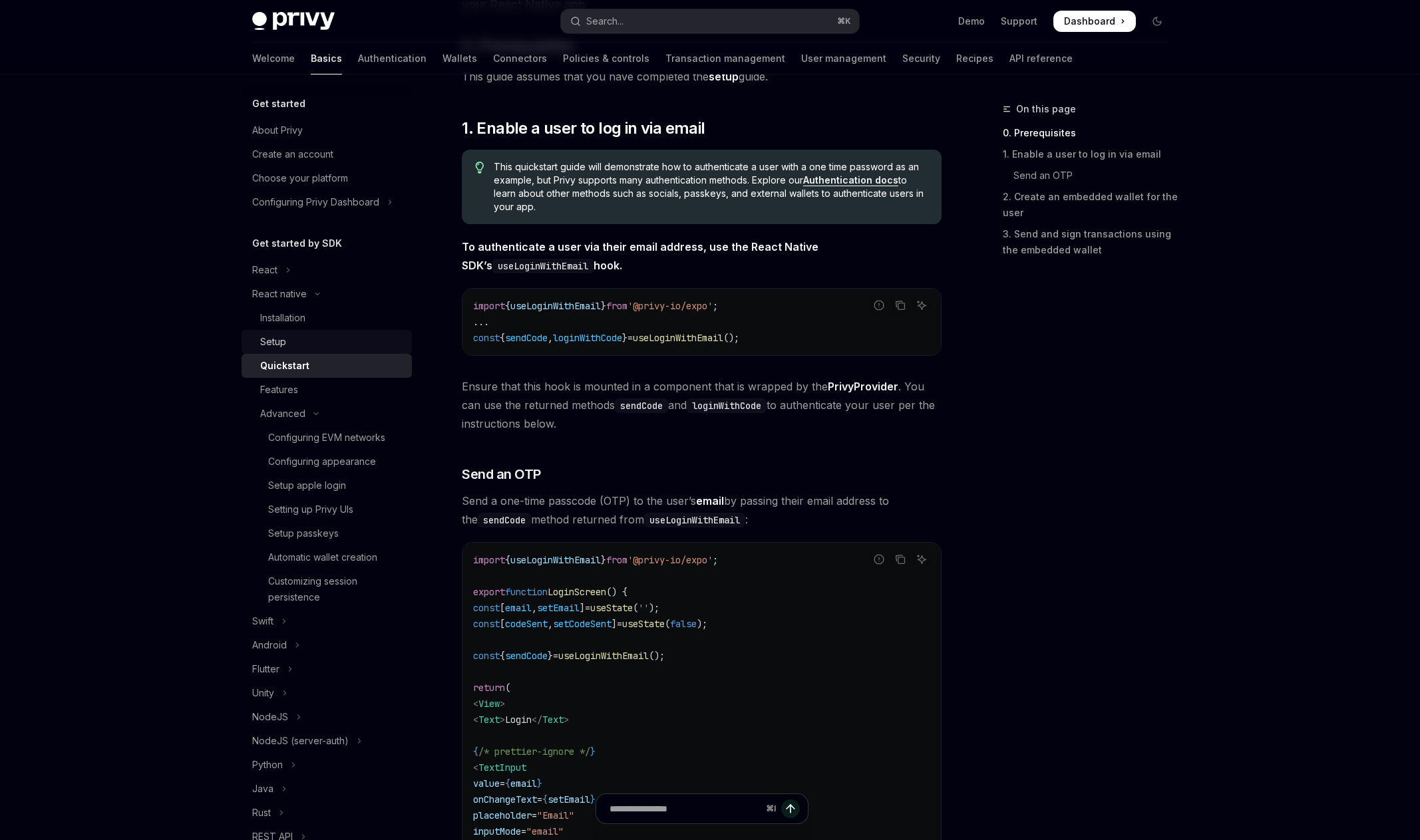
click at [318, 338] on div "Setup" at bounding box center [332, 342] width 144 height 16
type textarea "*"
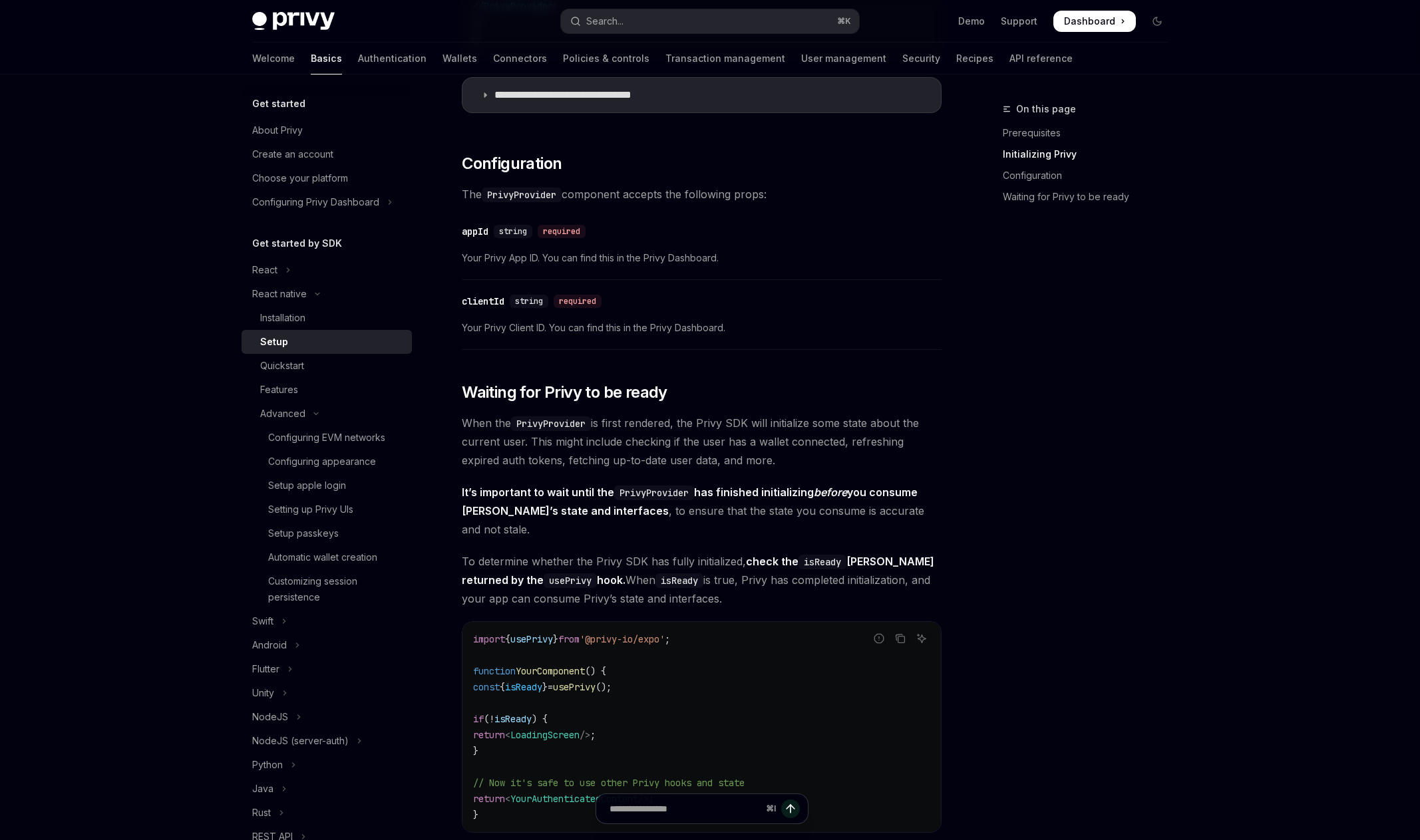
scroll to position [999, 0]
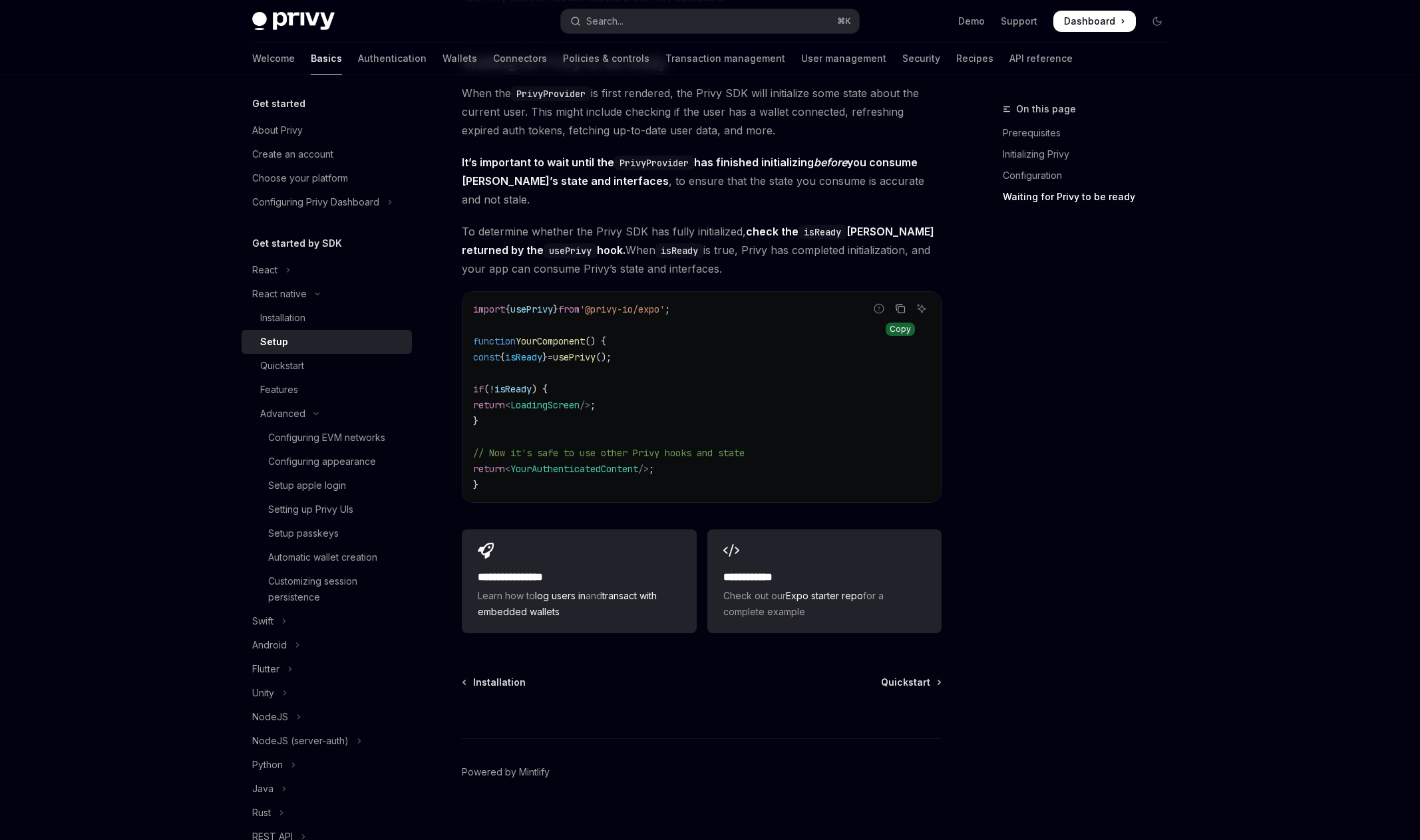
click at [898, 307] on icon "Copy the contents from the code block" at bounding box center [901, 310] width 6 height 6
click at [358, 54] on link "Authentication" at bounding box center [392, 59] width 69 height 32
click at [358, 63] on link "Authentication" at bounding box center [392, 59] width 69 height 32
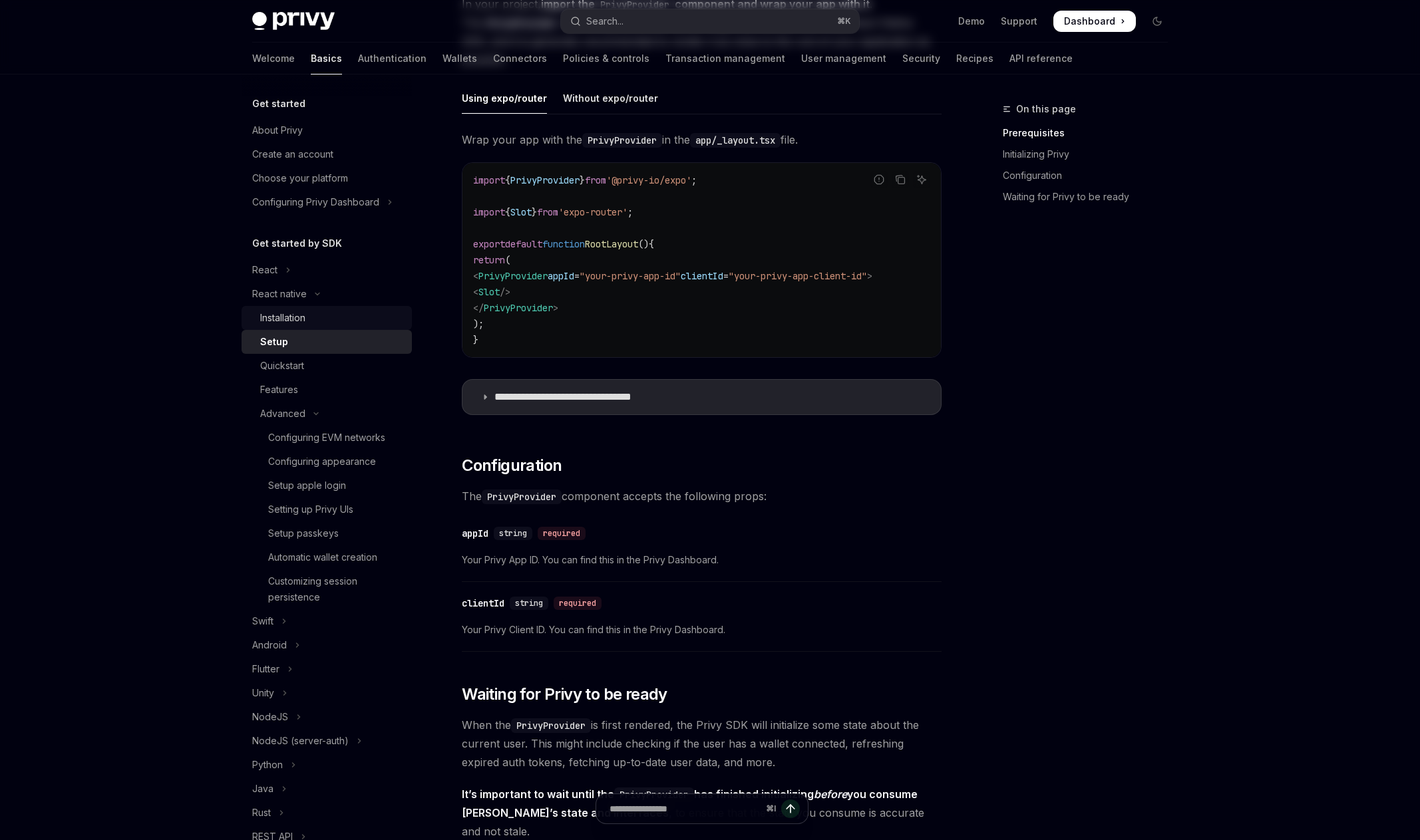
scroll to position [0, 0]
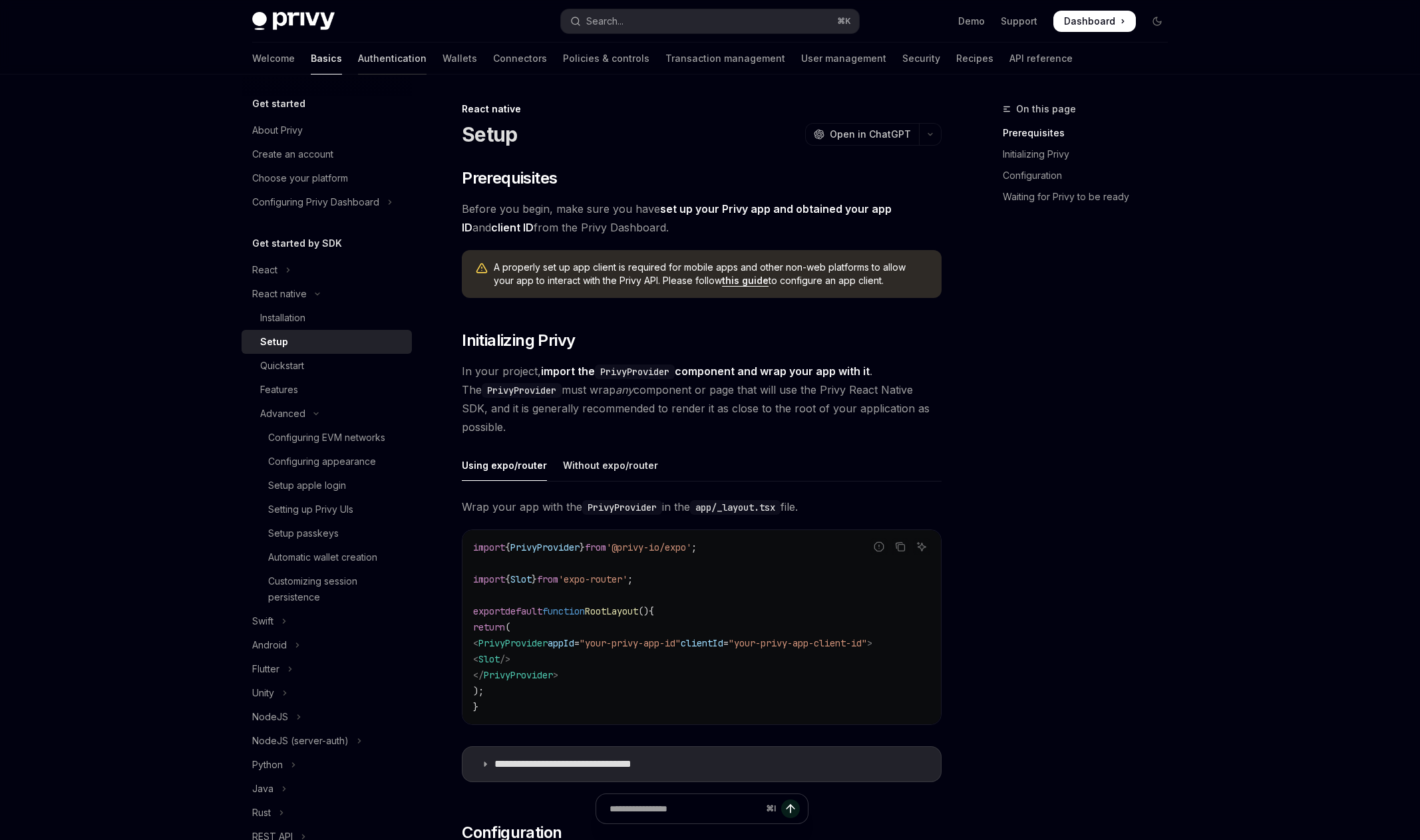
click at [358, 55] on link "Authentication" at bounding box center [392, 59] width 69 height 32
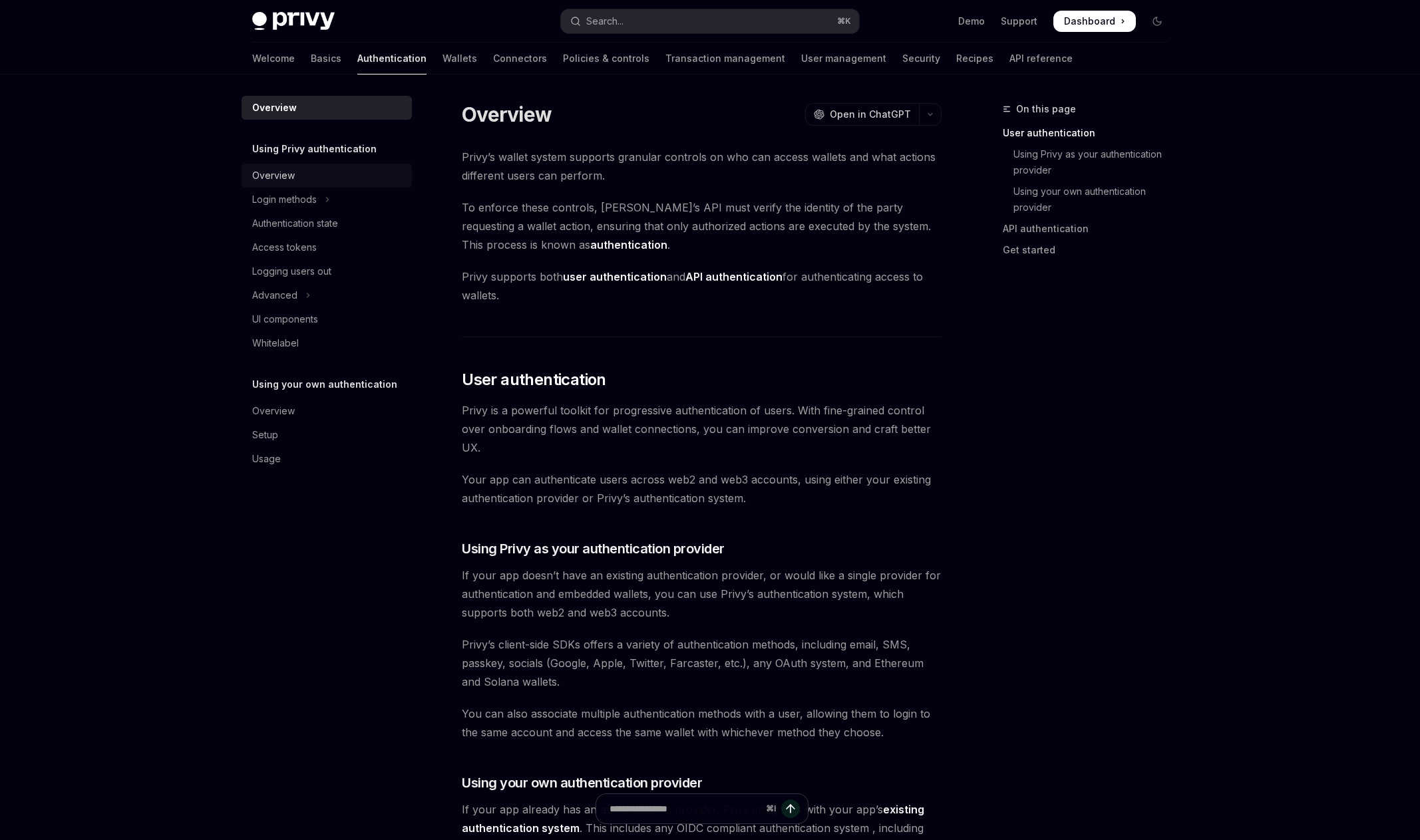
click at [309, 176] on div "Overview" at bounding box center [328, 176] width 152 height 16
click at [330, 223] on div "Authentication state" at bounding box center [295, 224] width 86 height 16
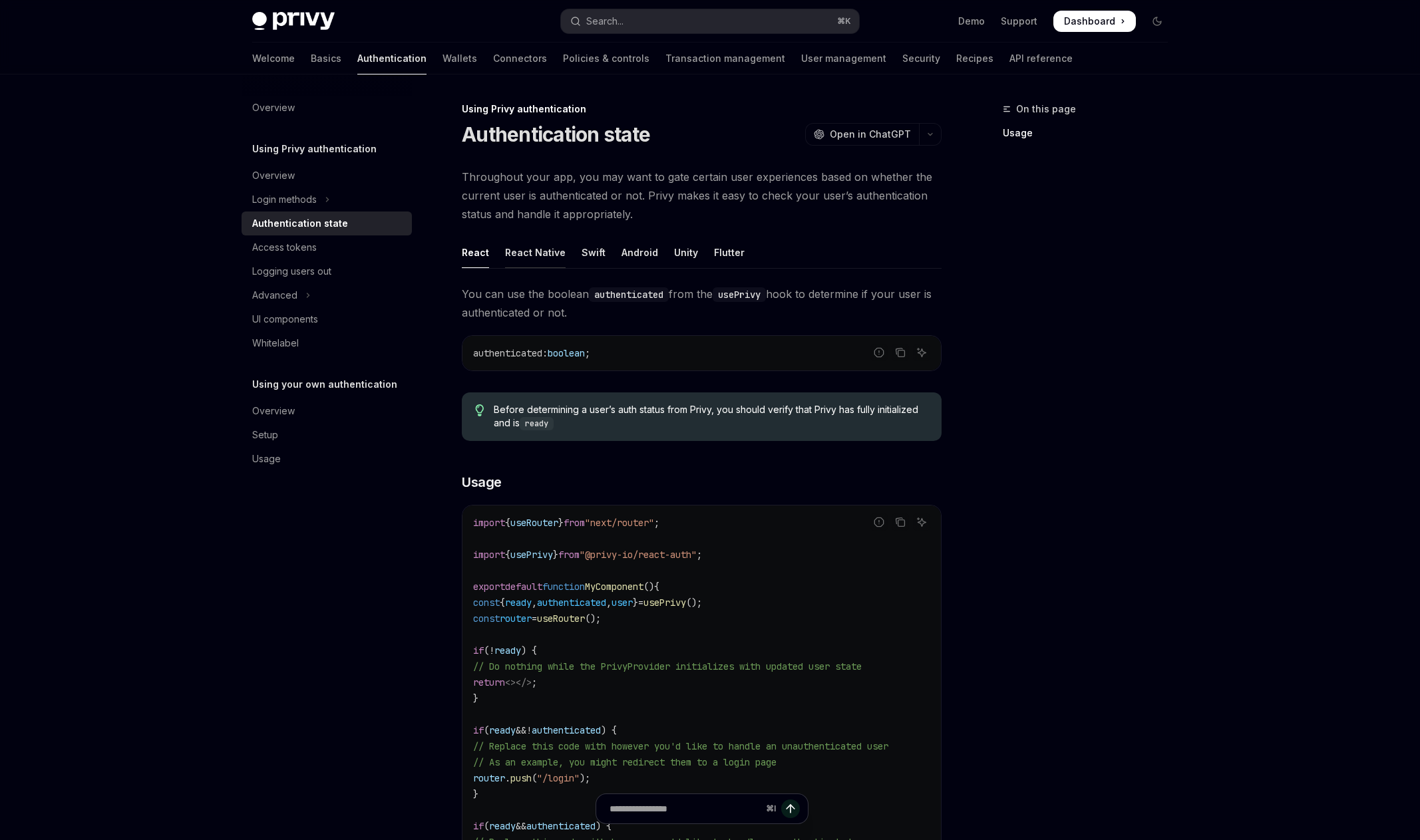
click at [531, 247] on div "React Native" at bounding box center [535, 252] width 61 height 32
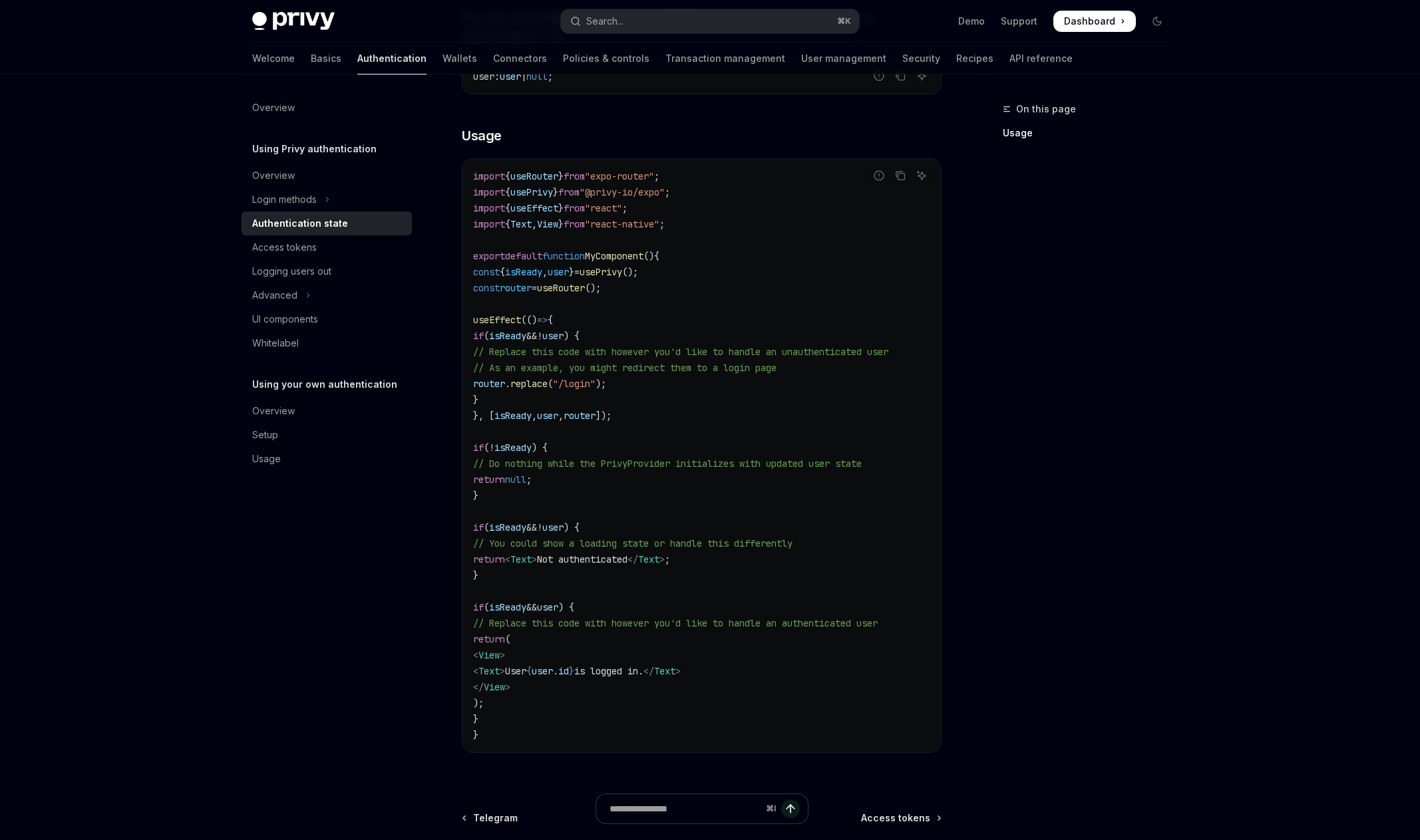
scroll to position [272, 0]
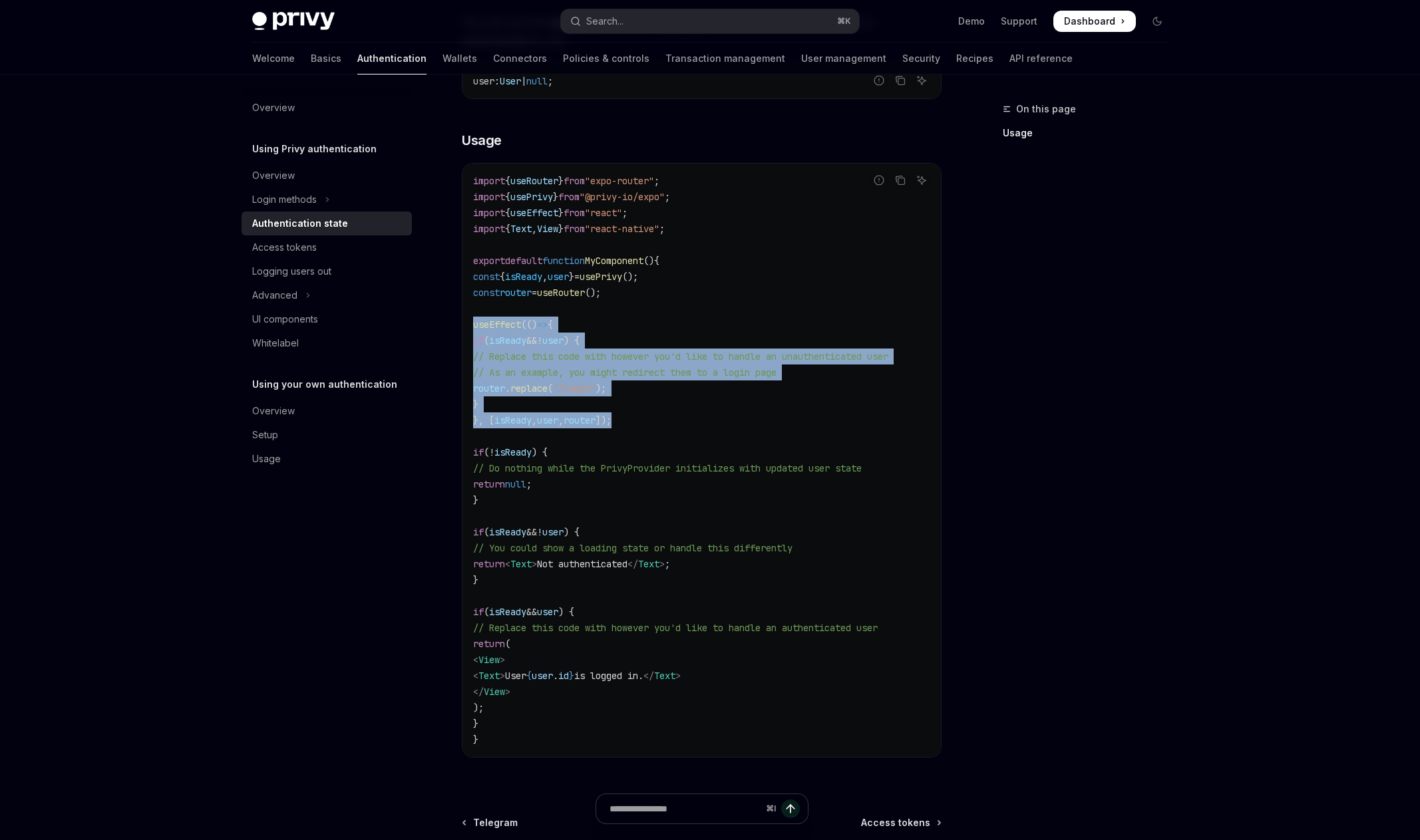
drag, startPoint x: 636, startPoint y: 420, endPoint x: 462, endPoint y: 326, distance: 197.8
click at [462, 326] on div "import { useRouter } from "expo-router" ; import { usePrivy } from "@privy-io/e…" at bounding box center [701, 460] width 478 height 594
copy code "useEffect (() => { if ( isReady && ! user ) { // Replace this code with however…"
click at [484, 278] on span "const" at bounding box center [486, 276] width 27 height 12
copy code "const { isReady , user } = usePrivy (); const router = useRouter (); useEffect …"
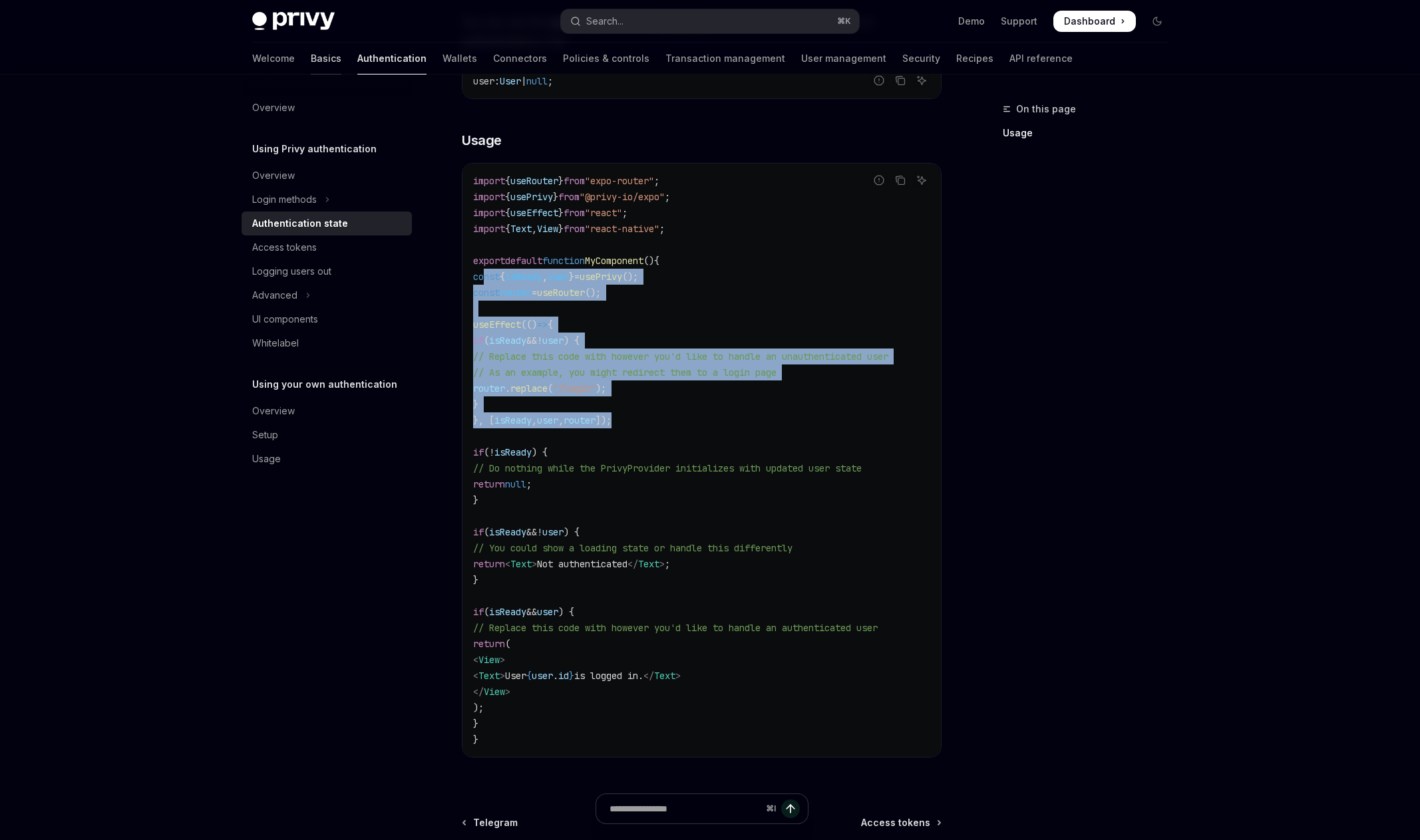
click at [311, 62] on link "Basics" at bounding box center [326, 59] width 31 height 32
type textarea "*"
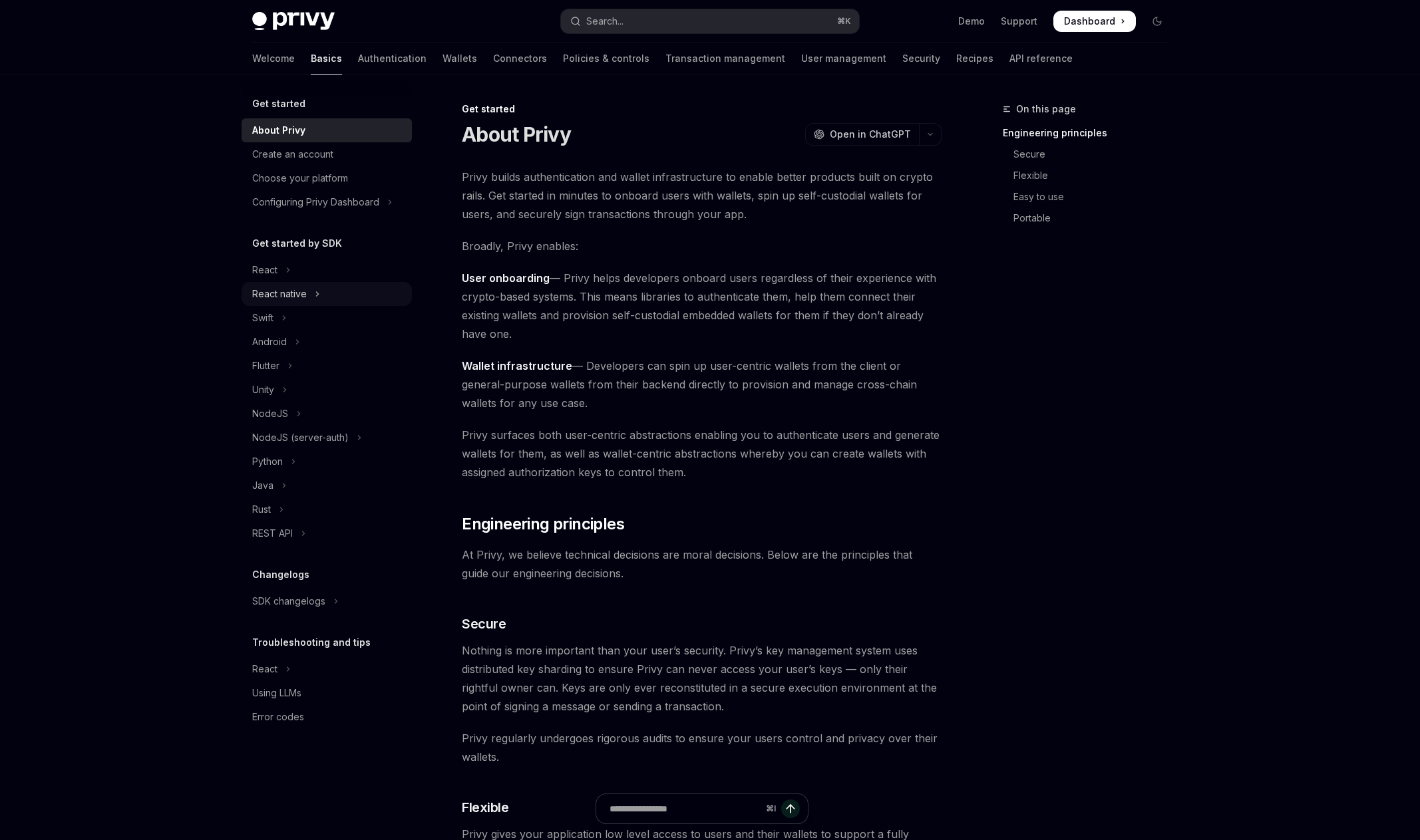
click at [306, 297] on button "React native" at bounding box center [326, 294] width 170 height 24
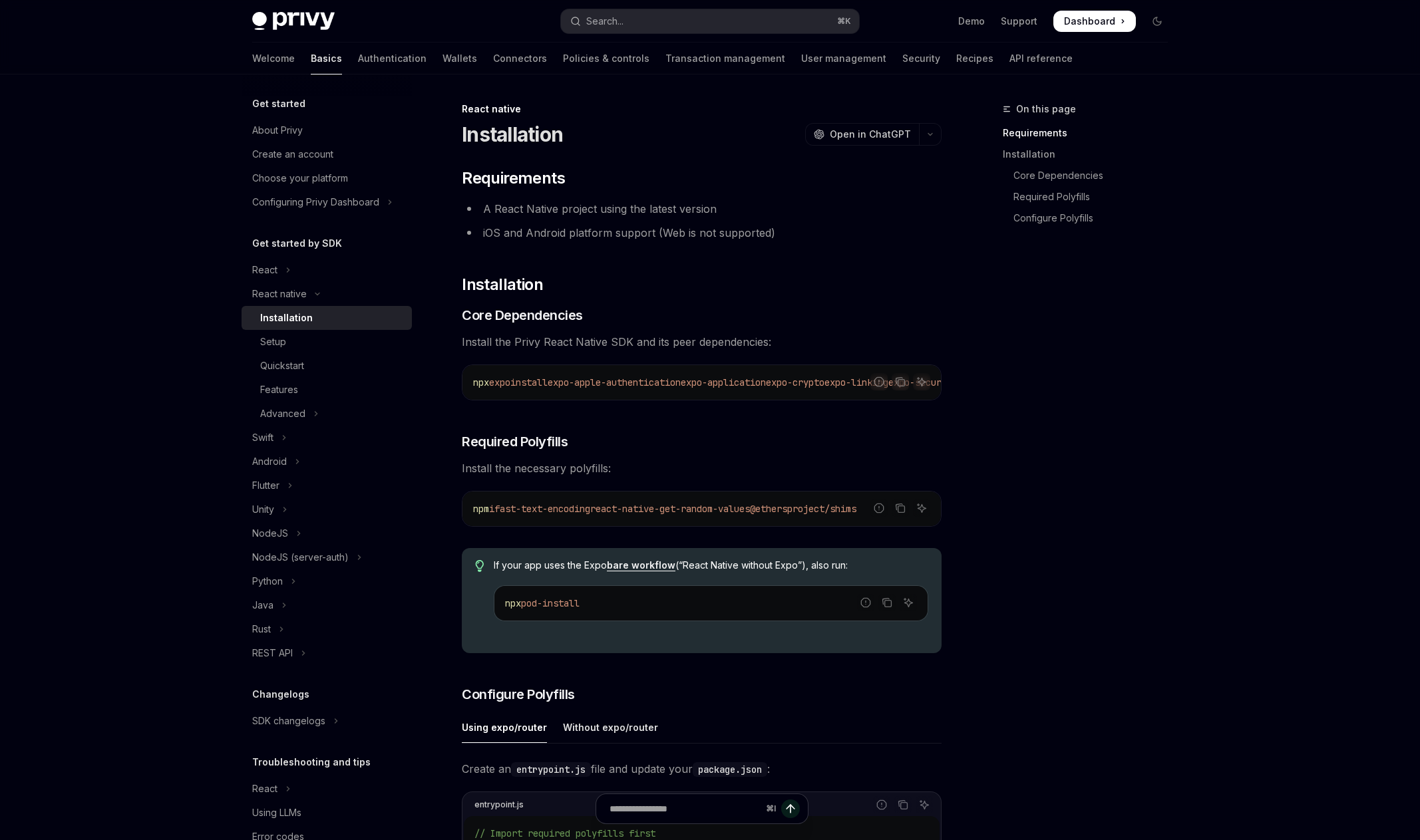
scroll to position [36, 0]
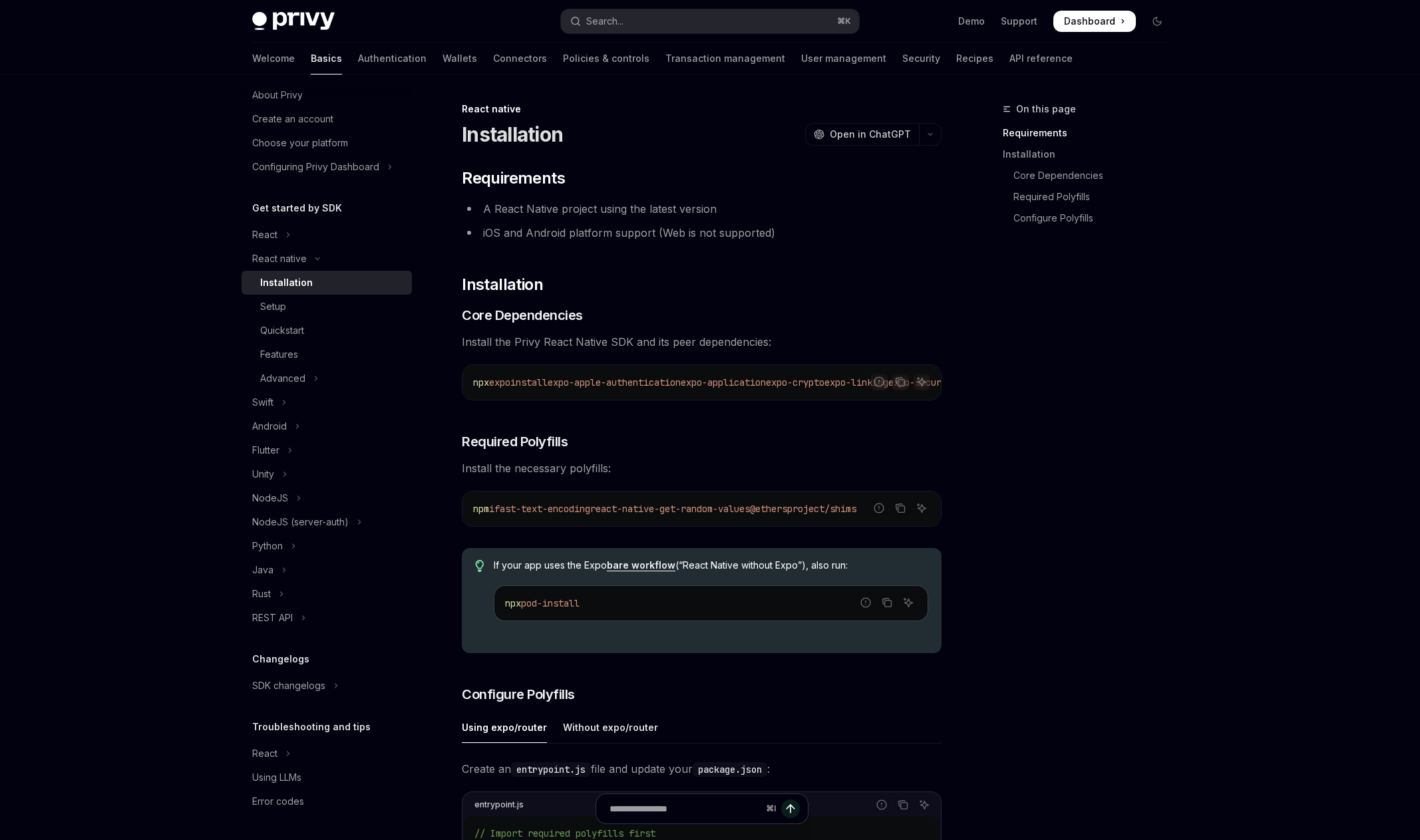
click at [316, 804] on div "Error codes" at bounding box center [328, 802] width 152 height 16
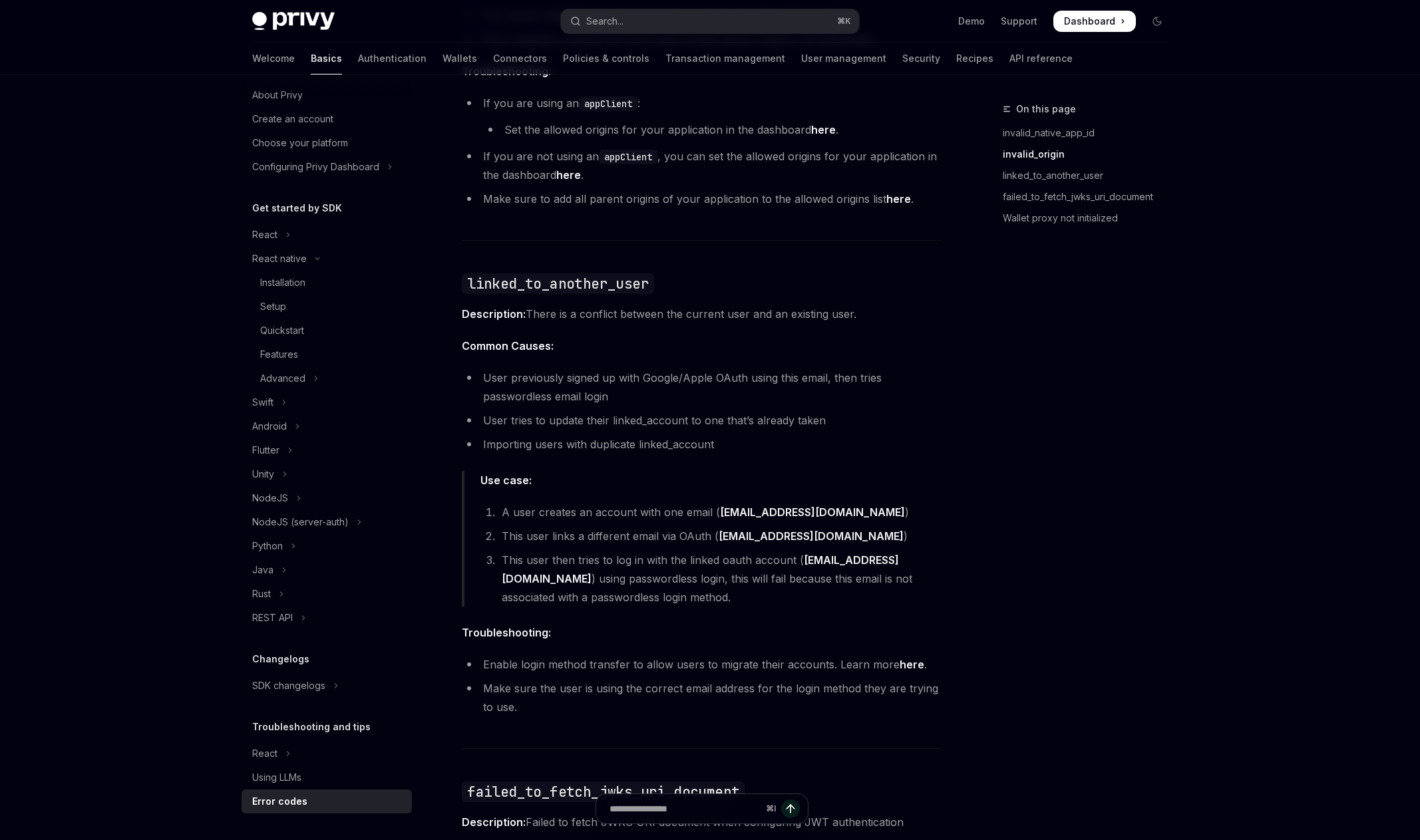
scroll to position [1270, 0]
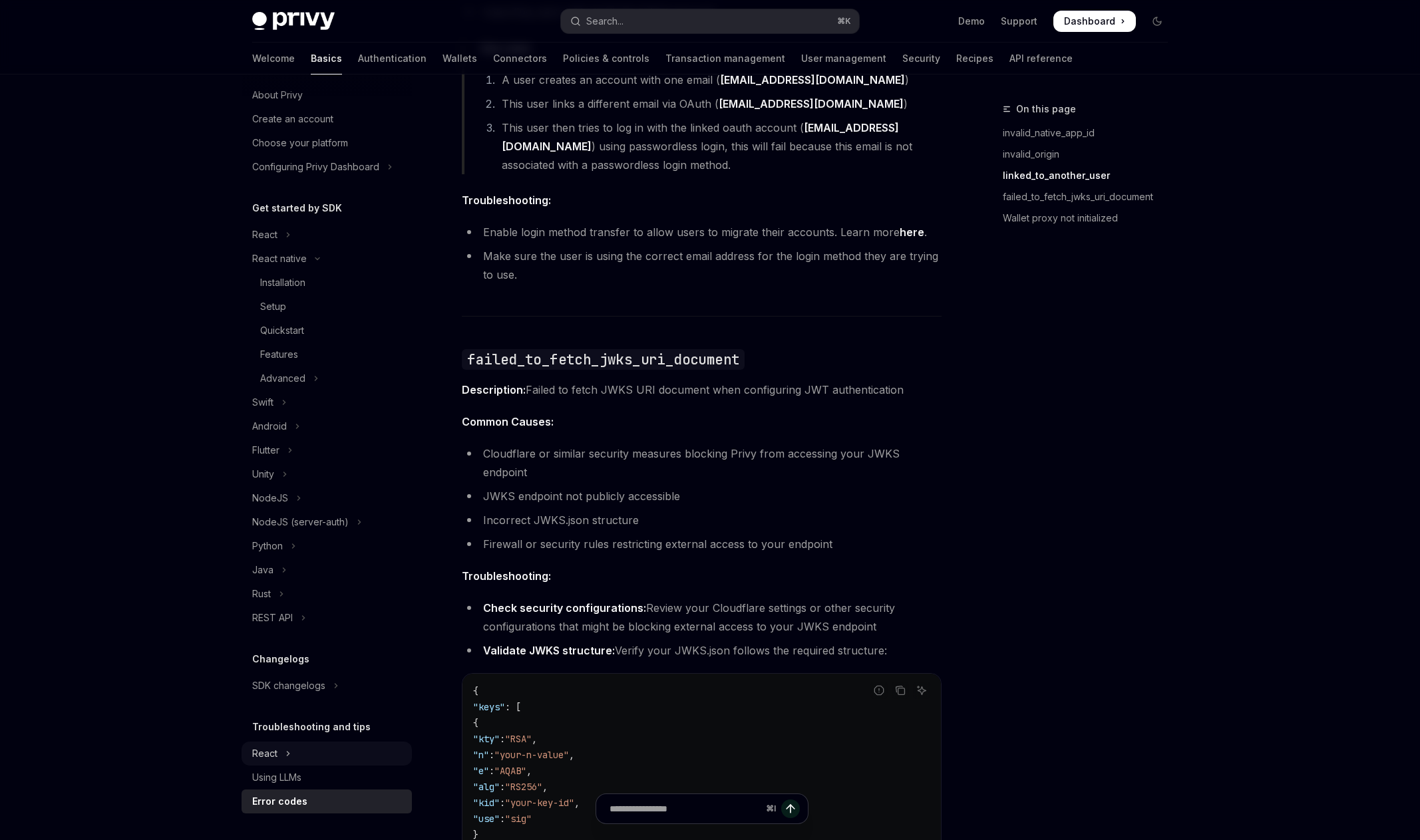
click at [318, 746] on button "React" at bounding box center [326, 754] width 170 height 24
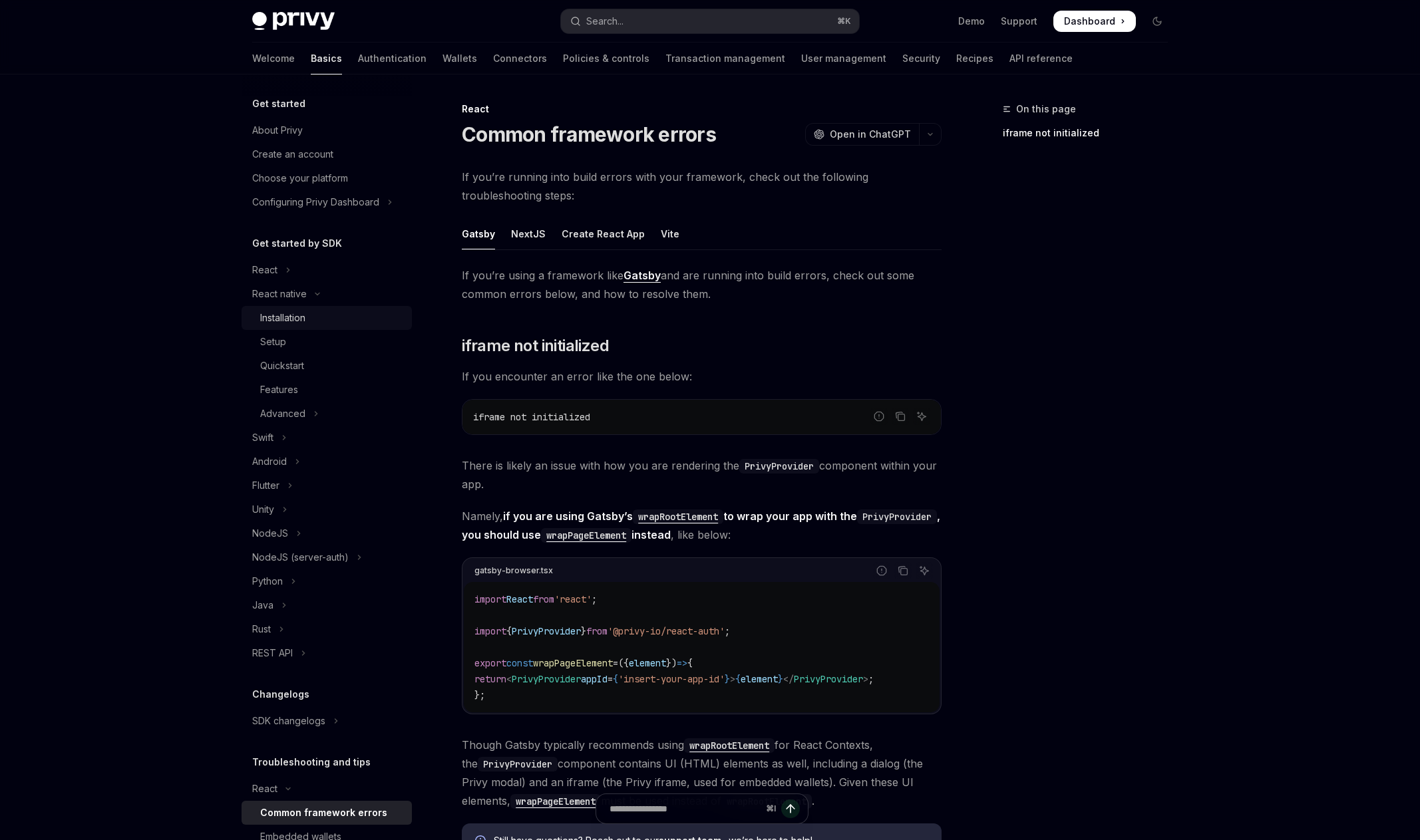
click at [296, 315] on div "Installation" at bounding box center [283, 318] width 45 height 16
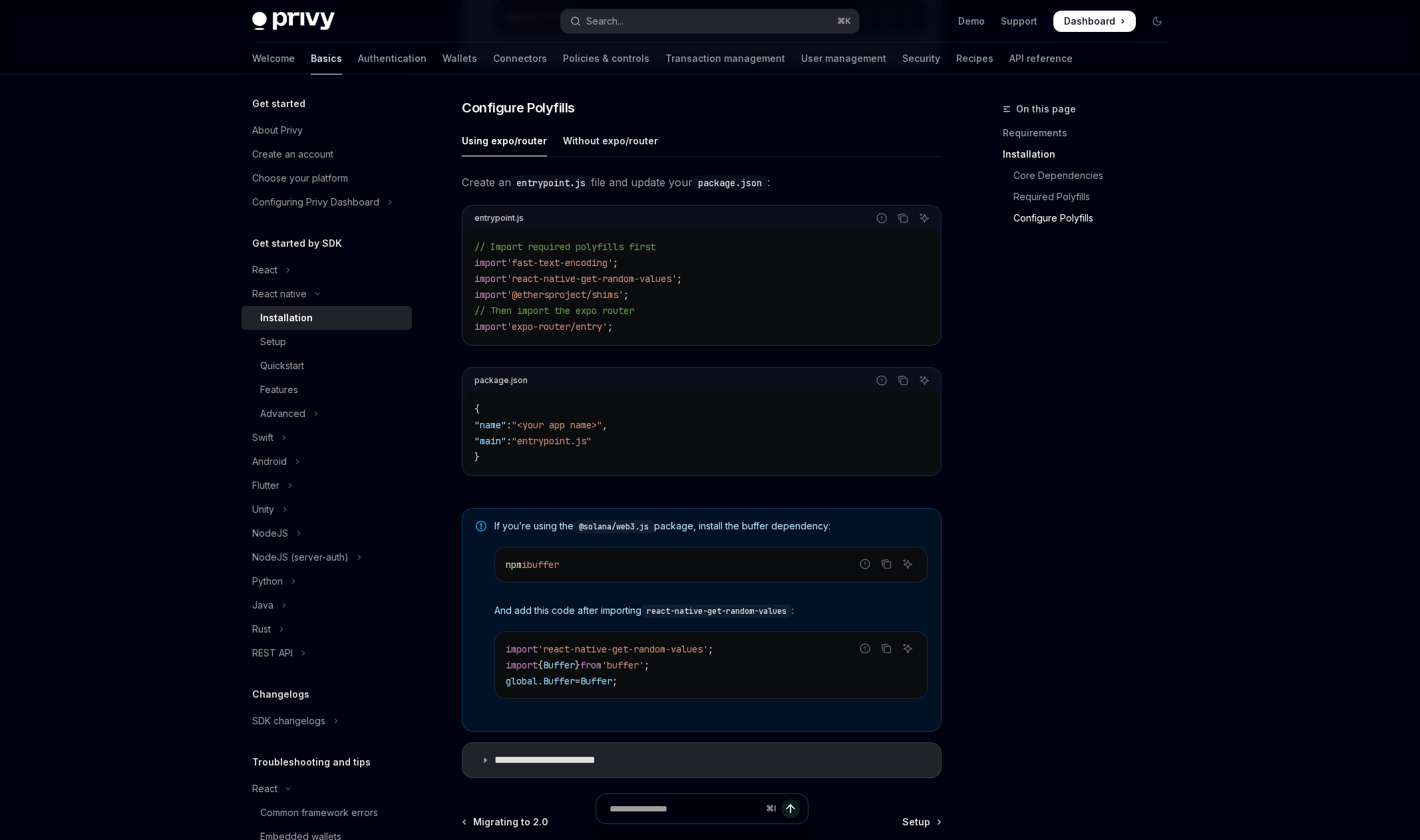
scroll to position [605, 0]
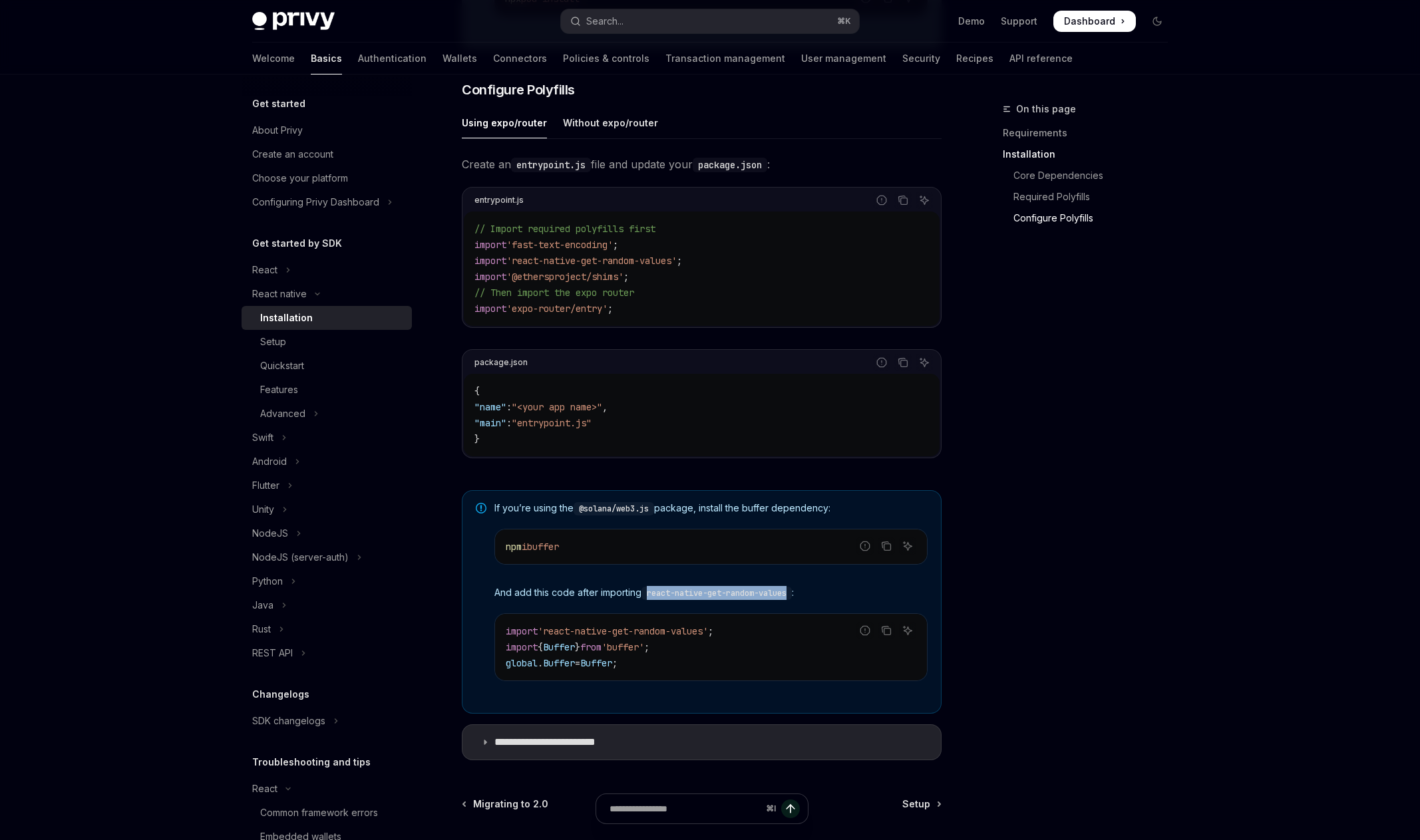
drag, startPoint x: 794, startPoint y: 602, endPoint x: 650, endPoint y: 601, distance: 144.0
click at [649, 600] on code "react-native-get-random-values" at bounding box center [716, 593] width 150 height 13
copy code "react-native-get-random-values"
drag, startPoint x: 587, startPoint y: 552, endPoint x: 548, endPoint y: 542, distance: 40.3
click at [537, 552] on code "npm i buffer" at bounding box center [711, 547] width 410 height 16
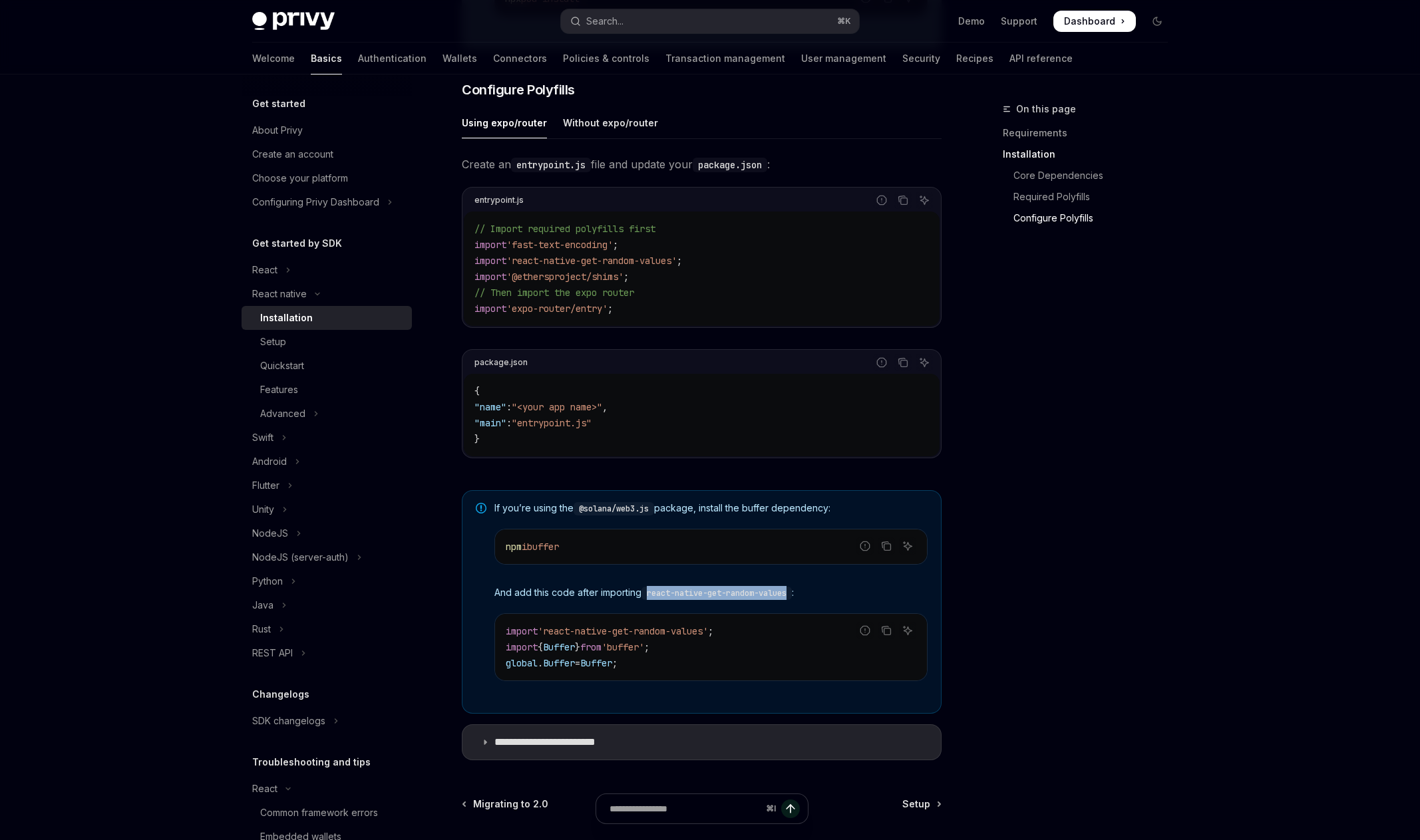
copy span "buffer"
click at [659, 671] on code "import 'react-native-get-random-values' ; import { Buffer } from 'buffer' ; glo…" at bounding box center [711, 647] width 410 height 48
drag, startPoint x: 602, startPoint y: 666, endPoint x: 504, endPoint y: 653, distance: 98.9
click at [504, 653] on div "import 'react-native-get-random-values' ; import { Buffer } from 'buffer' ; glo…" at bounding box center [711, 647] width 432 height 66
copy div "import { Buffer } from 'buffer' ; global . Buffer = Buffer ;"
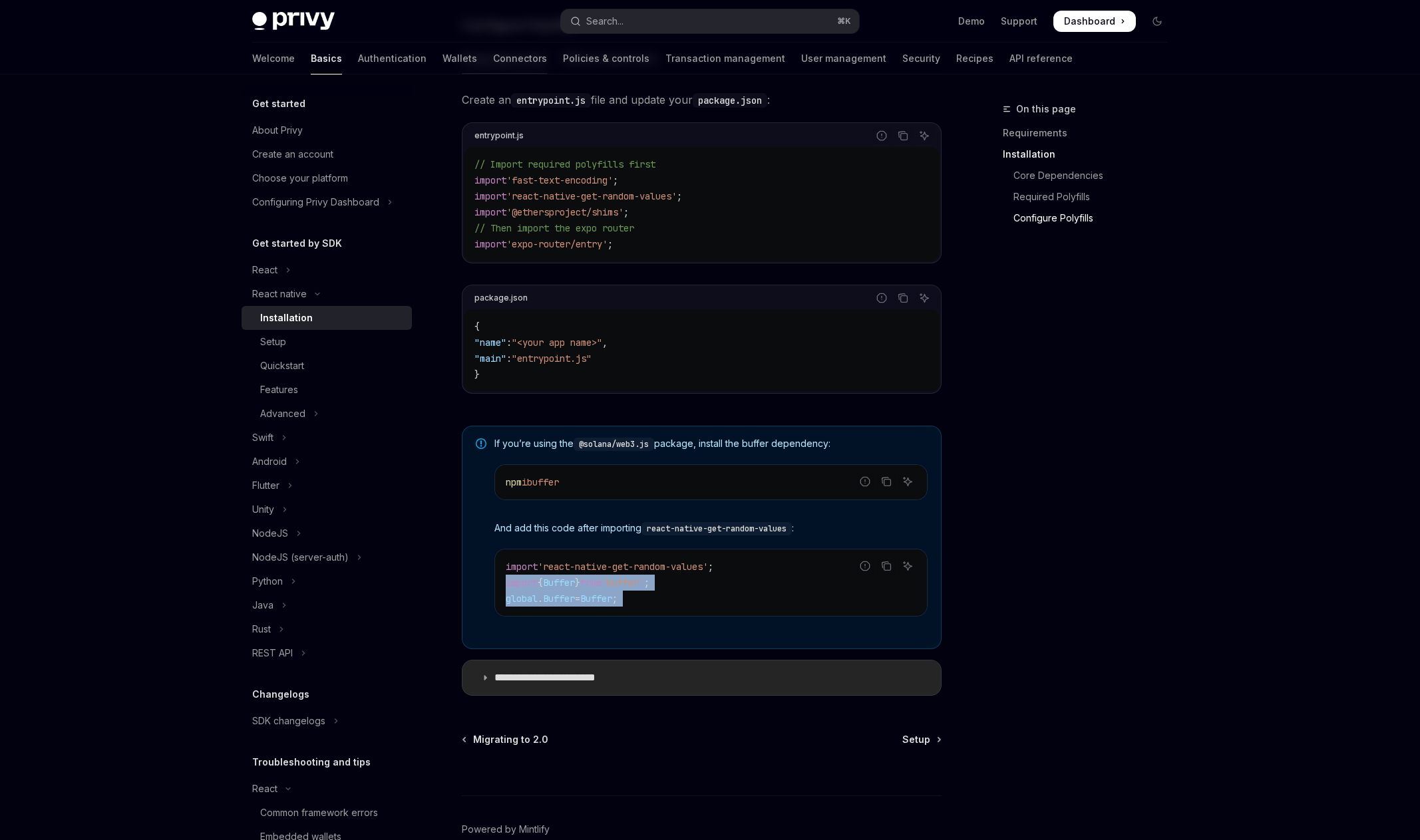
click at [578, 670] on summary "**********" at bounding box center [701, 678] width 478 height 35
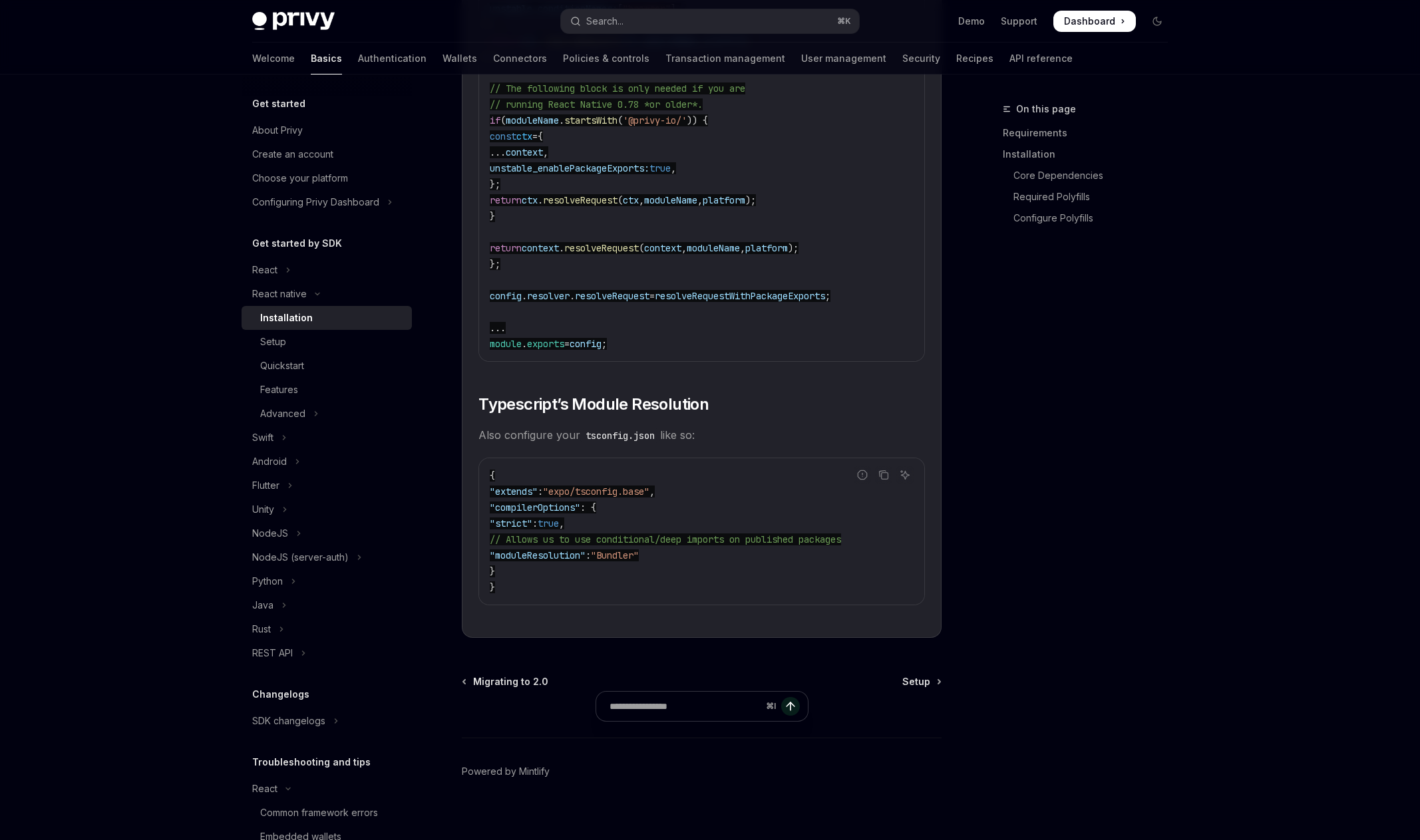
scroll to position [2151, 0]
click at [298, 335] on div "Setup" at bounding box center [332, 342] width 144 height 16
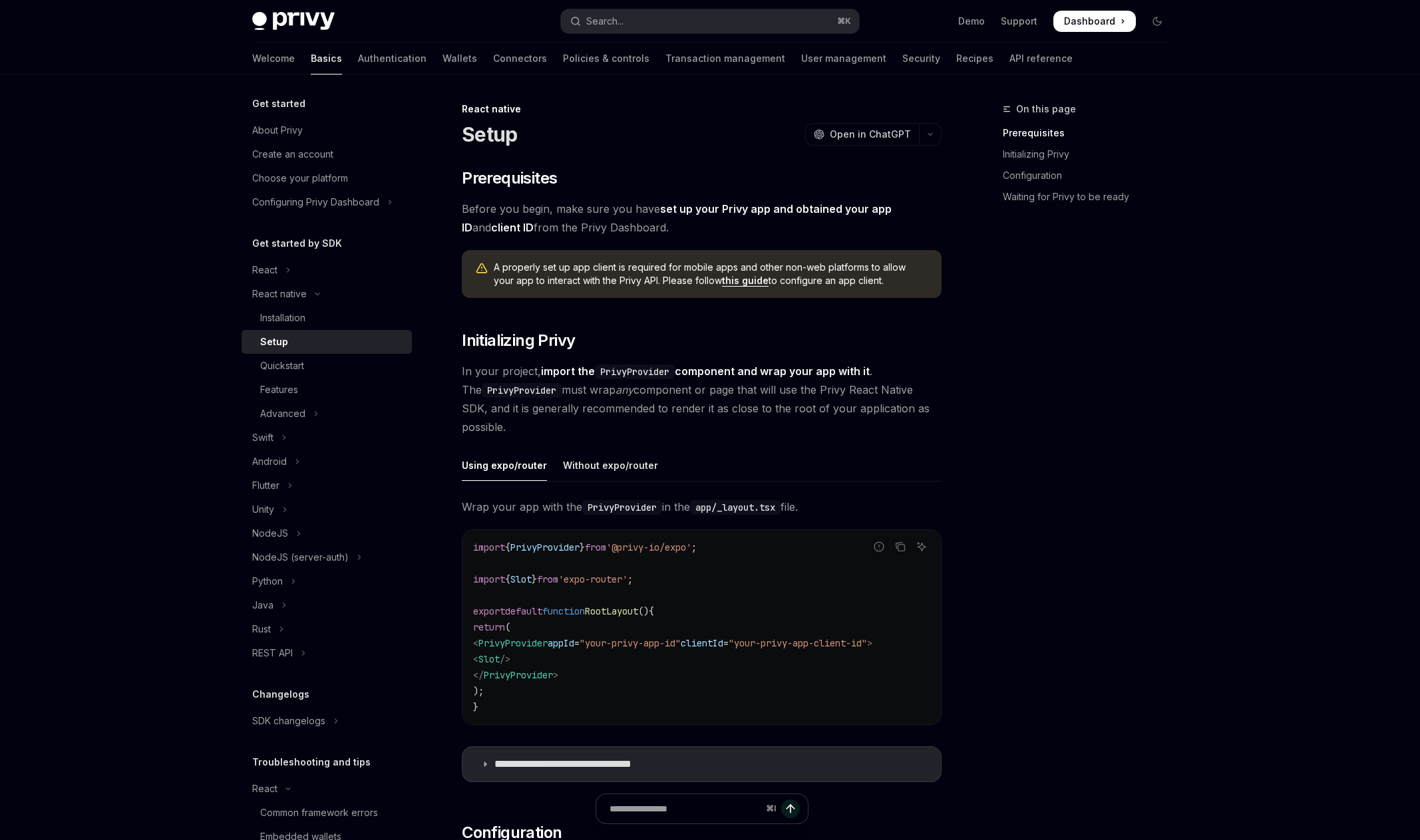
click at [722, 281] on link "this guide" at bounding box center [746, 280] width 47 height 12
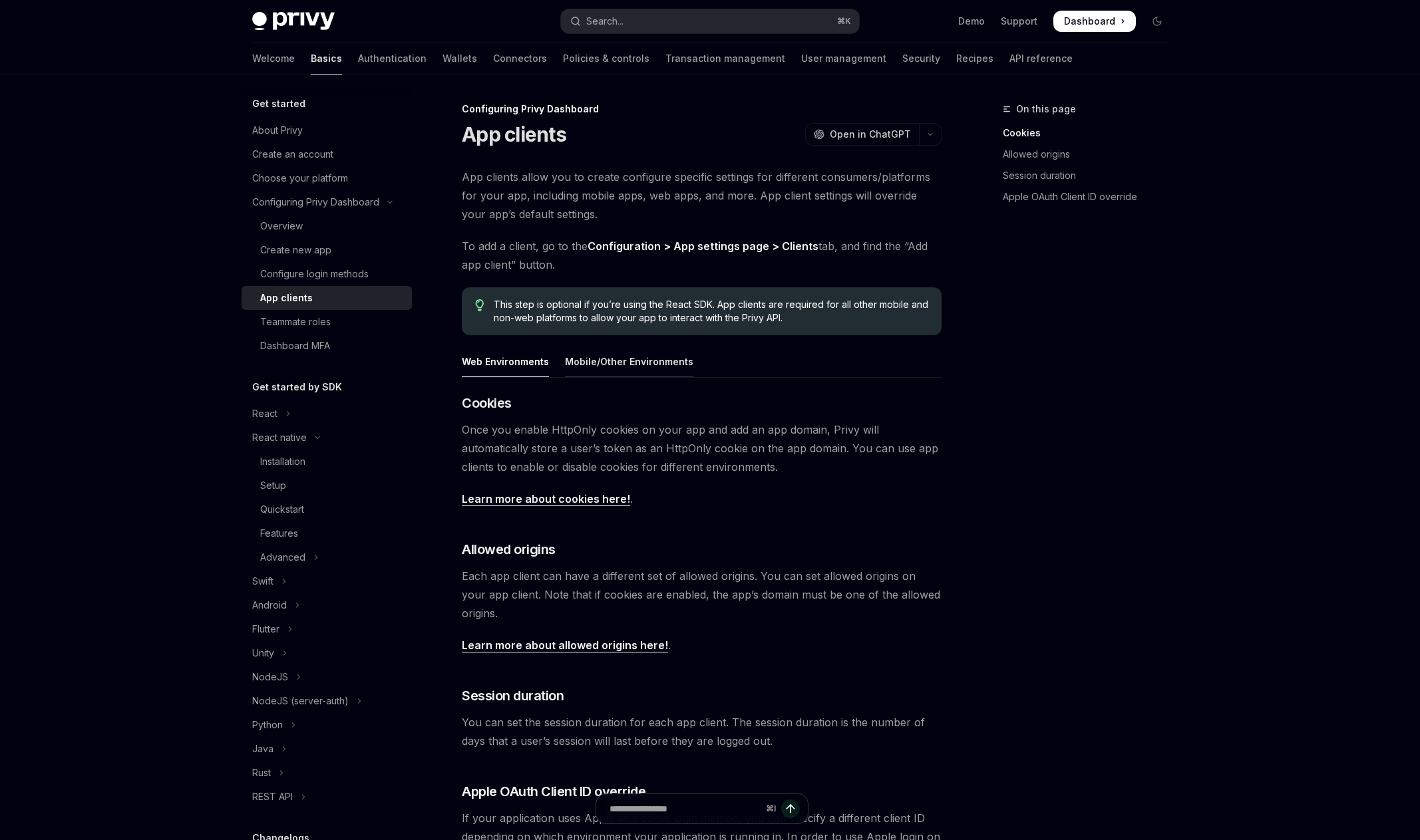
click at [654, 368] on div "Mobile/Other Environments" at bounding box center [628, 361] width 128 height 32
type textarea "*"
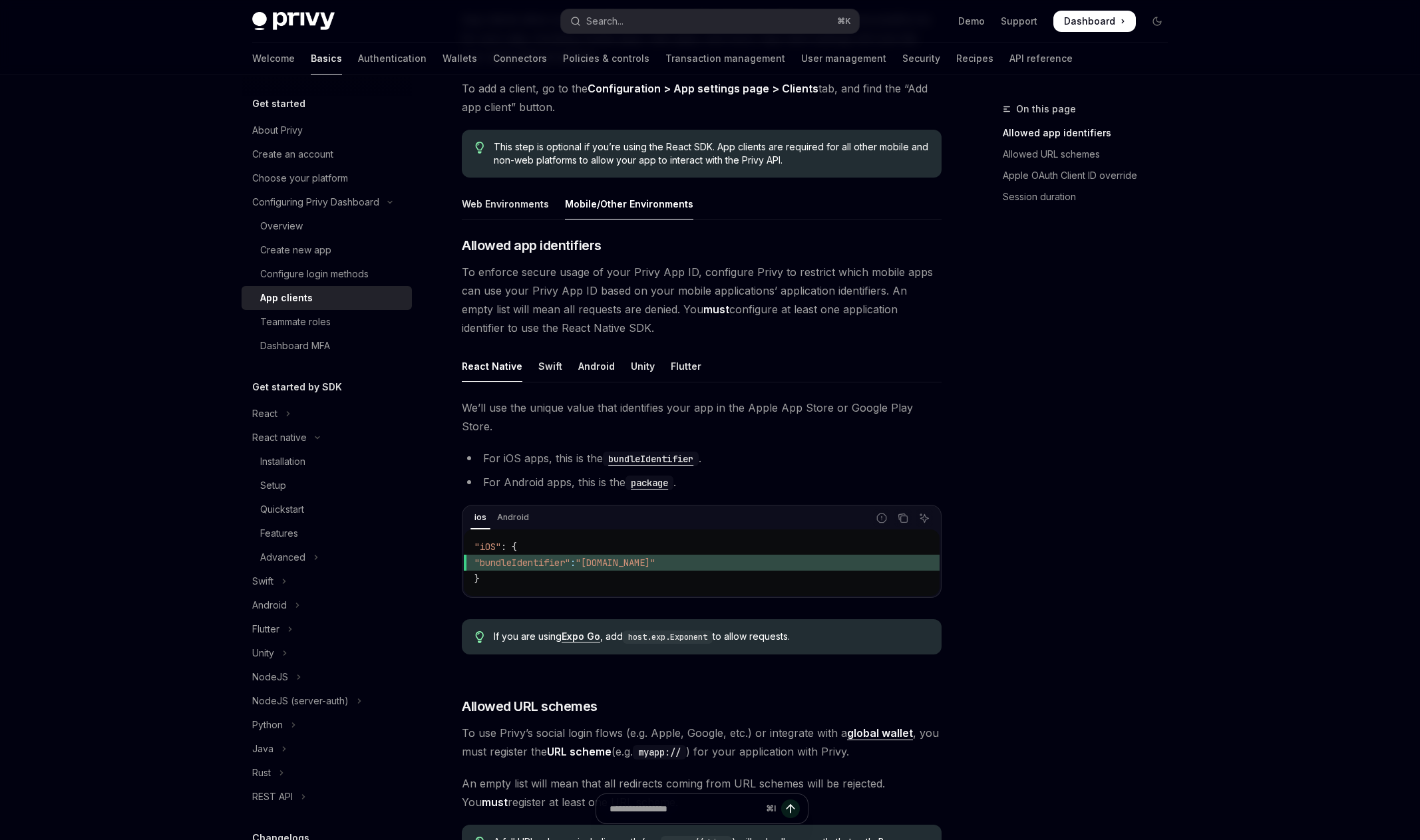
scroll to position [178, 0]
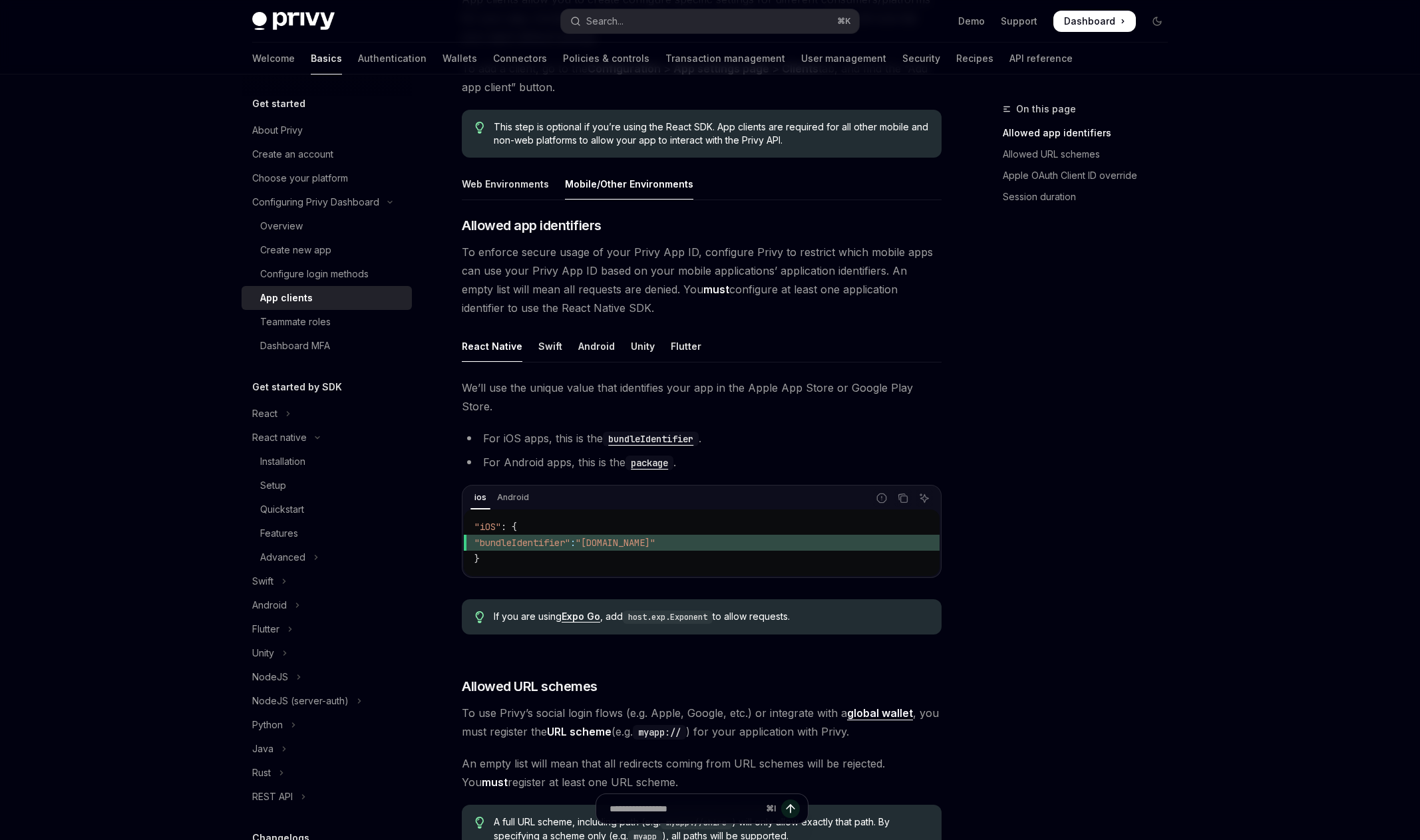
click at [514, 487] on div "ios Android" at bounding box center [666, 498] width 404 height 23
drag, startPoint x: 498, startPoint y: 481, endPoint x: 506, endPoint y: 486, distance: 9.4
click at [498, 489] on div "Android" at bounding box center [512, 498] width 40 height 16
click at [653, 456] on code "package" at bounding box center [649, 463] width 48 height 15
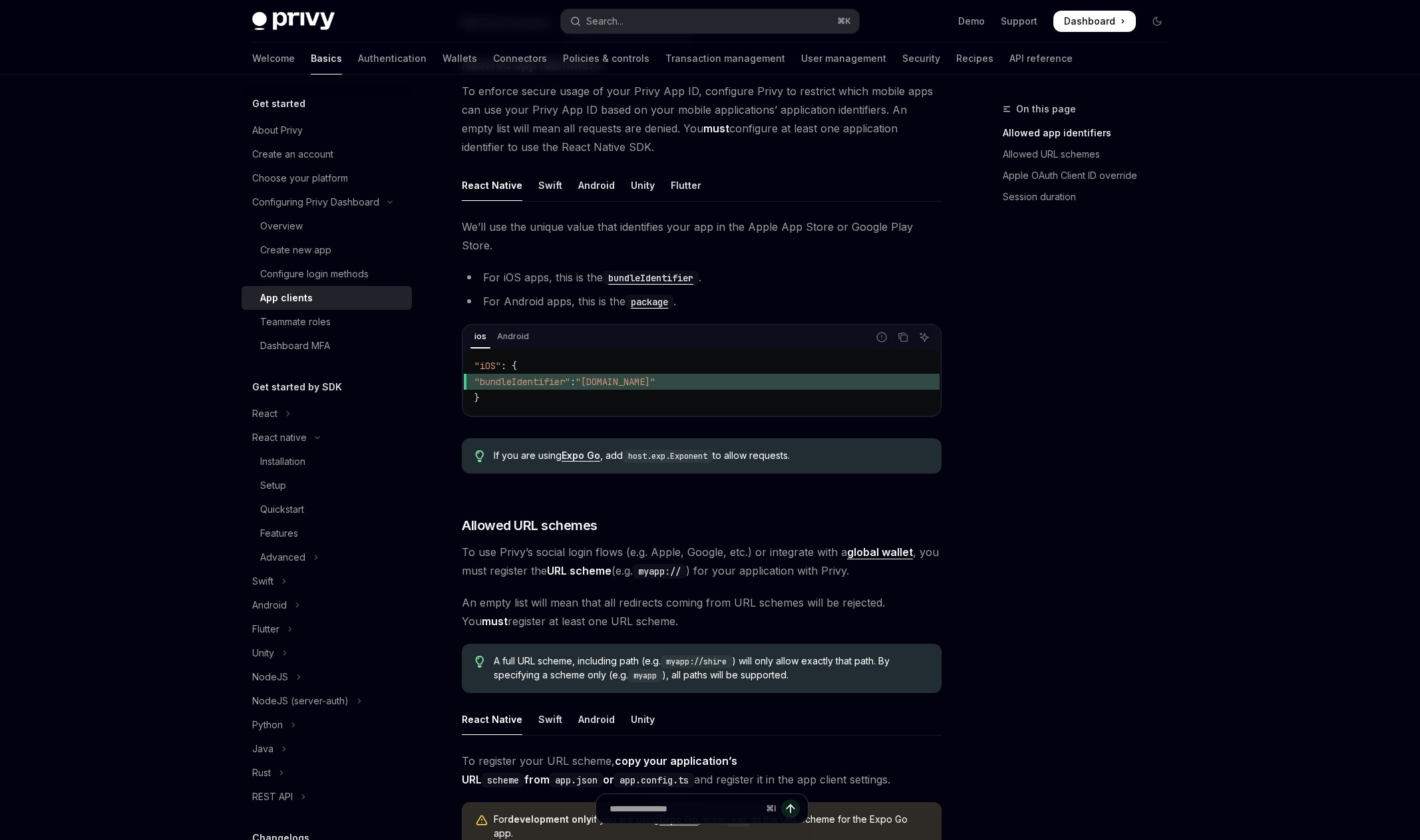
scroll to position [346, 0]
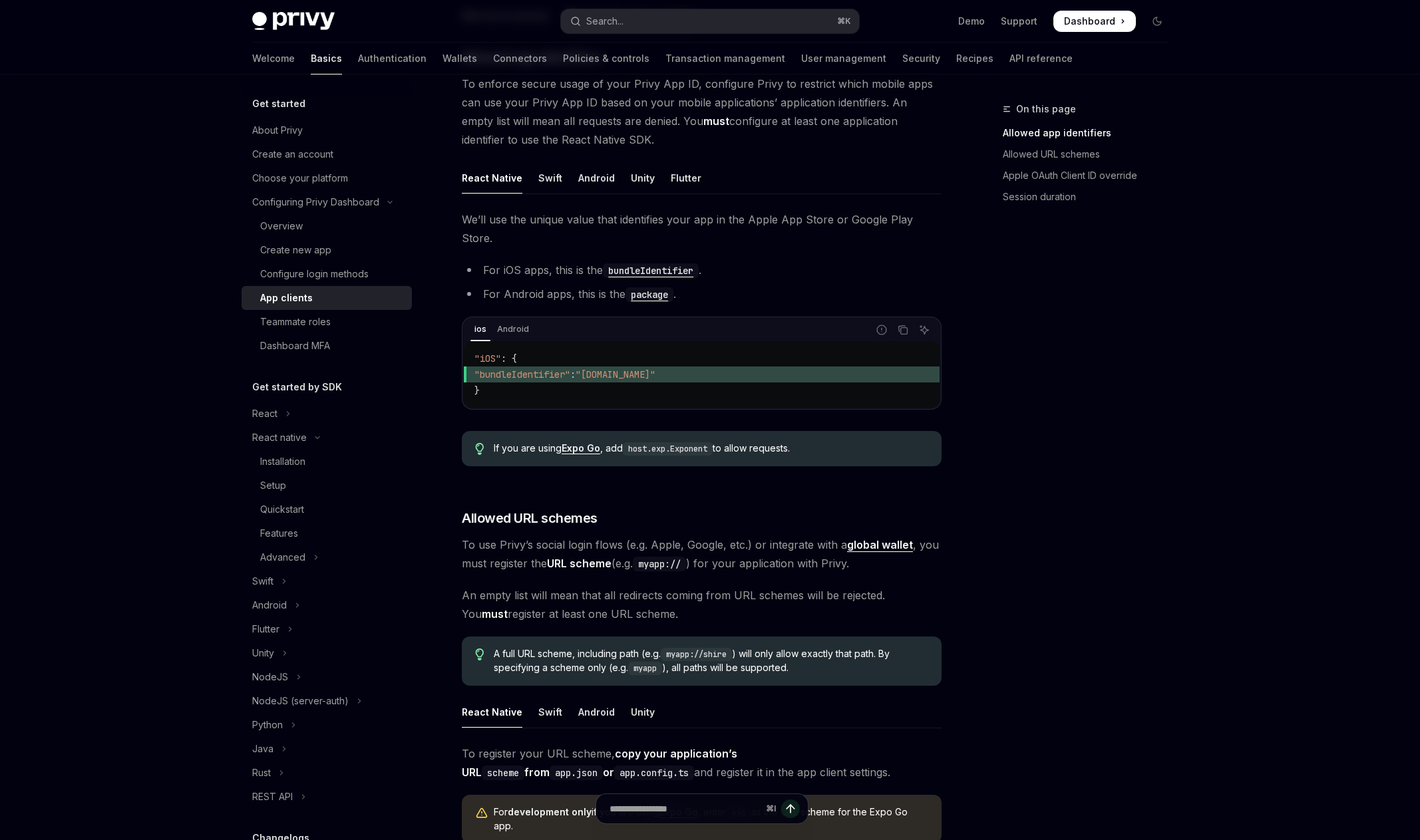
click at [586, 443] on link "Expo Go" at bounding box center [581, 448] width 39 height 12
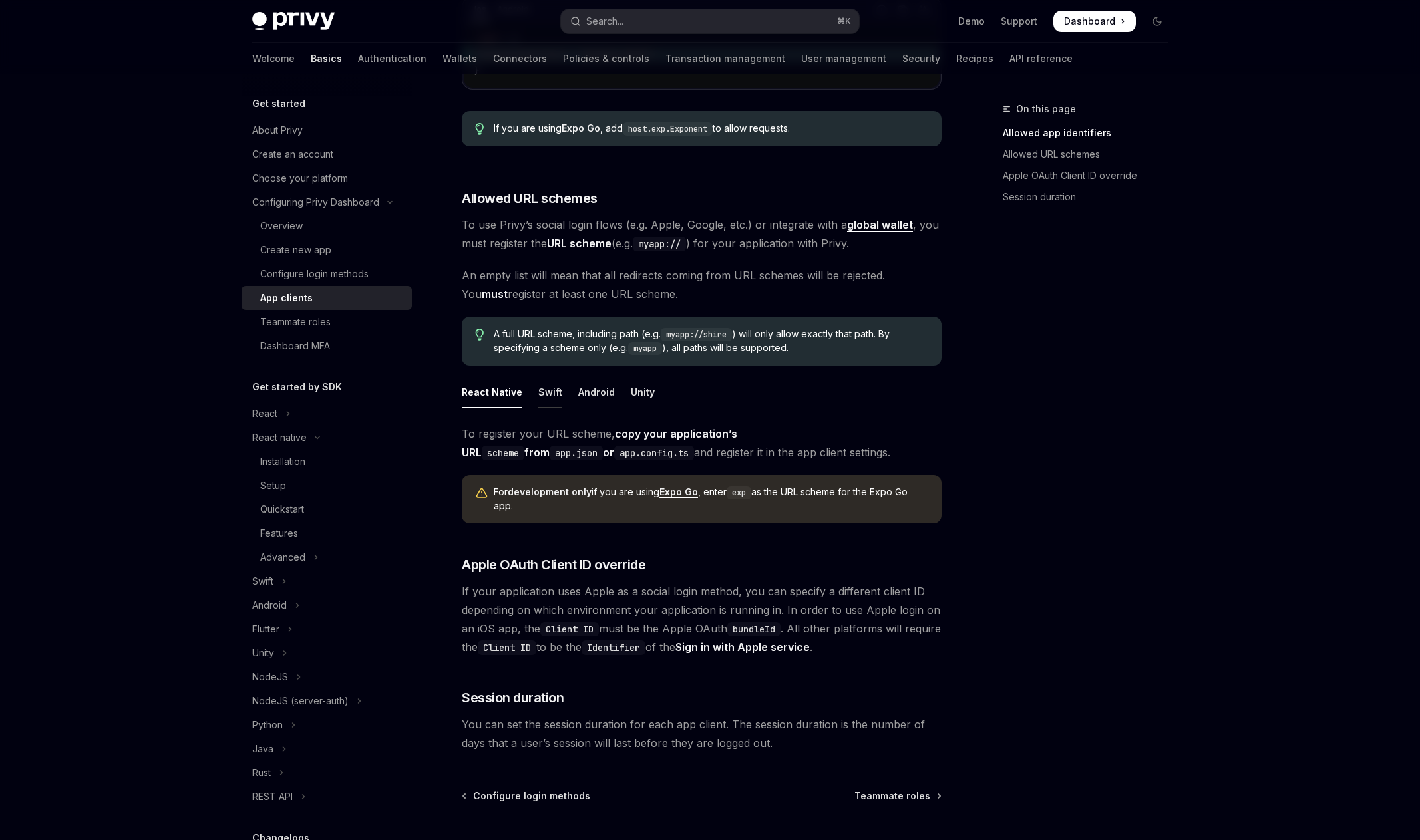
scroll to position [745, 0]
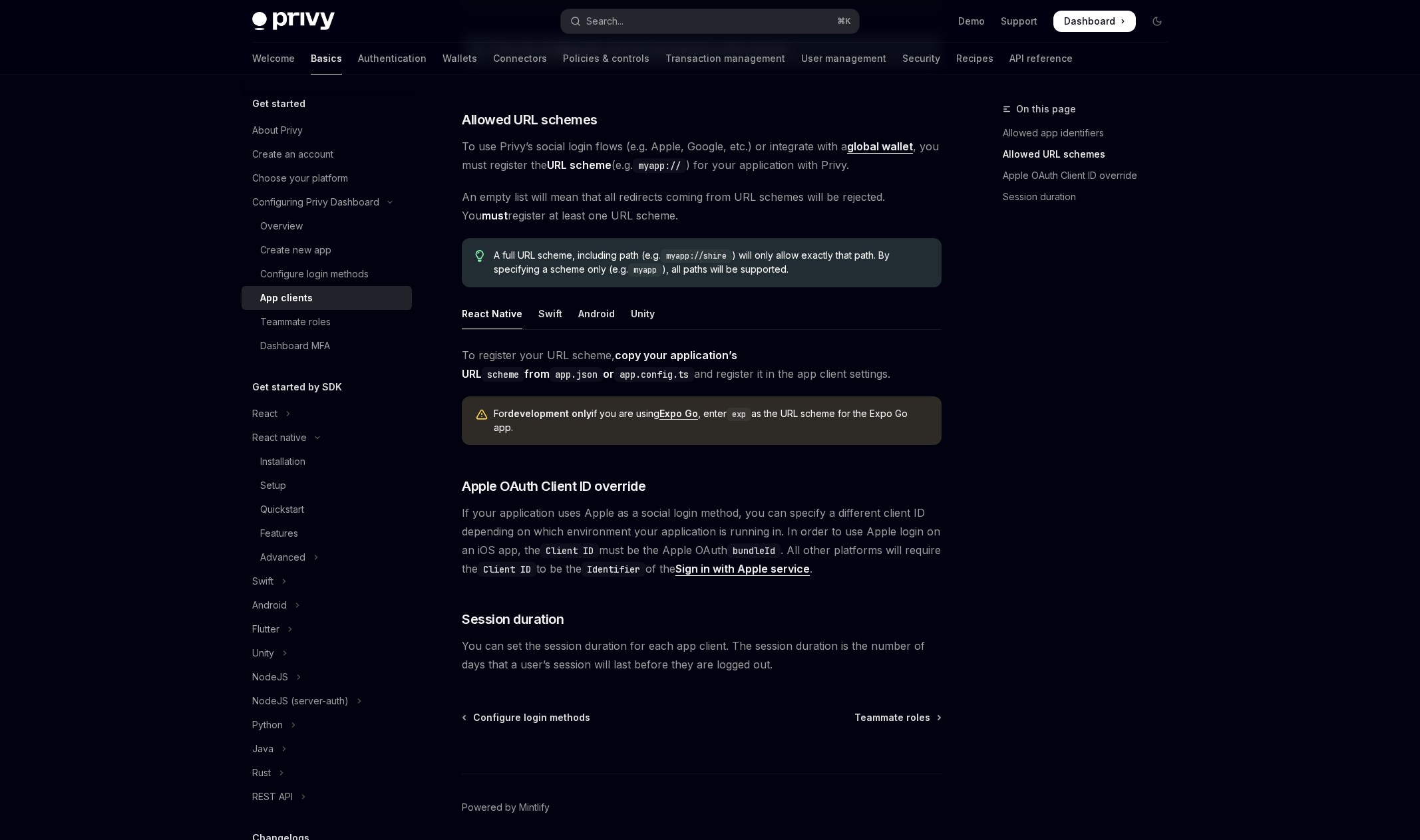
click at [524, 368] on code "scheme" at bounding box center [502, 375] width 43 height 15
copy code "scheme"
click at [538, 397] on div "For development only if you are using Expo Go , enter exp as the URL scheme for…" at bounding box center [702, 421] width 480 height 48
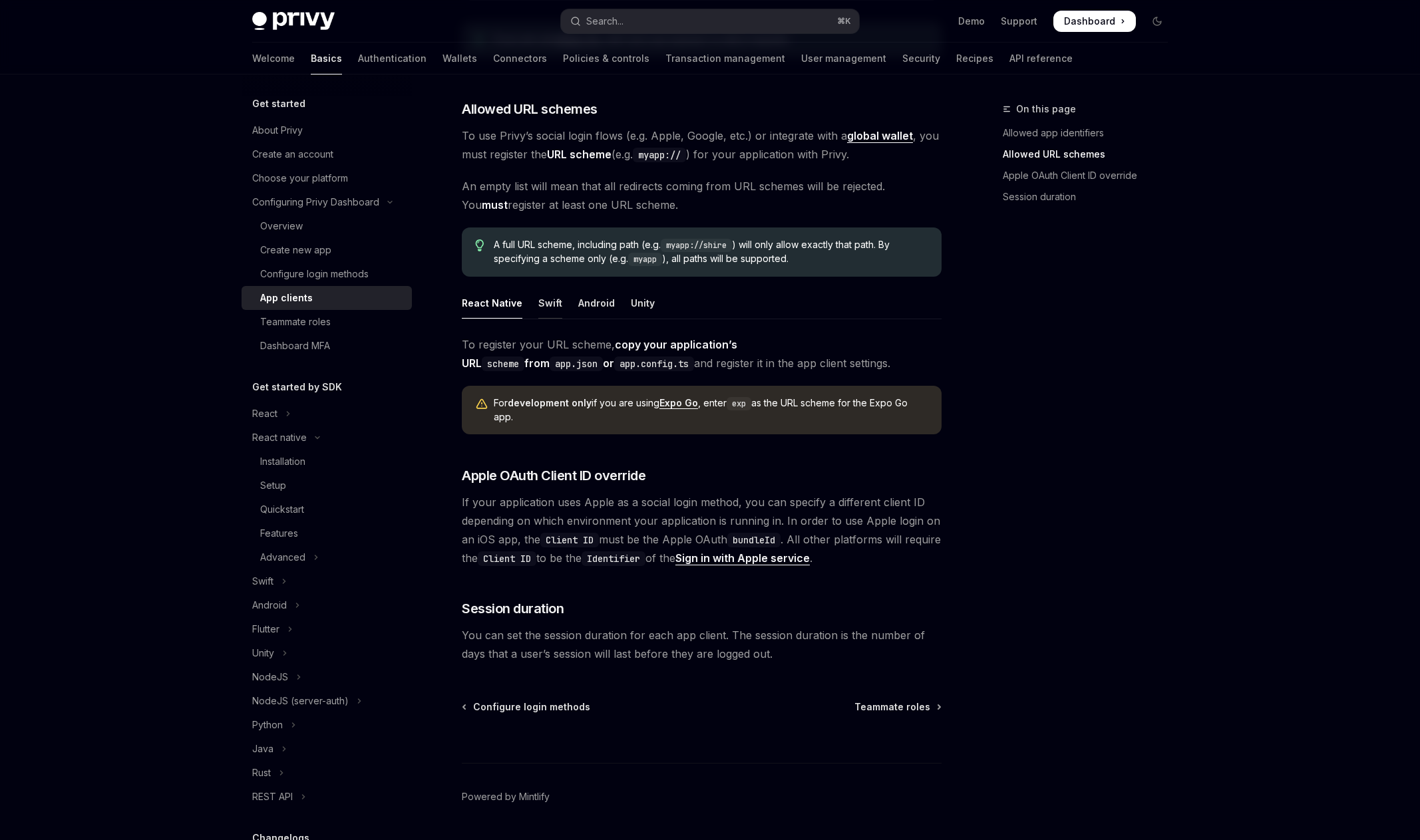
scroll to position [775, 0]
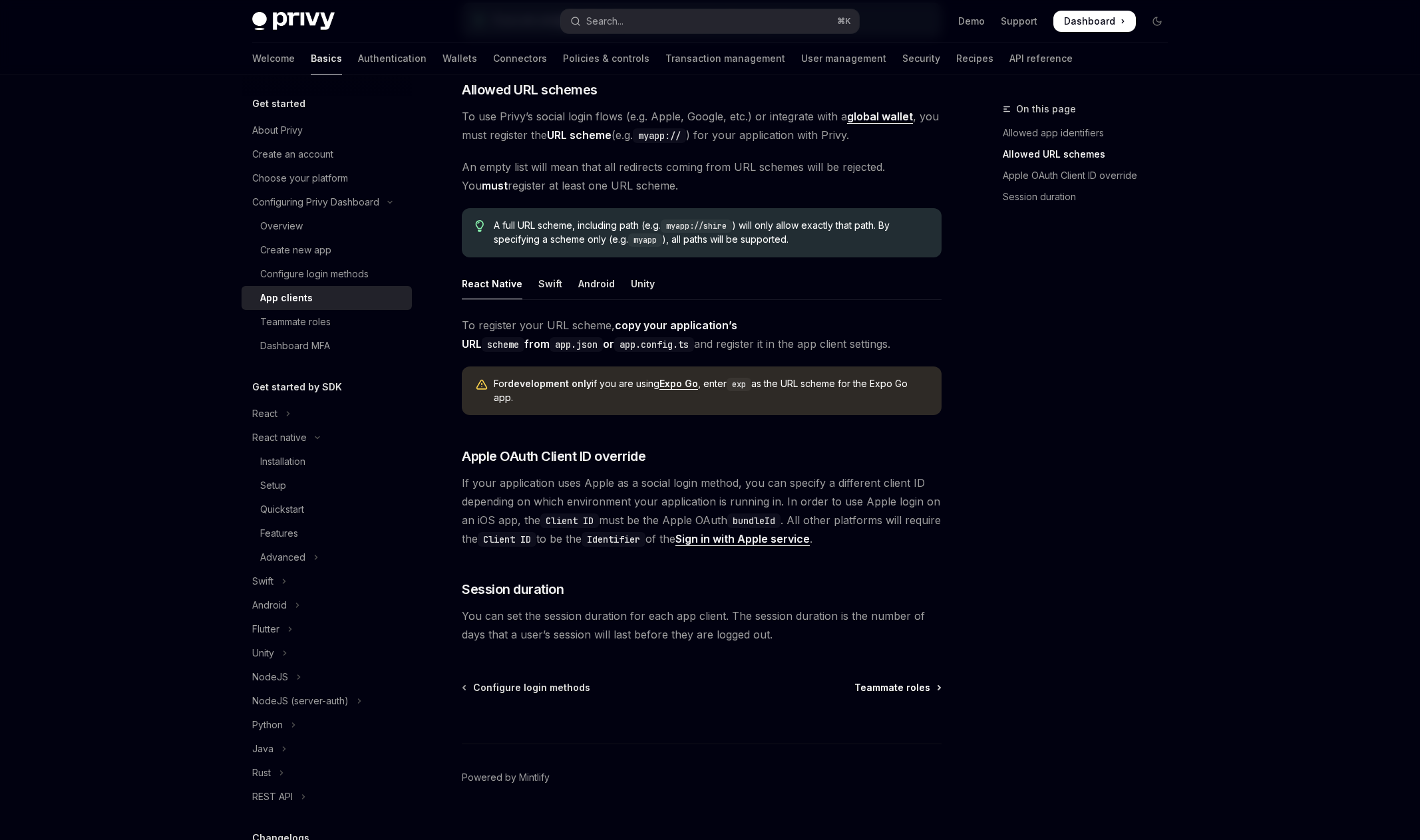
click at [899, 681] on span "Teammate roles" at bounding box center [892, 687] width 76 height 13
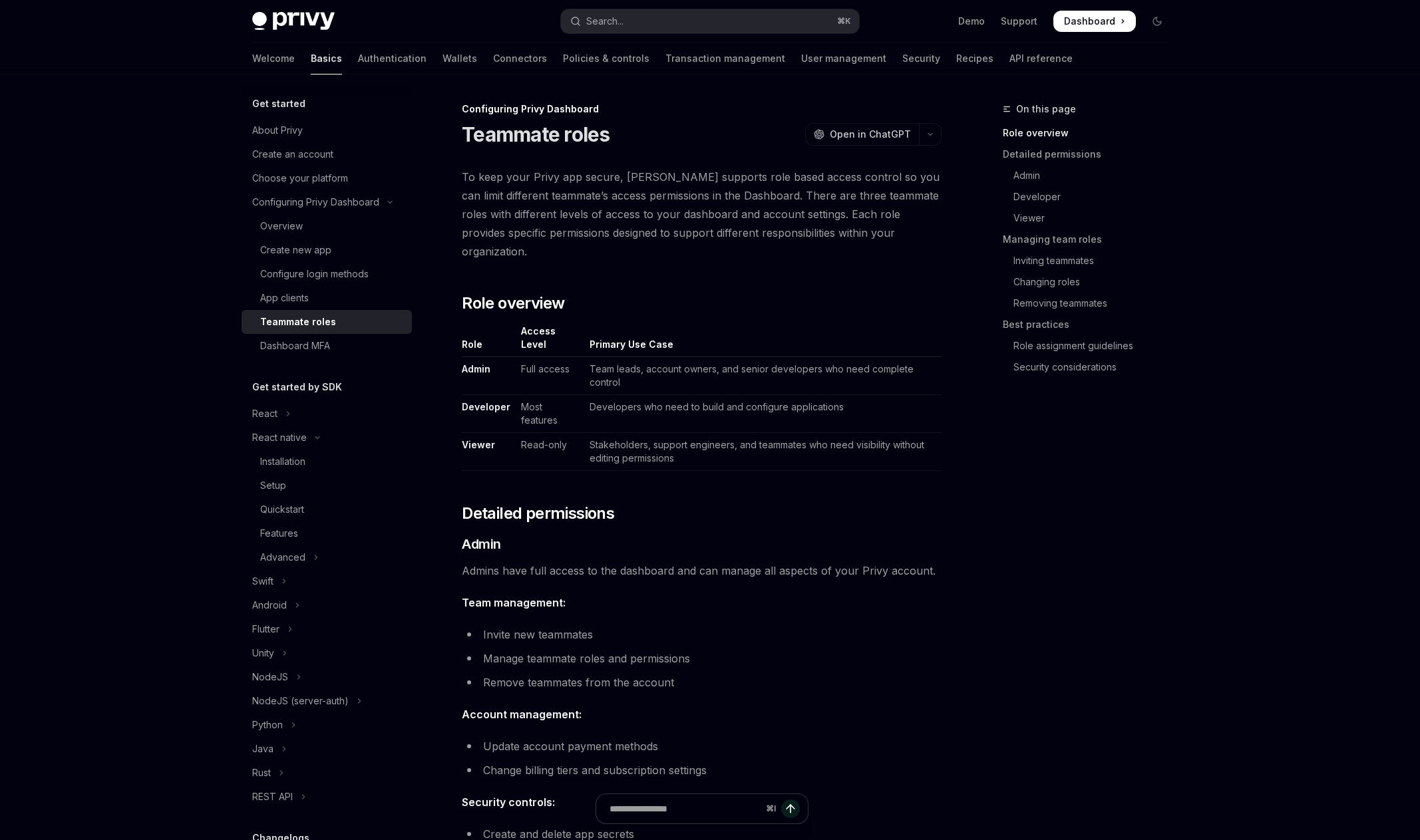
scroll to position [268, 0]
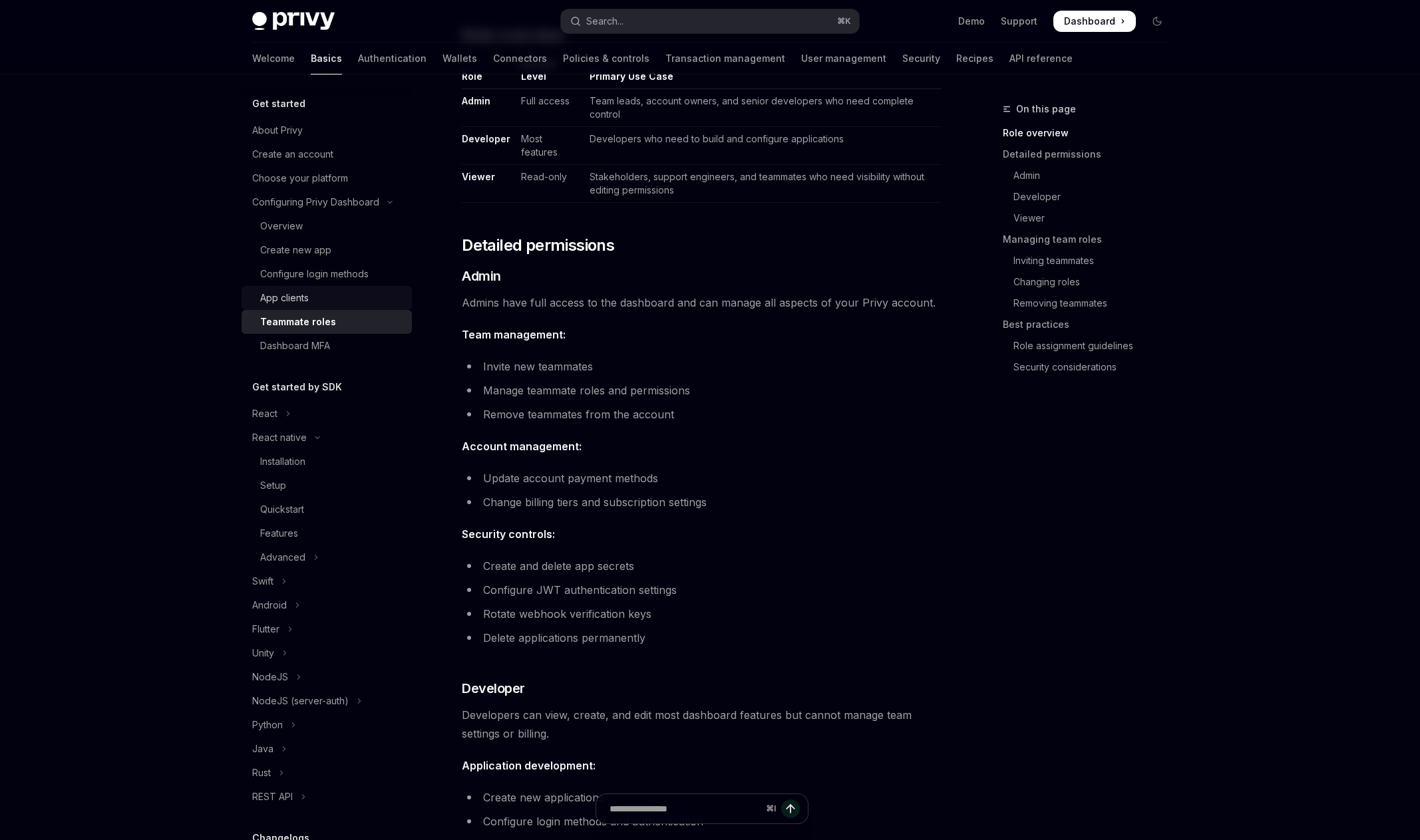
click at [293, 303] on div "App clients" at bounding box center [284, 298] width 48 height 16
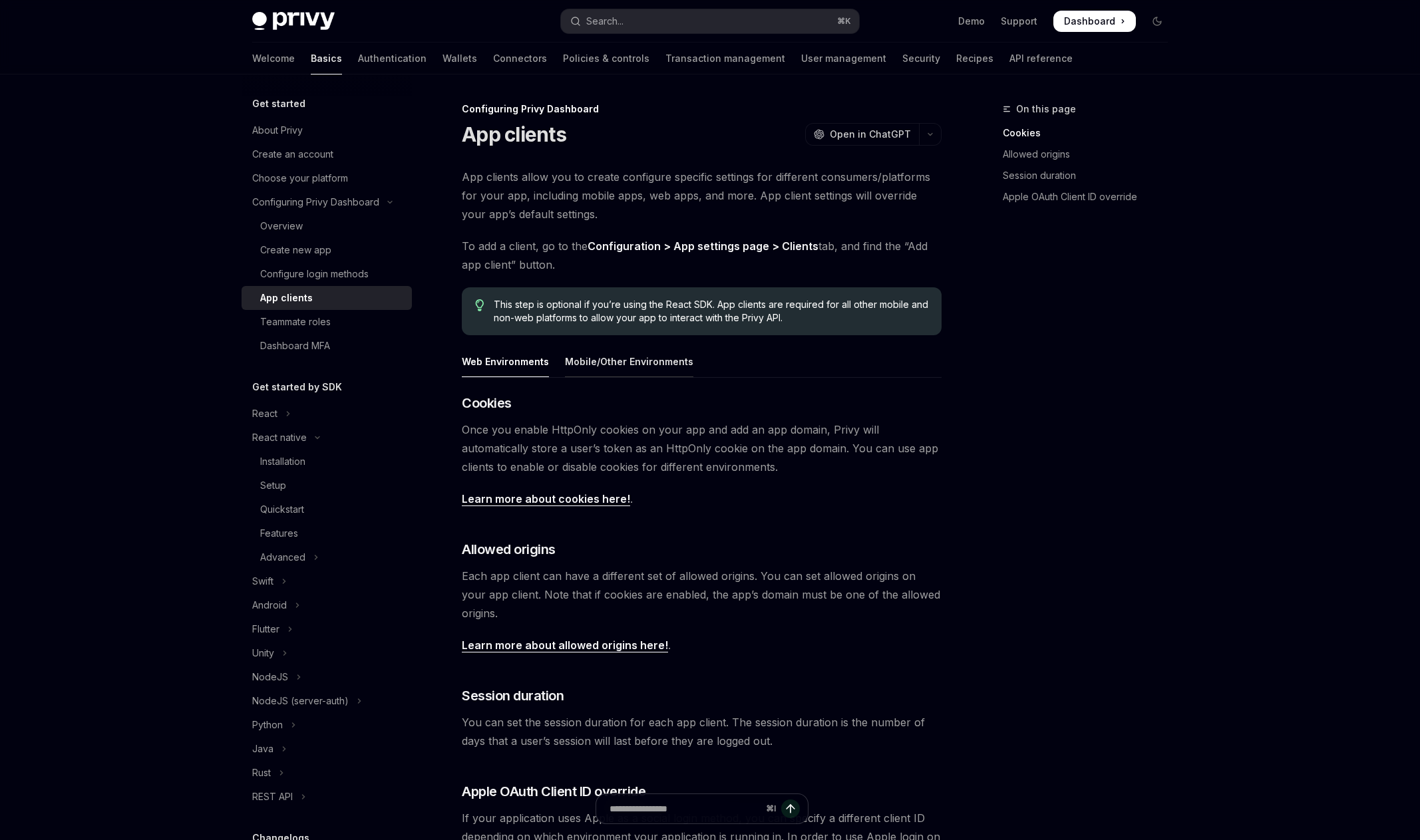
click at [583, 370] on div "Mobile/Other Environments" at bounding box center [628, 361] width 128 height 32
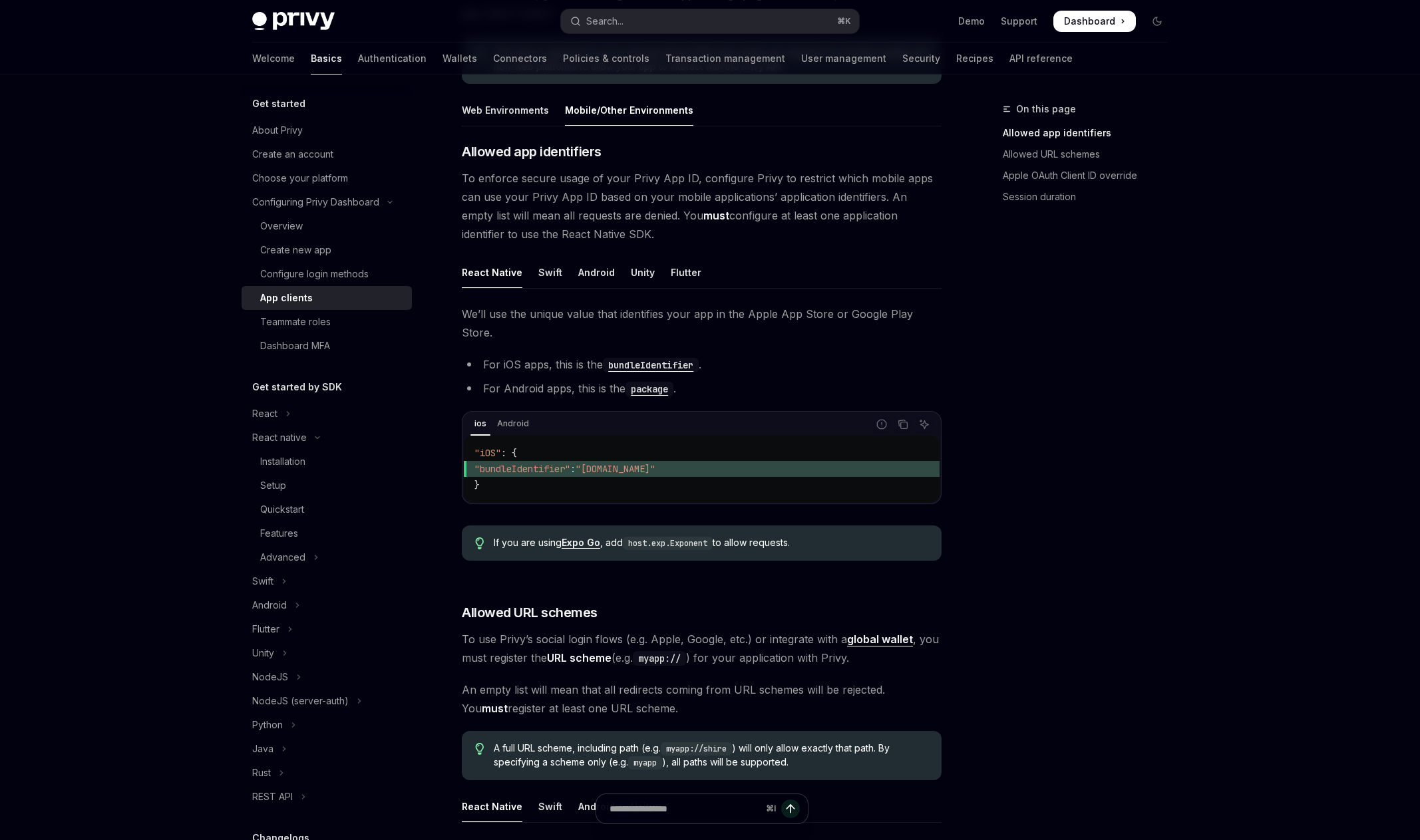
scroll to position [258, 0]
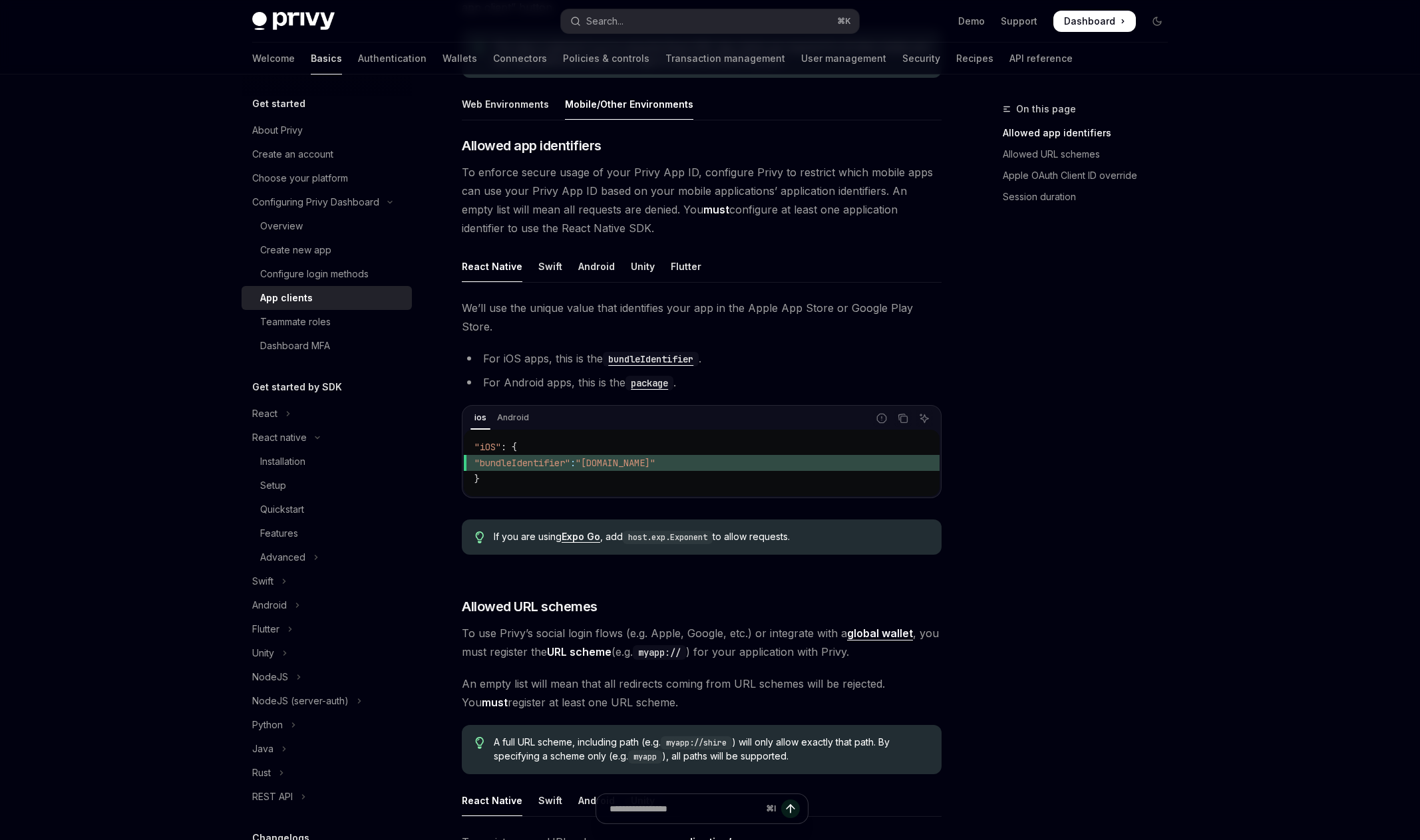
click at [311, 56] on link "Basics" at bounding box center [326, 59] width 32 height 32
click at [318, 465] on div "Installation" at bounding box center [332, 462] width 144 height 16
click at [492, 275] on div "React Native" at bounding box center [492, 266] width 61 height 32
click at [489, 271] on div "React Native" at bounding box center [492, 266] width 61 height 32
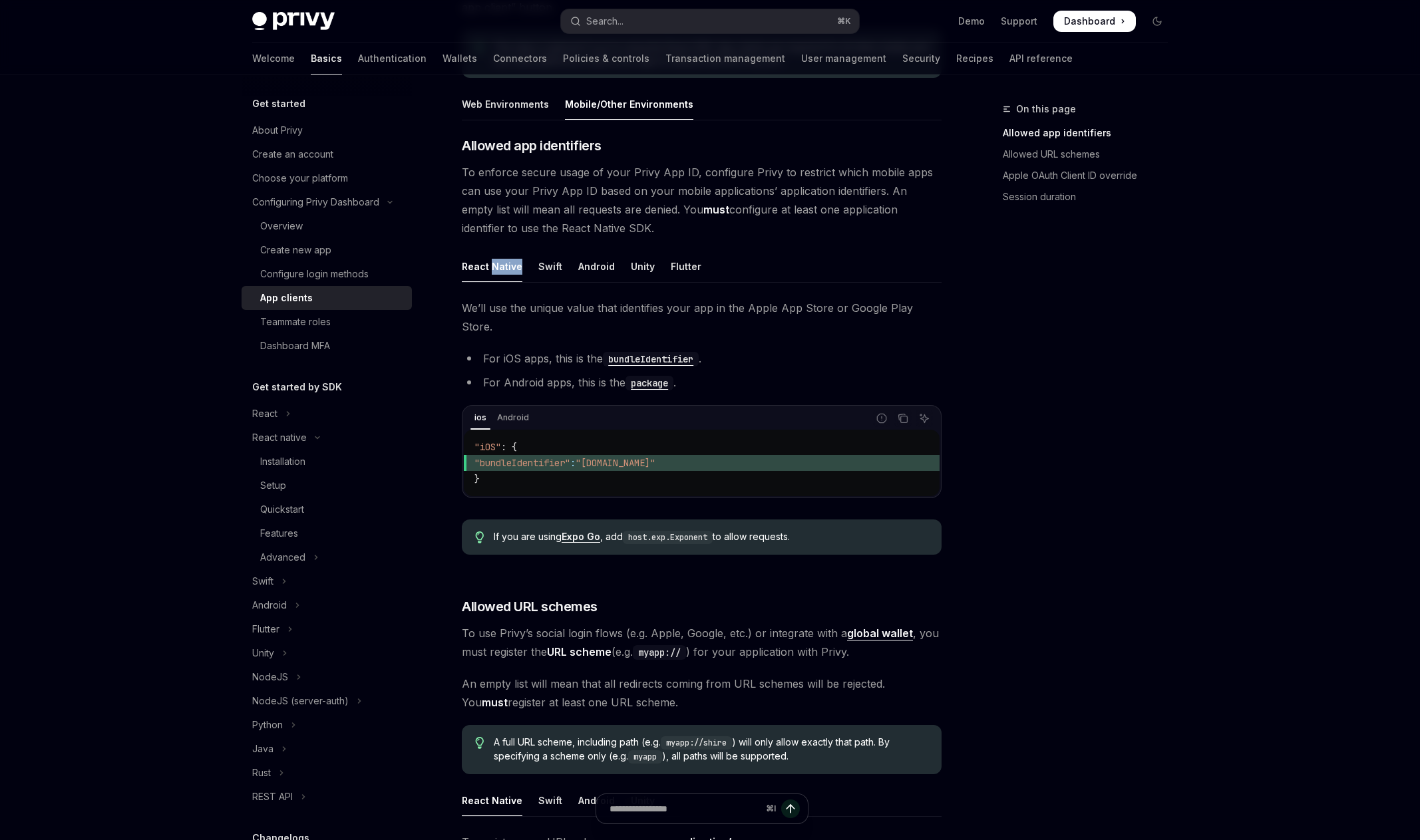
type textarea "*"
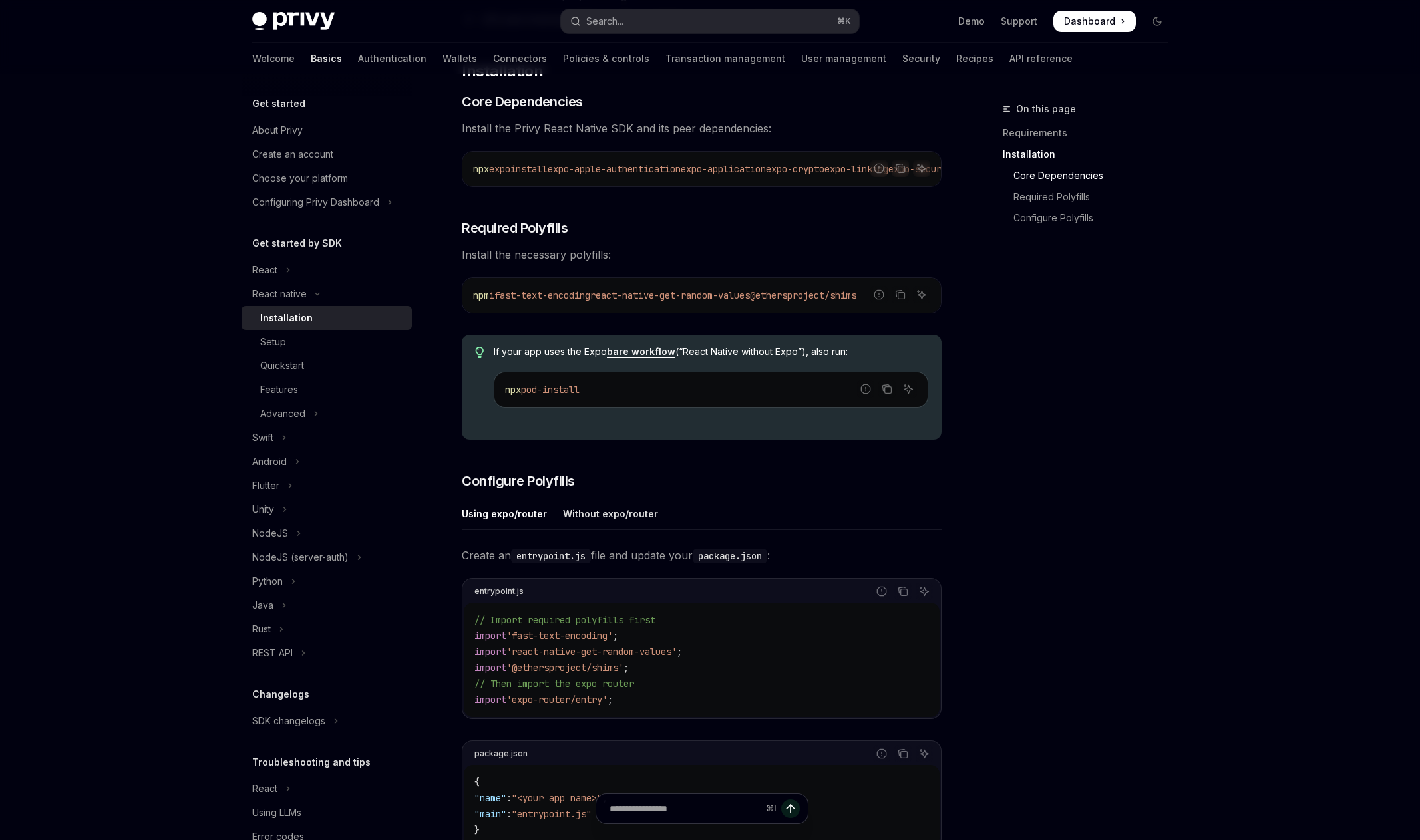
scroll to position [199, 0]
